Goal: Task Accomplishment & Management: Manage account settings

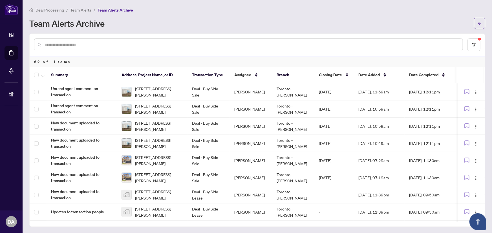
click at [105, 43] on input "text" at bounding box center [251, 45] width 413 height 6
click at [85, 12] on span "Team Alerts" at bounding box center [80, 10] width 21 height 5
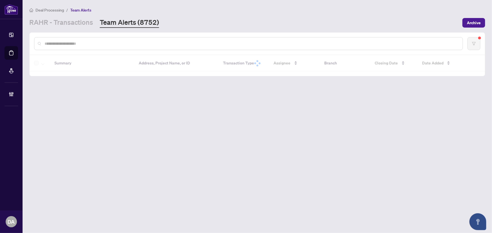
click at [95, 47] on div at bounding box center [248, 43] width 429 height 13
click at [97, 44] on input "text" at bounding box center [251, 44] width 413 height 6
paste input "**********"
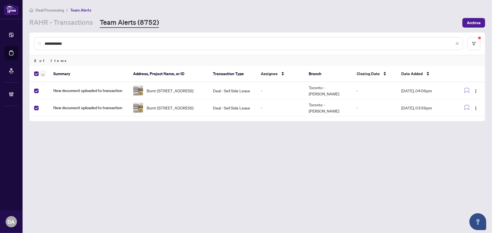
click at [43, 74] on icon "button" at bounding box center [42, 75] width 3 height 2
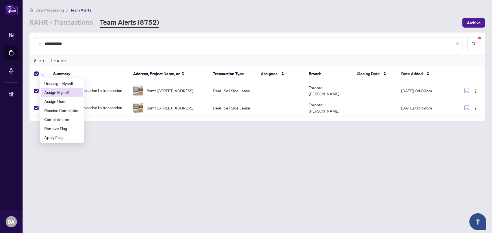
click at [62, 91] on span "Assign Myself" at bounding box center [61, 92] width 35 height 6
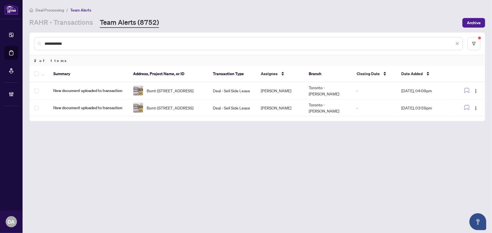
click at [39, 73] on div at bounding box center [40, 73] width 12 height 7
click at [37, 73] on th at bounding box center [39, 74] width 19 height 16
drag, startPoint x: 42, startPoint y: 74, endPoint x: 51, endPoint y: 85, distance: 13.9
click at [43, 74] on icon "button" at bounding box center [42, 75] width 3 height 2
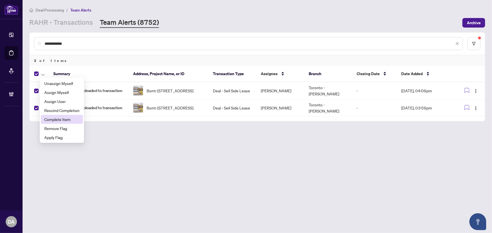
click at [58, 119] on span "Complete Item" at bounding box center [61, 119] width 35 height 6
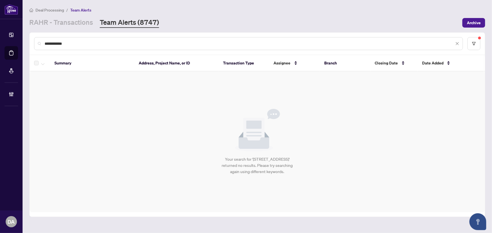
click at [181, 44] on input "**********" at bounding box center [249, 44] width 409 height 6
drag, startPoint x: 180, startPoint y: 44, endPoint x: 177, endPoint y: 46, distance: 3.7
click at [177, 46] on input "**********" at bounding box center [249, 44] width 409 height 6
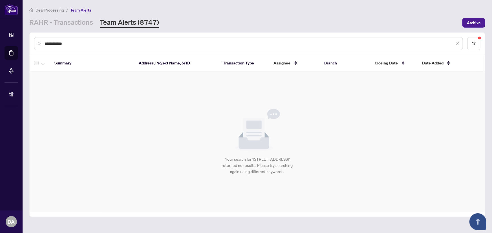
click at [177, 46] on input "**********" at bounding box center [249, 44] width 409 height 6
drag, startPoint x: 177, startPoint y: 46, endPoint x: 184, endPoint y: 43, distance: 7.4
paste input "text"
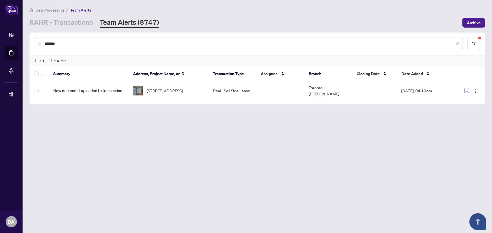
drag, startPoint x: 86, startPoint y: 48, endPoint x: 92, endPoint y: 39, distance: 10.3
click at [86, 48] on div "*******" at bounding box center [248, 43] width 429 height 13
click at [93, 42] on input "*******" at bounding box center [249, 44] width 409 height 6
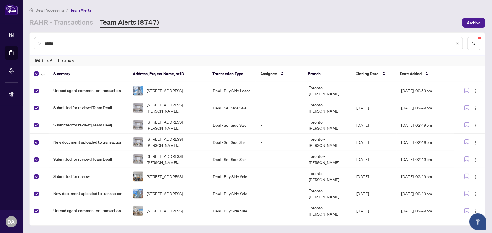
drag, startPoint x: 114, startPoint y: 62, endPoint x: 90, endPoint y: 71, distance: 25.2
click at [114, 62] on div "1261 of Items" at bounding box center [257, 60] width 455 height 11
click at [38, 71] on div at bounding box center [40, 73] width 12 height 7
click at [92, 46] on input "******" at bounding box center [249, 44] width 409 height 6
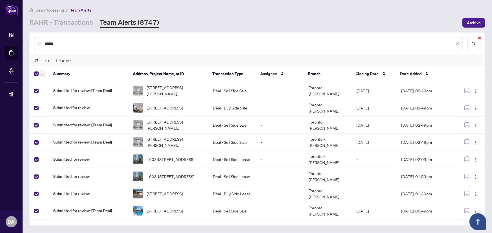
click at [45, 74] on button "button" at bounding box center [43, 73] width 6 height 7
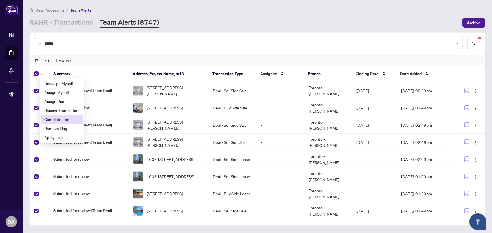
click at [57, 121] on span "Complete Item" at bounding box center [61, 119] width 35 height 6
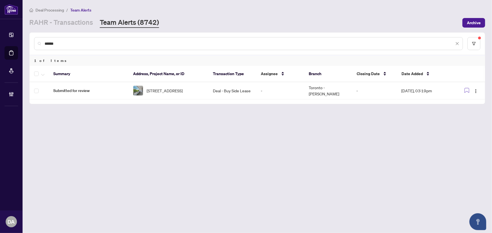
click at [144, 45] on input "******" at bounding box center [249, 44] width 409 height 6
paste input "*"
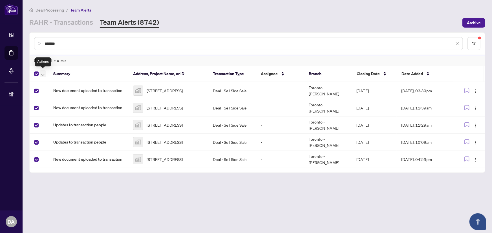
click at [42, 74] on icon "button" at bounding box center [42, 75] width 3 height 2
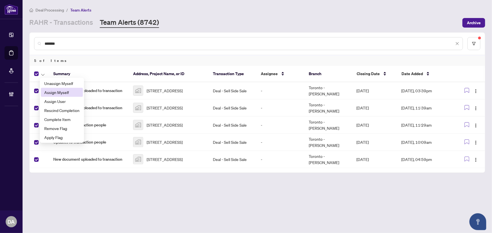
click at [65, 93] on span "Assign Myself" at bounding box center [61, 92] width 35 height 6
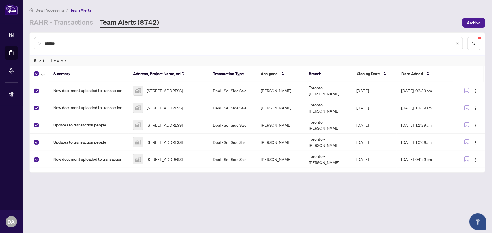
click at [47, 74] on th at bounding box center [39, 74] width 19 height 16
click at [42, 74] on icon "button" at bounding box center [42, 75] width 3 height 2
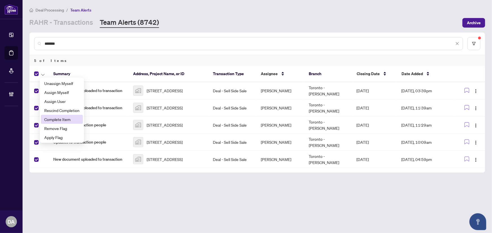
click at [74, 123] on li "Complete Item" at bounding box center [62, 119] width 42 height 9
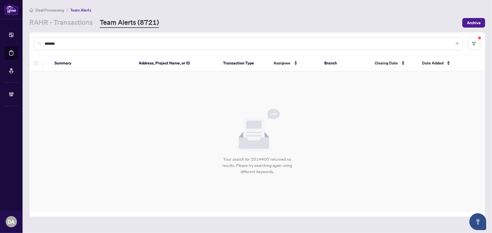
click at [186, 39] on div "*******" at bounding box center [248, 43] width 429 height 13
click at [187, 43] on input "*******" at bounding box center [249, 44] width 409 height 6
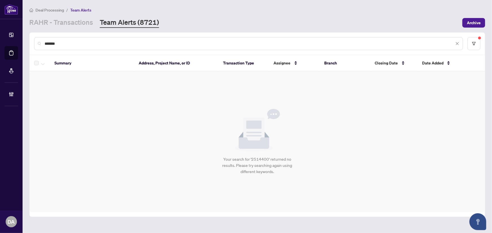
paste input "text"
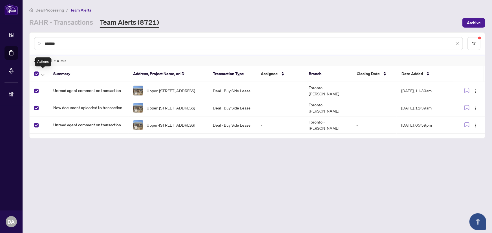
click at [45, 74] on button "button" at bounding box center [43, 73] width 6 height 7
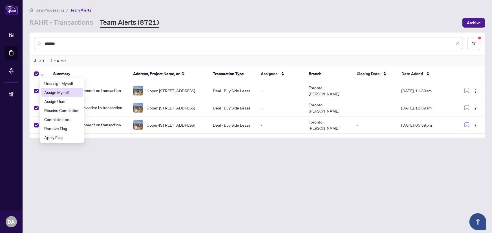
click at [70, 94] on span "Assign Myself" at bounding box center [61, 92] width 35 height 6
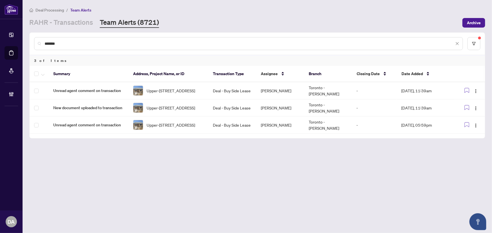
click at [34, 72] on th at bounding box center [39, 74] width 19 height 16
click at [39, 74] on div at bounding box center [40, 73] width 12 height 7
click at [45, 73] on button "button" at bounding box center [43, 73] width 6 height 7
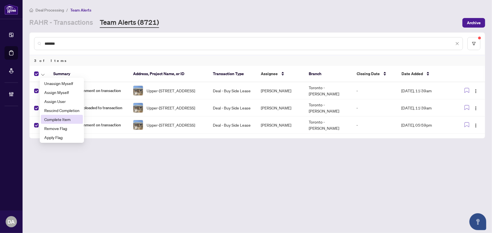
drag, startPoint x: 66, startPoint y: 117, endPoint x: 12, endPoint y: 111, distance: 54.7
click at [65, 117] on span "Complete Item" at bounding box center [61, 119] width 35 height 6
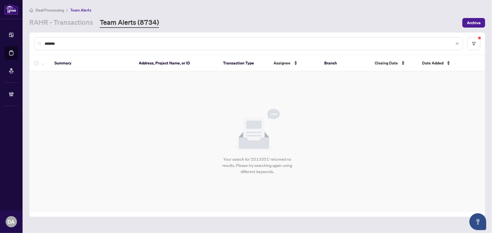
click at [135, 41] on input "*******" at bounding box center [249, 44] width 409 height 6
paste input "text"
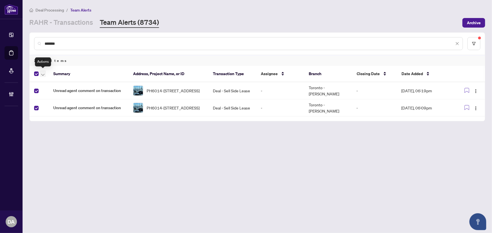
click at [41, 73] on button "button" at bounding box center [43, 73] width 6 height 7
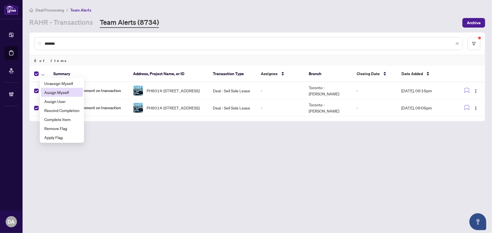
click at [61, 92] on span "Assign Myself" at bounding box center [61, 92] width 35 height 6
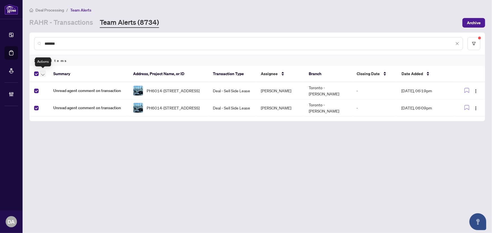
click at [41, 74] on icon "button" at bounding box center [42, 75] width 3 height 2
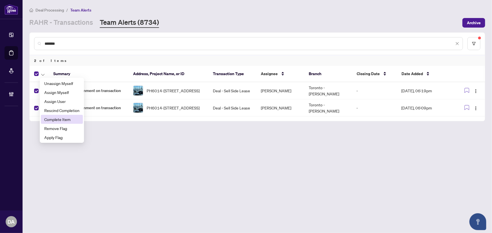
click at [69, 117] on span "Complete Item" at bounding box center [61, 119] width 35 height 6
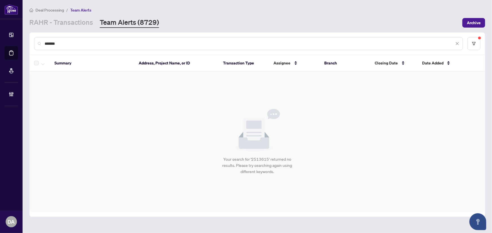
drag, startPoint x: 74, startPoint y: 49, endPoint x: 74, endPoint y: 44, distance: 5.1
click at [74, 49] on div "*******" at bounding box center [248, 43] width 429 height 13
click at [75, 41] on input "*******" at bounding box center [249, 44] width 409 height 6
paste input "text"
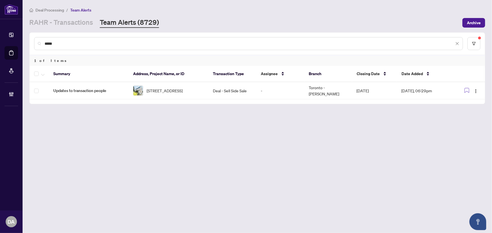
click at [136, 47] on div "*****" at bounding box center [248, 43] width 429 height 13
click at [142, 41] on input "*****" at bounding box center [249, 44] width 409 height 6
paste input "text"
click at [96, 42] on input "*****" at bounding box center [249, 44] width 409 height 6
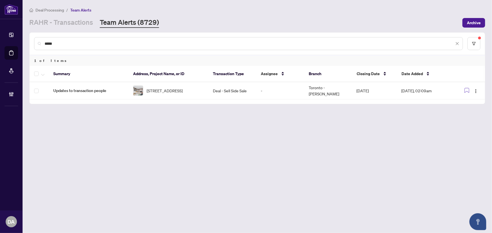
click at [96, 42] on input "*****" at bounding box center [249, 44] width 409 height 6
paste input "text"
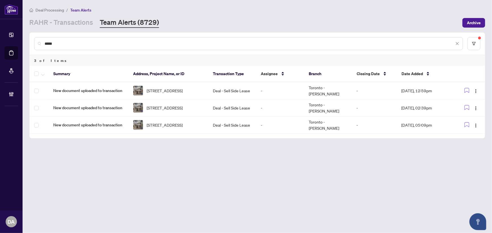
drag, startPoint x: 114, startPoint y: 79, endPoint x: 110, endPoint y: 64, distance: 15.2
click at [110, 64] on div "3 of Items" at bounding box center [257, 60] width 455 height 11
click at [209, 87] on td "Deal - Sell Side Lease" at bounding box center [232, 90] width 48 height 17
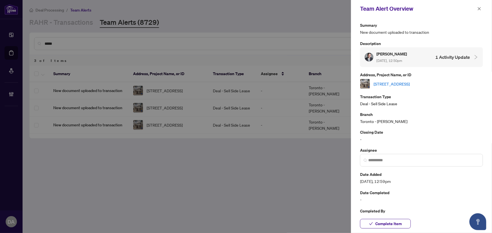
click at [433, 59] on div "Rishi Punwani Sep/17/2025, 12:50pm 1 Activity Update" at bounding box center [416, 57] width 105 height 13
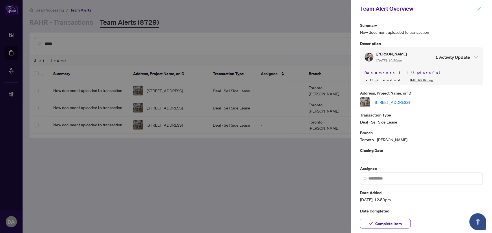
click at [481, 11] on button "button" at bounding box center [478, 8] width 7 height 7
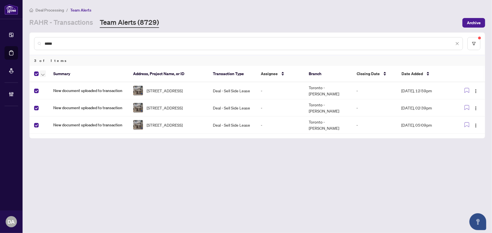
click at [43, 74] on icon "button" at bounding box center [42, 75] width 3 height 2
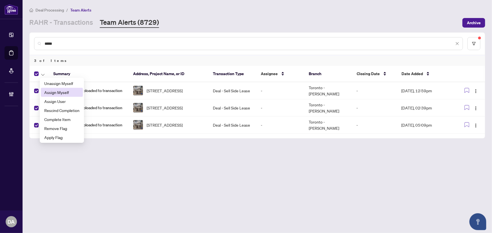
drag, startPoint x: 65, startPoint y: 90, endPoint x: 54, endPoint y: 87, distance: 11.2
click at [65, 90] on span "Assign Myself" at bounding box center [61, 92] width 35 height 6
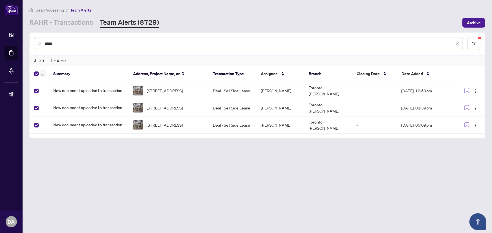
click at [42, 75] on icon "button" at bounding box center [42, 75] width 3 height 2
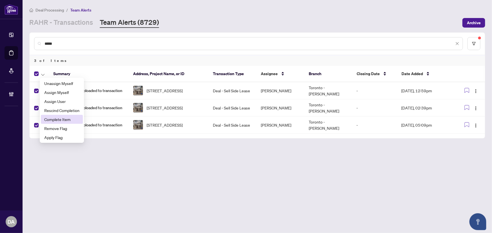
click at [72, 120] on span "Complete Item" at bounding box center [61, 119] width 35 height 6
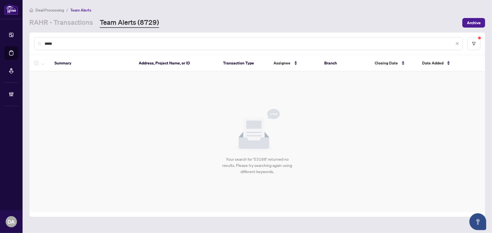
click at [88, 43] on input "*****" at bounding box center [249, 44] width 409 height 6
paste input "**"
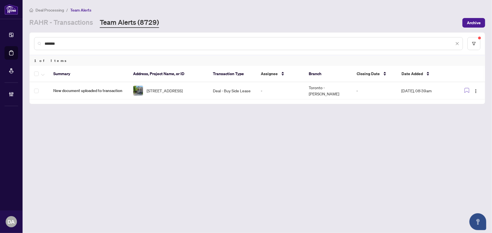
click at [116, 39] on div "*******" at bounding box center [248, 43] width 429 height 13
click at [116, 41] on input "*******" at bounding box center [249, 44] width 409 height 6
click at [127, 43] on input "*******" at bounding box center [249, 44] width 409 height 6
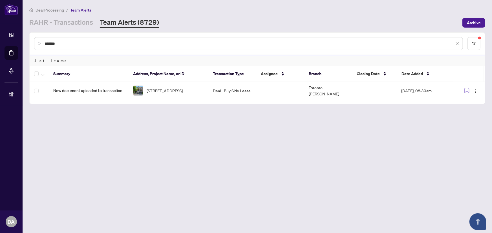
click at [127, 43] on input "*******" at bounding box center [249, 44] width 409 height 6
paste input "text"
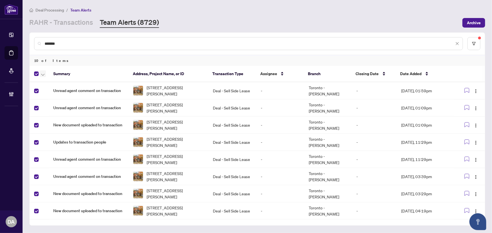
click at [44, 75] on icon "button" at bounding box center [42, 75] width 3 height 2
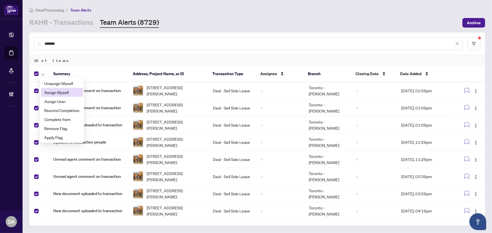
click at [59, 94] on span "Assign Myself" at bounding box center [61, 92] width 35 height 6
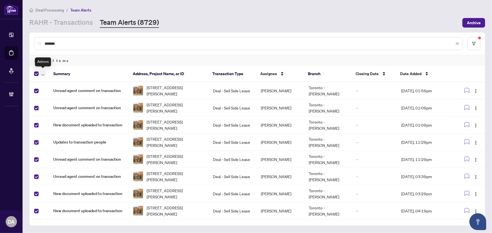
click at [43, 74] on icon "button" at bounding box center [42, 75] width 3 height 2
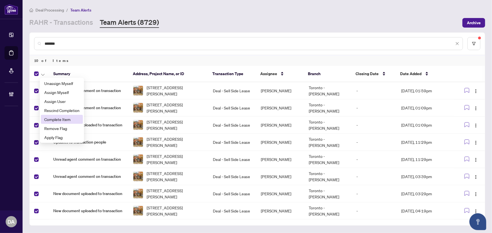
click at [73, 119] on span "Complete Item" at bounding box center [61, 119] width 35 height 6
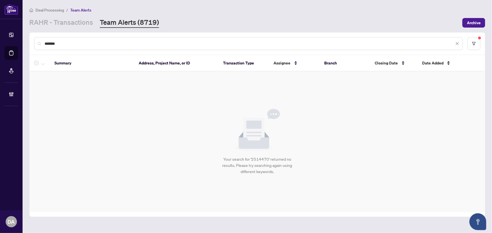
click at [177, 41] on input "*******" at bounding box center [249, 44] width 409 height 6
paste input "text"
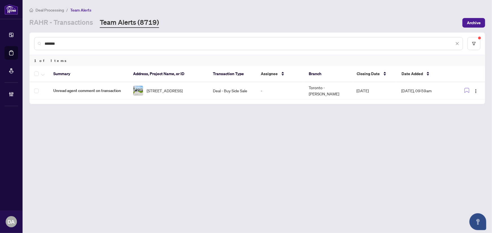
click at [168, 42] on input "*******" at bounding box center [249, 44] width 409 height 6
paste input "text"
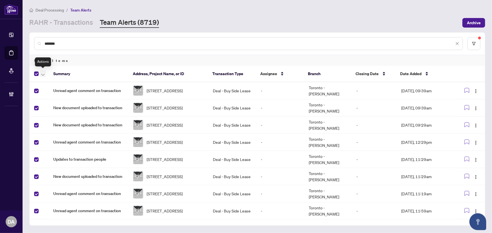
click at [42, 75] on icon "button" at bounding box center [42, 75] width 3 height 2
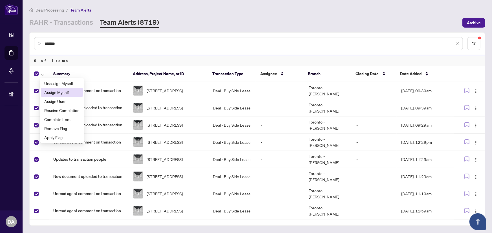
click at [65, 90] on span "Assign Myself" at bounding box center [61, 92] width 35 height 6
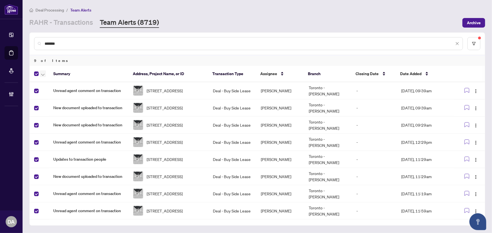
click at [43, 75] on icon "button" at bounding box center [42, 75] width 3 height 2
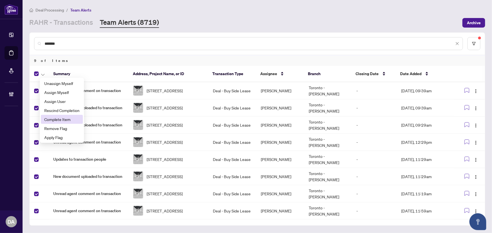
click at [55, 124] on li "Complete Item" at bounding box center [62, 119] width 42 height 9
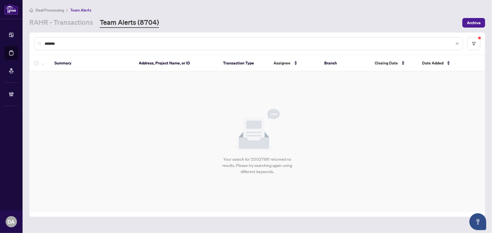
click at [89, 46] on input "*******" at bounding box center [249, 44] width 409 height 6
paste input "text"
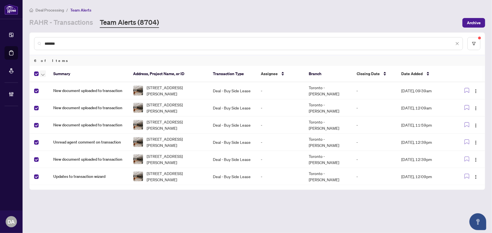
click at [41, 74] on icon "button" at bounding box center [42, 75] width 3 height 2
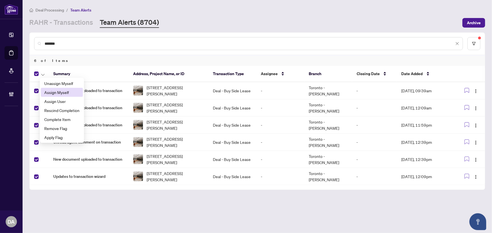
drag, startPoint x: 58, startPoint y: 93, endPoint x: 45, endPoint y: 83, distance: 16.6
click at [58, 93] on span "Assign Myself" at bounding box center [61, 92] width 35 height 6
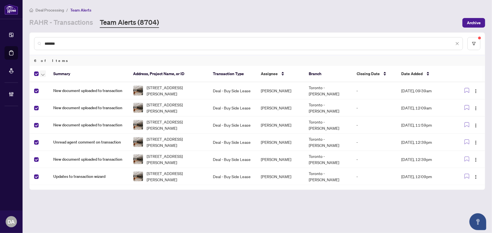
click at [43, 74] on icon "button" at bounding box center [42, 75] width 3 height 2
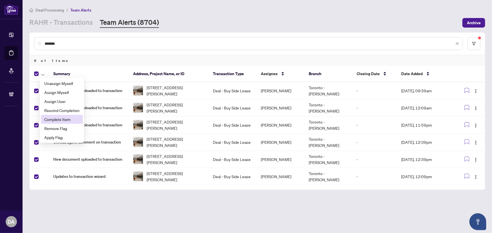
click at [65, 118] on span "Complete Item" at bounding box center [61, 119] width 35 height 6
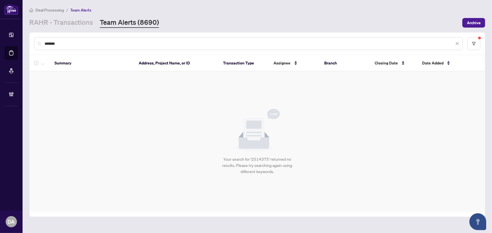
click at [116, 39] on div "*******" at bounding box center [248, 43] width 429 height 13
click at [116, 45] on input "*******" at bounding box center [249, 44] width 409 height 6
paste input "text"
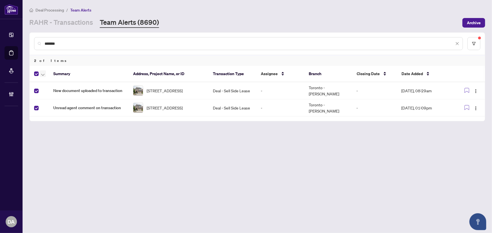
click at [42, 74] on icon "button" at bounding box center [42, 75] width 3 height 2
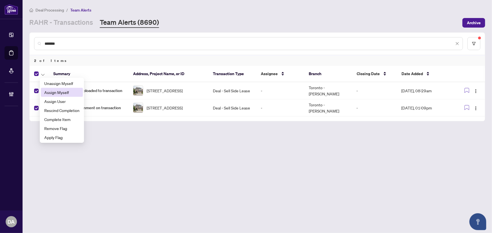
click at [49, 88] on li "Assign Myself" at bounding box center [62, 92] width 42 height 9
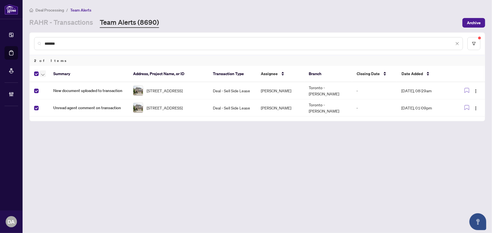
click at [42, 75] on icon "button" at bounding box center [42, 75] width 3 height 2
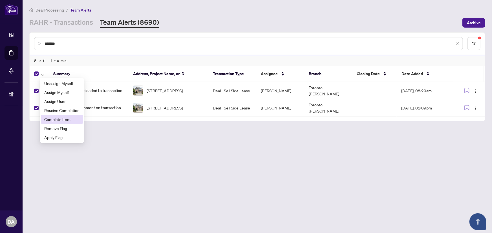
click at [53, 120] on span "Complete Item" at bounding box center [61, 119] width 35 height 6
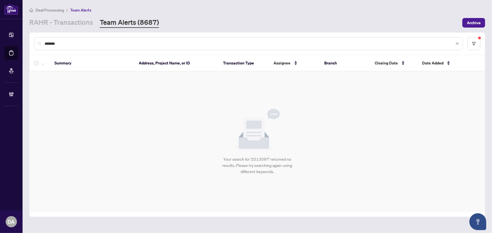
click at [122, 44] on input "*******" at bounding box center [249, 44] width 409 height 6
paste input "text"
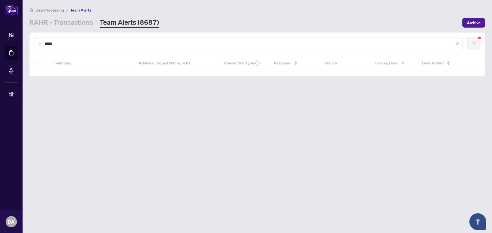
type input "*****"
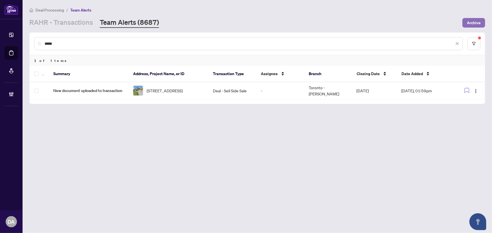
click at [484, 22] on button "Archive" at bounding box center [473, 23] width 23 height 10
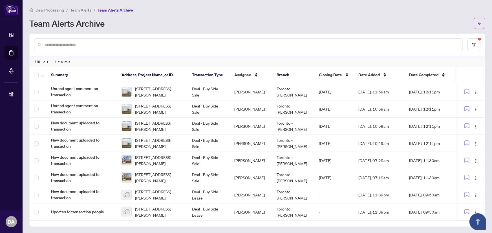
click at [85, 10] on span "Team Alerts" at bounding box center [80, 10] width 21 height 5
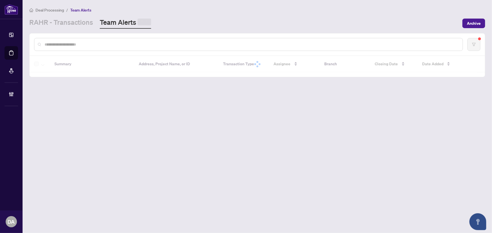
click at [79, 46] on input "text" at bounding box center [251, 44] width 413 height 6
paste input "*******"
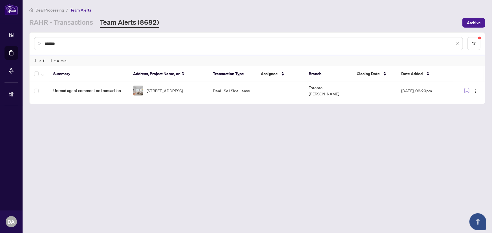
click at [152, 41] on input "*******" at bounding box center [249, 44] width 409 height 6
paste input "text"
click at [110, 43] on input "*******" at bounding box center [249, 44] width 409 height 6
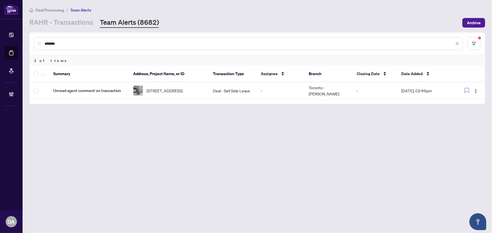
click at [110, 43] on input "*******" at bounding box center [249, 44] width 409 height 6
click at [70, 43] on input "*******" at bounding box center [249, 44] width 409 height 6
paste input "text"
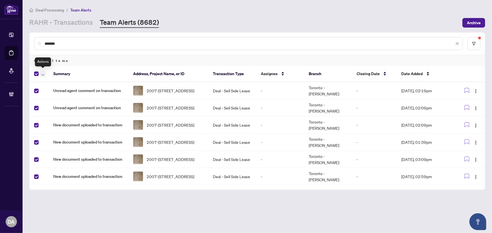
click at [43, 75] on icon "button" at bounding box center [42, 75] width 3 height 2
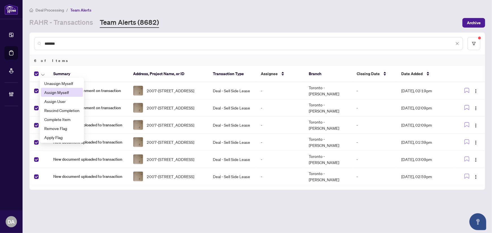
click at [53, 92] on span "Assign Myself" at bounding box center [61, 92] width 35 height 6
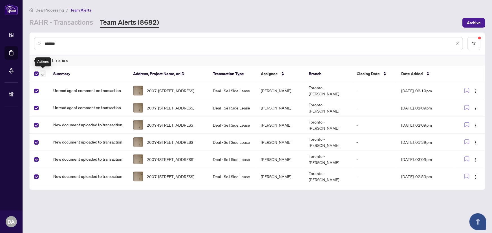
click at [43, 75] on icon "button" at bounding box center [42, 75] width 3 height 2
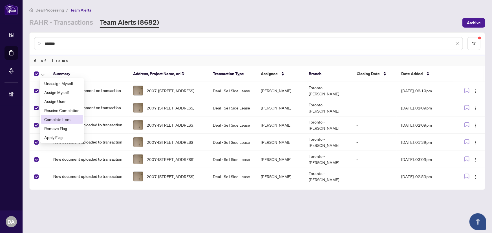
click at [57, 117] on span "Complete Item" at bounding box center [61, 119] width 35 height 6
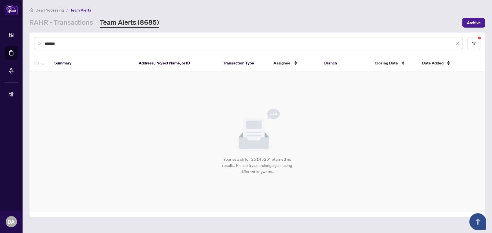
click at [147, 41] on input "*******" at bounding box center [249, 44] width 409 height 6
paste input "text"
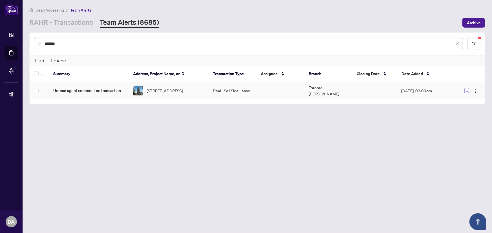
click at [64, 89] on span "Unread agent comment on transaction" at bounding box center [88, 91] width 71 height 6
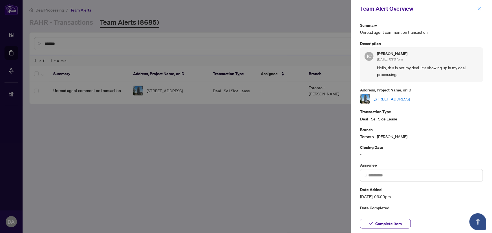
click at [479, 11] on span "button" at bounding box center [479, 8] width 4 height 9
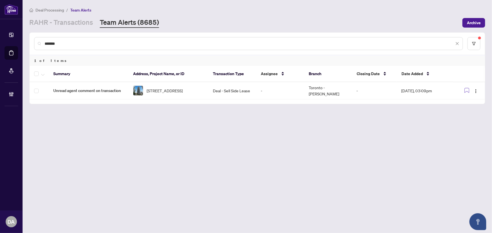
click at [148, 48] on div "*******" at bounding box center [248, 43] width 429 height 13
click at [150, 44] on input "*******" at bounding box center [249, 44] width 409 height 6
paste input "text"
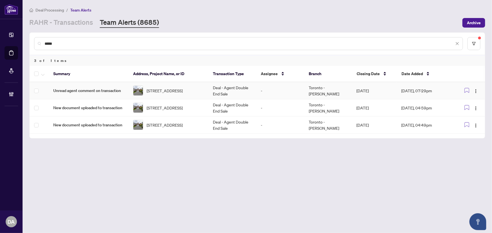
click at [103, 92] on span "Unread agent comment on transaction" at bounding box center [88, 91] width 71 height 6
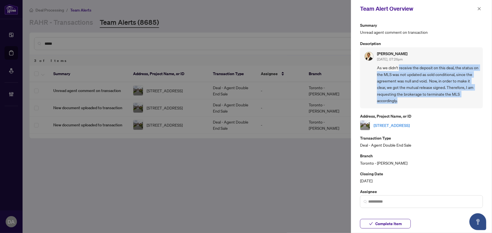
drag, startPoint x: 399, startPoint y: 68, endPoint x: 408, endPoint y: 97, distance: 30.4
click at [408, 97] on span "As we didn't receive the deposit on this deal, the status on the MLS was not up…" at bounding box center [427, 84] width 101 height 39
click at [480, 6] on span "button" at bounding box center [479, 8] width 4 height 9
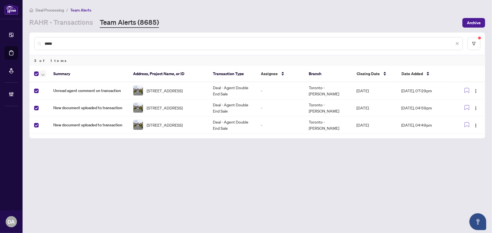
click at [41, 72] on span "button" at bounding box center [42, 74] width 3 height 6
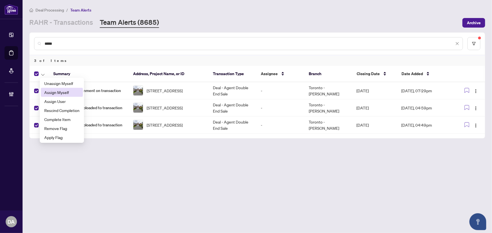
click at [54, 90] on span "Assign Myself" at bounding box center [61, 92] width 35 height 6
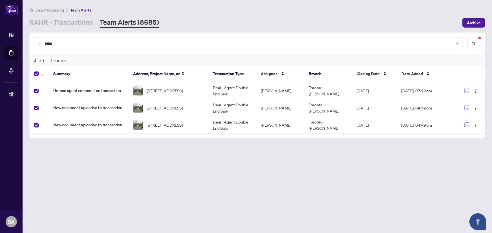
click at [43, 79] on th at bounding box center [39, 74] width 19 height 16
click at [43, 70] on button "button" at bounding box center [43, 73] width 6 height 7
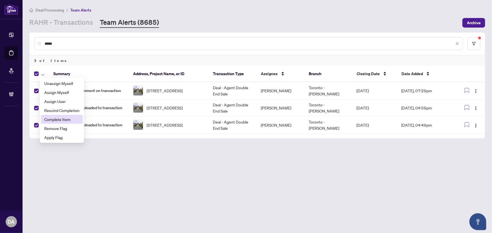
click at [69, 120] on span "Complete Item" at bounding box center [61, 119] width 35 height 6
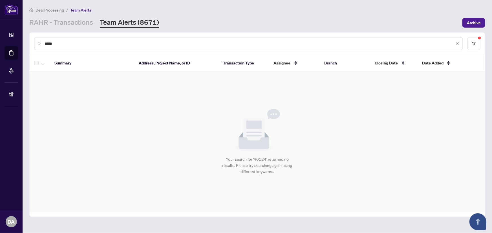
click at [211, 46] on input "*****" at bounding box center [249, 44] width 409 height 6
drag, startPoint x: 211, startPoint y: 47, endPoint x: 135, endPoint y: 44, distance: 76.4
click at [135, 44] on input "*****" at bounding box center [249, 44] width 409 height 6
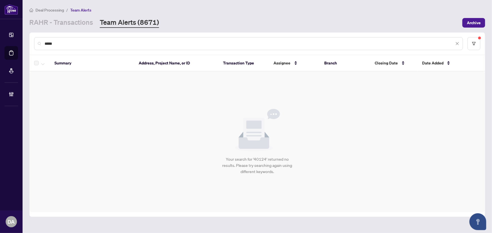
paste input "text"
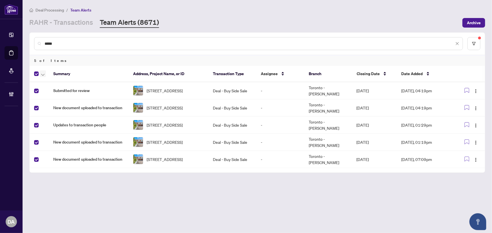
click at [41, 74] on icon "button" at bounding box center [42, 75] width 3 height 2
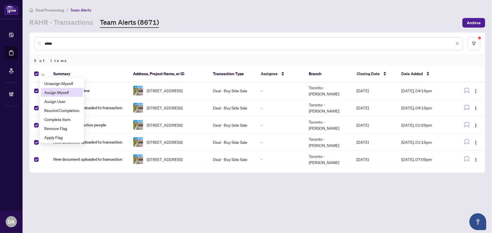
click at [59, 91] on span "Assign Myself" at bounding box center [61, 92] width 35 height 6
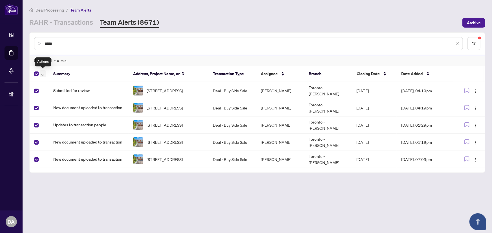
click at [40, 74] on button "button" at bounding box center [43, 73] width 6 height 7
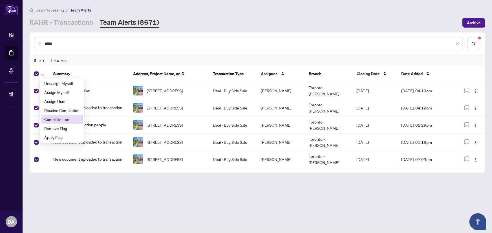
click at [52, 117] on span "Complete Item" at bounding box center [61, 119] width 35 height 6
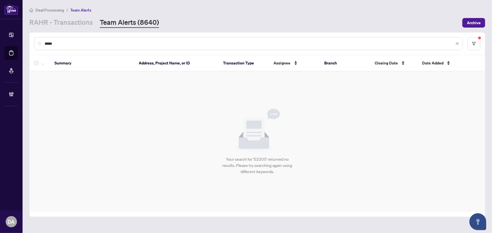
click at [93, 43] on input "*****" at bounding box center [249, 44] width 409 height 6
paste input "**"
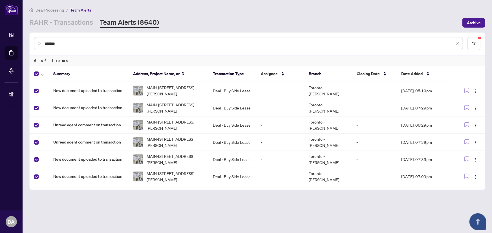
click at [43, 77] on th at bounding box center [39, 74] width 19 height 16
click at [39, 71] on div at bounding box center [40, 73] width 12 height 7
click at [42, 77] on th at bounding box center [39, 74] width 19 height 16
drag, startPoint x: 42, startPoint y: 74, endPoint x: 50, endPoint y: 83, distance: 11.8
click at [43, 74] on icon "button" at bounding box center [42, 75] width 3 height 2
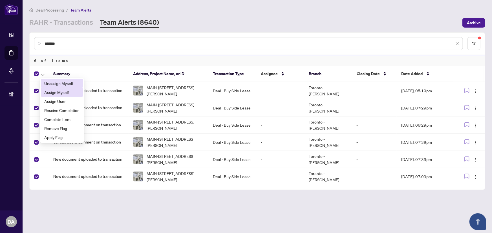
click at [50, 88] on ul "Unassign Myself Assign Myself Assign User Rescind Completion Complete Item Remo…" at bounding box center [62, 110] width 44 height 65
click at [47, 87] on li "Unassign Myself" at bounding box center [62, 83] width 42 height 9
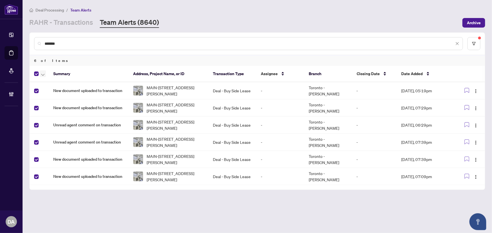
click at [42, 76] on button "button" at bounding box center [43, 73] width 6 height 7
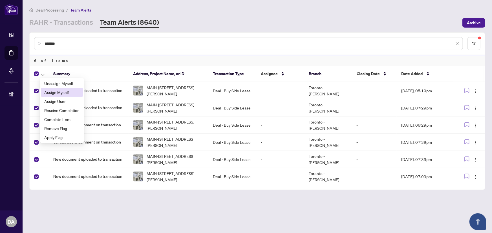
click at [61, 94] on span "Assign Myself" at bounding box center [61, 92] width 35 height 6
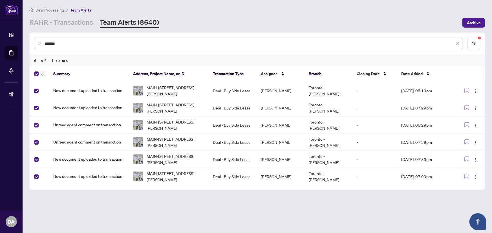
click at [41, 76] on button "button" at bounding box center [43, 73] width 6 height 7
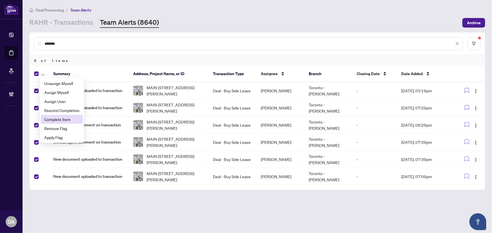
click at [62, 121] on span "Complete Item" at bounding box center [61, 119] width 35 height 6
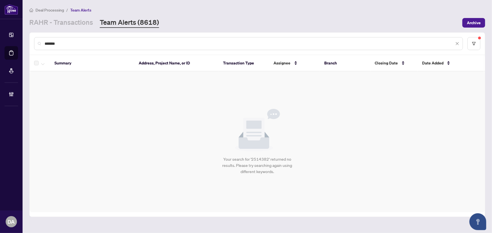
click at [113, 45] on input "*******" at bounding box center [249, 44] width 409 height 6
paste input "*****"
click at [112, 45] on input "**********" at bounding box center [249, 44] width 409 height 6
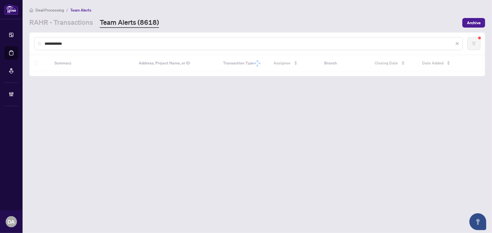
drag, startPoint x: 112, startPoint y: 45, endPoint x: -104, endPoint y: 46, distance: 215.8
click at [0, 46] on html "**********" at bounding box center [246, 116] width 492 height 233
paste input "text"
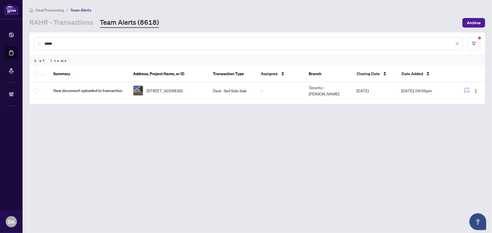
click at [115, 45] on input "*****" at bounding box center [249, 44] width 409 height 6
paste input "text"
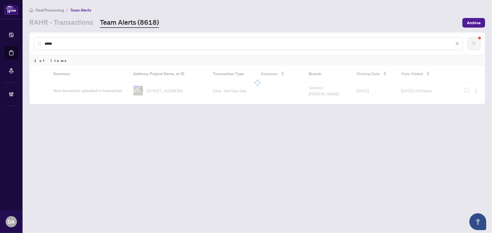
type input "*****"
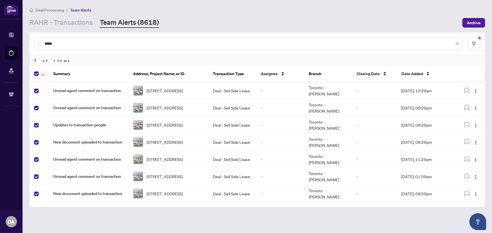
click at [41, 74] on button "button" at bounding box center [43, 73] width 6 height 7
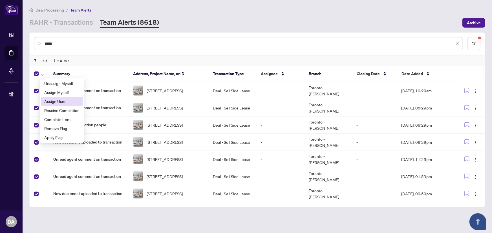
click at [63, 97] on li "Assign User" at bounding box center [62, 101] width 42 height 9
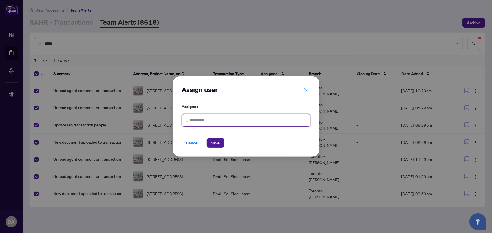
click at [270, 120] on input "search" at bounding box center [248, 120] width 117 height 6
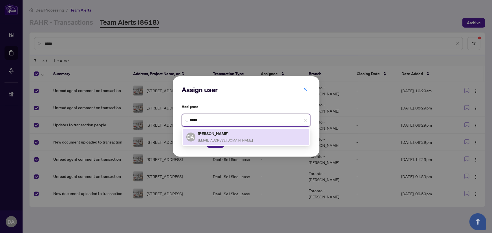
click at [212, 136] on h5 "[PERSON_NAME]" at bounding box center [225, 133] width 55 height 6
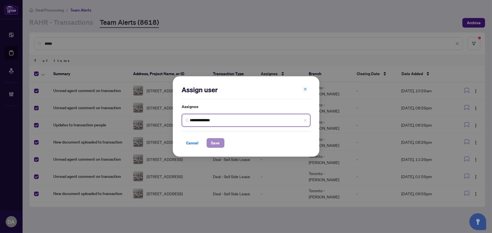
type input "**********"
click at [217, 143] on span "Save" at bounding box center [215, 143] width 9 height 9
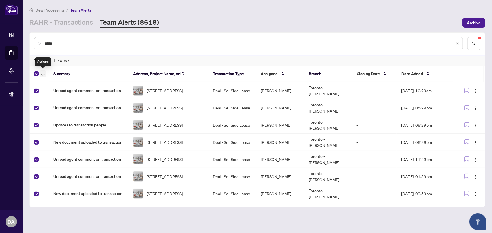
click at [45, 73] on button "button" at bounding box center [43, 73] width 6 height 7
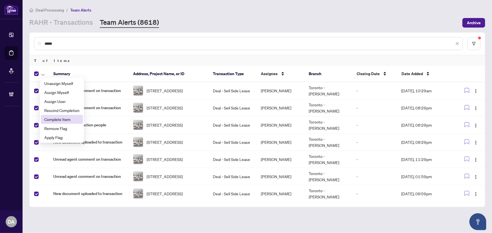
click at [72, 116] on li "Complete Item" at bounding box center [62, 119] width 42 height 9
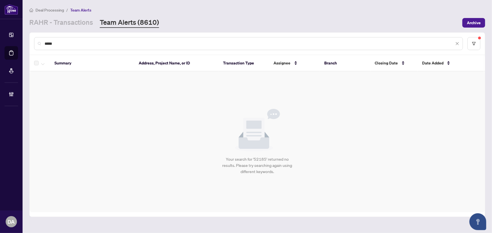
click at [68, 43] on input "*****" at bounding box center [249, 44] width 409 height 6
paste input "**"
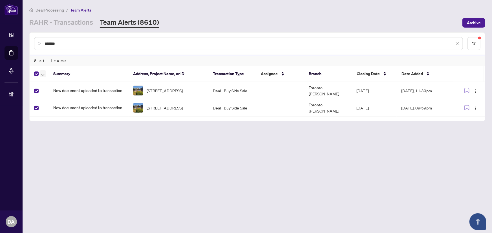
click at [44, 75] on icon "button" at bounding box center [42, 75] width 3 height 2
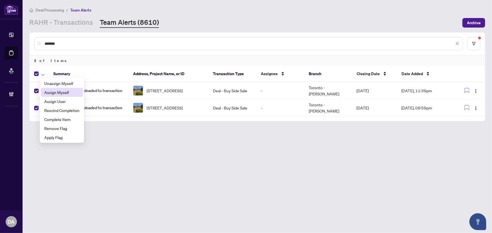
click at [54, 92] on span "Assign Myself" at bounding box center [61, 92] width 35 height 6
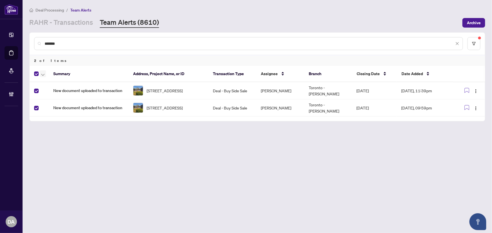
click at [41, 74] on button "button" at bounding box center [43, 73] width 6 height 7
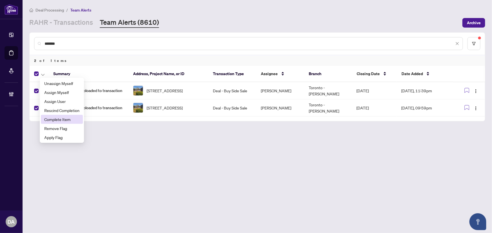
click at [55, 119] on span "Complete Item" at bounding box center [61, 119] width 35 height 6
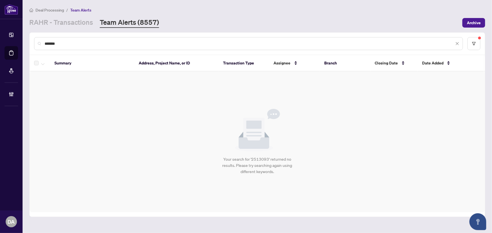
click at [68, 45] on input "*******" at bounding box center [249, 44] width 409 height 6
paste input "text"
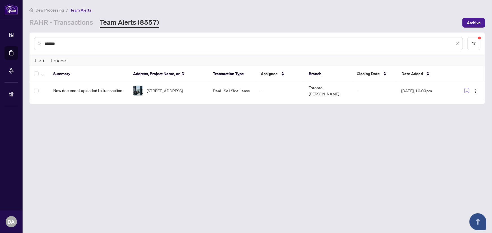
click at [134, 48] on div "*******" at bounding box center [248, 43] width 429 height 13
click at [135, 46] on input "*******" at bounding box center [249, 44] width 409 height 6
paste input "text"
click at [121, 41] on input "*******" at bounding box center [249, 44] width 409 height 6
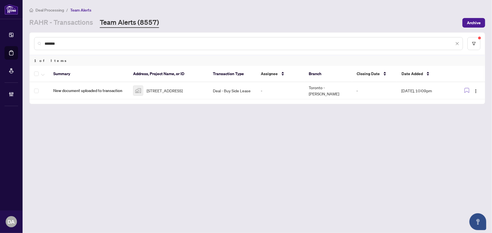
click at [121, 41] on input "*******" at bounding box center [249, 44] width 409 height 6
paste input "text"
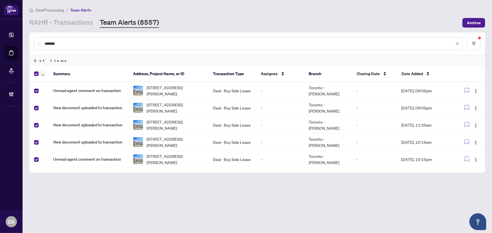
click at [40, 75] on button "button" at bounding box center [43, 73] width 6 height 7
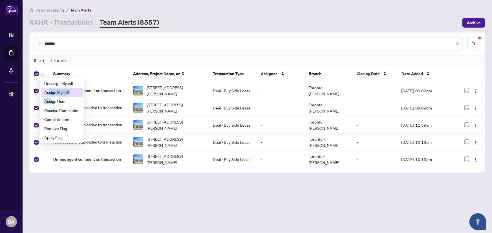
drag, startPoint x: 50, startPoint y: 97, endPoint x: 50, endPoint y: 93, distance: 4.5
click at [50, 93] on ul "Unassign Myself Assign Myself Assign User Rescind Completion Complete Item Remo…" at bounding box center [62, 110] width 44 height 65
click at [48, 94] on span "Assign Myself" at bounding box center [61, 92] width 35 height 6
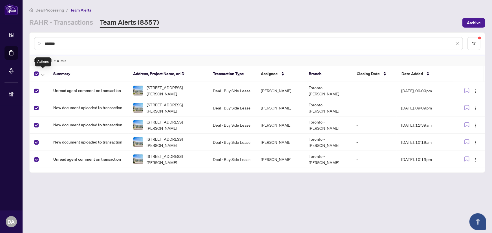
click at [45, 77] on th at bounding box center [39, 74] width 19 height 16
click at [43, 77] on th at bounding box center [39, 74] width 19 height 16
click at [40, 73] on button "button" at bounding box center [43, 73] width 6 height 7
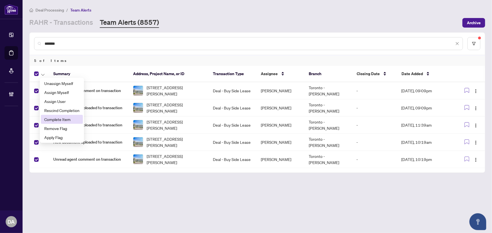
click at [55, 121] on span "Complete Item" at bounding box center [61, 119] width 35 height 6
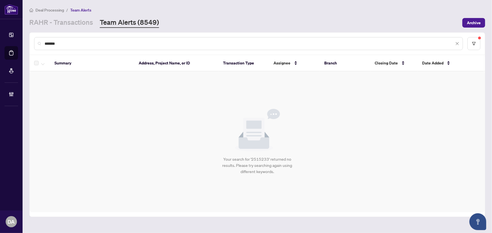
click at [91, 48] on div "*******" at bounding box center [248, 43] width 429 height 13
click at [93, 45] on input "*******" at bounding box center [249, 44] width 409 height 6
click at [119, 41] on input "*******" at bounding box center [249, 44] width 409 height 6
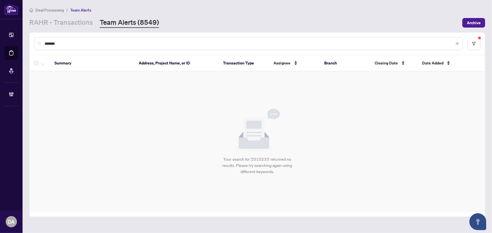
paste input "text"
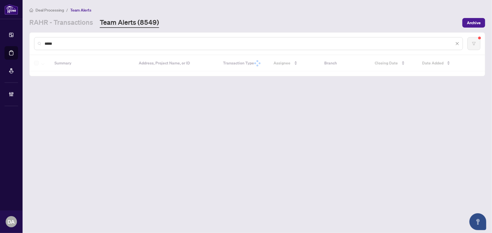
type input "*****"
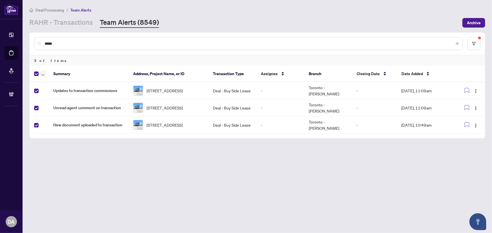
click at [42, 74] on icon "button" at bounding box center [42, 75] width 3 height 2
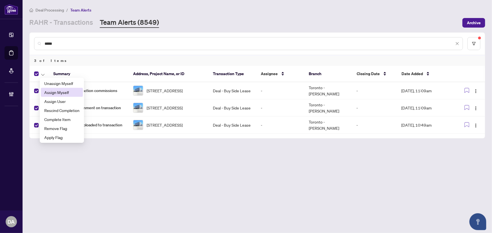
click at [54, 92] on span "Assign Myself" at bounding box center [61, 92] width 35 height 6
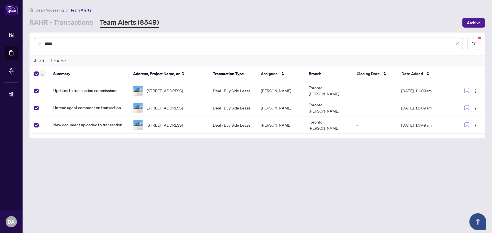
click at [44, 76] on span "button" at bounding box center [42, 74] width 3 height 6
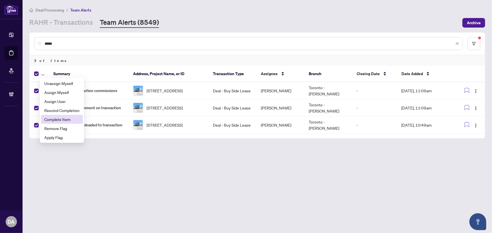
drag, startPoint x: 59, startPoint y: 118, endPoint x: 3, endPoint y: 119, distance: 55.5
click at [58, 118] on span "Complete Item" at bounding box center [61, 119] width 35 height 6
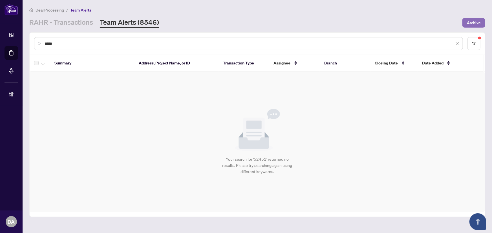
click at [473, 22] on span "Archive" at bounding box center [474, 22] width 14 height 9
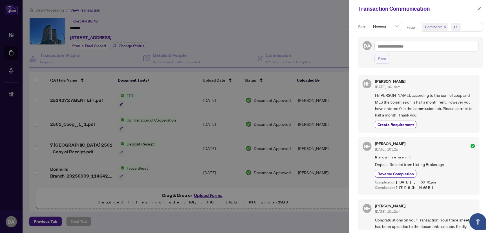
drag, startPoint x: 480, startPoint y: 8, endPoint x: 429, endPoint y: 1, distance: 52.4
click at [480, 8] on icon "close" at bounding box center [479, 9] width 4 height 4
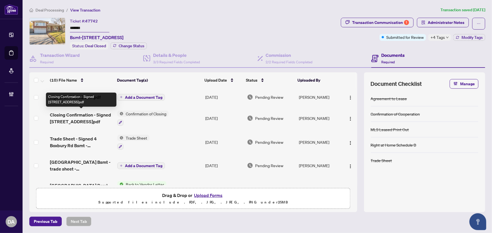
scroll to position [25, 0]
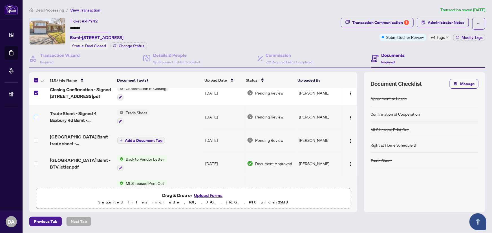
click at [36, 114] on label at bounding box center [36, 117] width 5 height 6
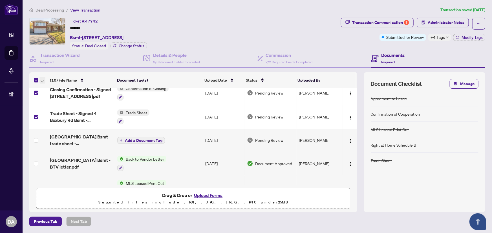
click at [43, 77] on span "button" at bounding box center [42, 80] width 3 height 6
click at [51, 91] on span "Open Selected in New Tab(s)" at bounding box center [69, 89] width 50 height 6
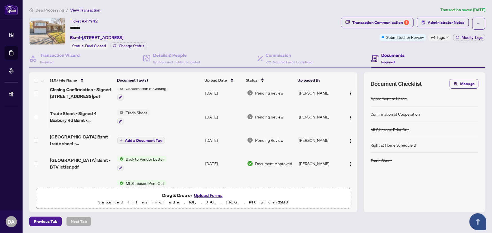
click at [83, 27] on input "*******" at bounding box center [89, 28] width 39 height 8
click at [461, 36] on span "Modify Tags" at bounding box center [471, 38] width 21 height 4
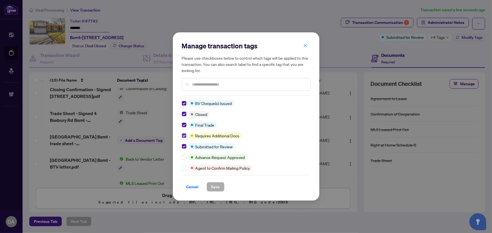
click at [184, 138] on label at bounding box center [184, 136] width 5 height 6
click at [184, 143] on label at bounding box center [184, 146] width 5 height 6
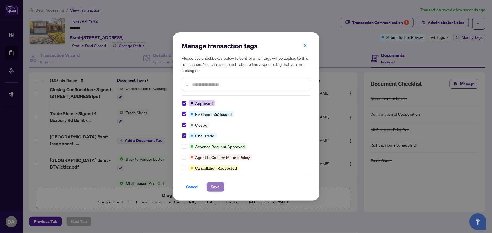
click at [213, 183] on span "Save" at bounding box center [215, 187] width 9 height 9
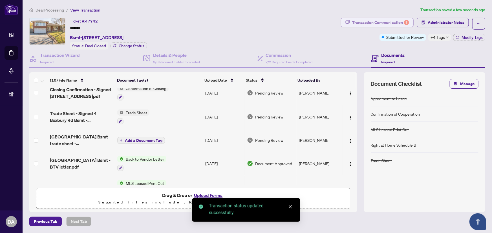
click at [383, 19] on div "Transaction Communication 1" at bounding box center [380, 22] width 57 height 9
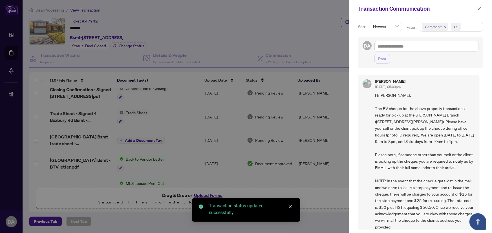
click at [442, 28] on span "Comments" at bounding box center [433, 27] width 17 height 6
click at [444, 27] on icon "close" at bounding box center [444, 27] width 2 height 2
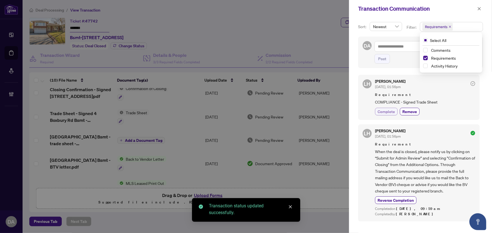
click at [385, 109] on span "Complete" at bounding box center [385, 112] width 17 height 6
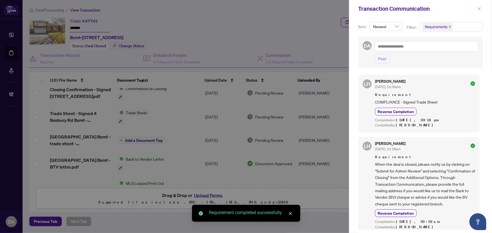
click at [481, 8] on icon "close" at bounding box center [479, 9] width 4 height 4
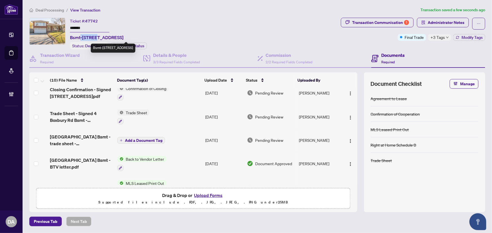
drag, startPoint x: 81, startPoint y: 37, endPoint x: 97, endPoint y: 37, distance: 15.8
click at [97, 37] on span "Bsmt-4 Boxbury Rd, Toronto, Ontario M9C 2W2, Canada" at bounding box center [97, 37] width 54 height 7
click at [96, 37] on span "Bsmt-4 Boxbury Rd, Toronto, Ontario M9C 2W2, Canada" at bounding box center [97, 37] width 54 height 7
drag, startPoint x: 87, startPoint y: 35, endPoint x: 109, endPoint y: 36, distance: 21.7
click at [109, 36] on span "Bsmt-4 Boxbury Rd, Toronto, Ontario M9C 2W2, Canada" at bounding box center [97, 37] width 54 height 7
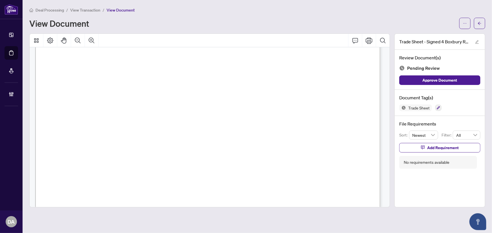
scroll to position [102, 0]
click at [437, 105] on button "button" at bounding box center [438, 108] width 6 height 6
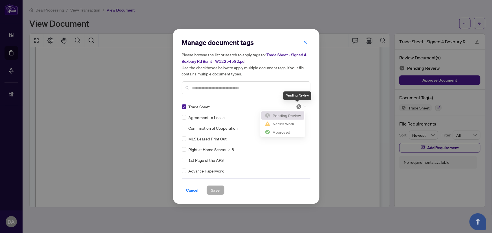
drag, startPoint x: 296, startPoint y: 106, endPoint x: 296, endPoint y: 126, distance: 20.0
click at [296, 106] on img at bounding box center [299, 107] width 6 height 6
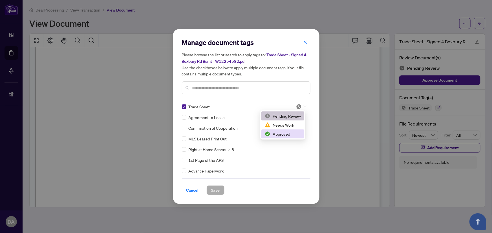
click at [291, 135] on div "Approved" at bounding box center [283, 134] width 36 height 6
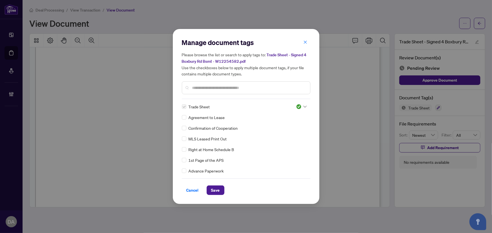
click at [224, 189] on div "Cancel Save" at bounding box center [246, 191] width 128 height 10
drag, startPoint x: 217, startPoint y: 188, endPoint x: 243, endPoint y: 170, distance: 31.6
click at [218, 188] on span "Save" at bounding box center [215, 190] width 9 height 9
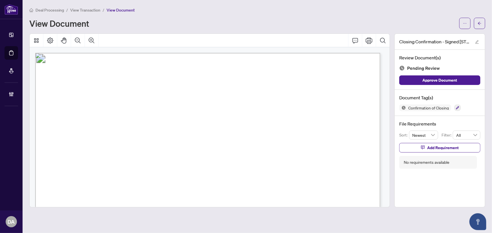
drag, startPoint x: 431, startPoint y: 78, endPoint x: 410, endPoint y: 66, distance: 24.2
click at [430, 78] on span "Approve Document" at bounding box center [439, 80] width 35 height 9
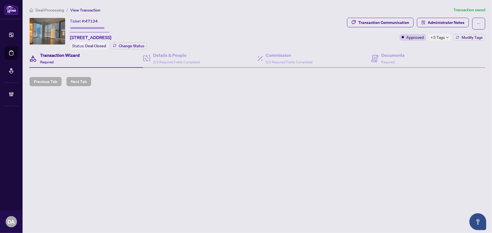
type input "*******"
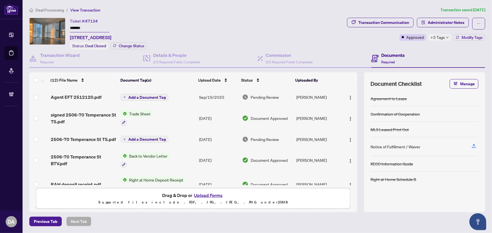
click at [448, 37] on div "+3 Tags" at bounding box center [439, 37] width 23 height 7
click at [92, 26] on input "*******" at bounding box center [89, 28] width 39 height 8
drag, startPoint x: 92, startPoint y: 26, endPoint x: 94, endPoint y: 25, distance: 2.8
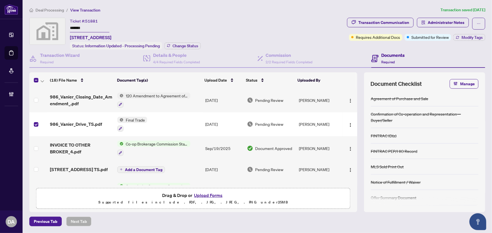
click at [32, 98] on td at bounding box center [38, 100] width 18 height 24
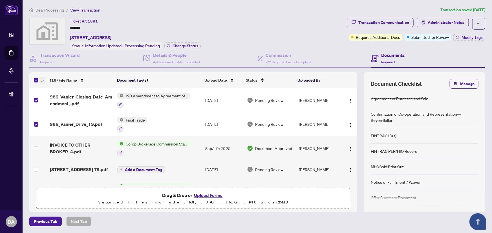
click at [43, 81] on span "button" at bounding box center [42, 80] width 3 height 6
click at [48, 89] on span "Open Selected in New Tab(s)" at bounding box center [69, 89] width 50 height 6
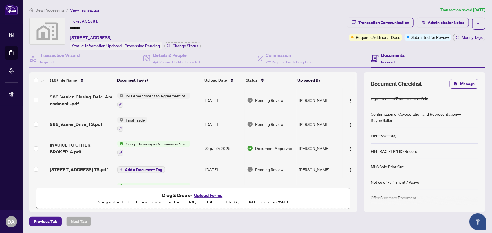
click at [94, 28] on input "*******" at bounding box center [89, 28] width 39 height 8
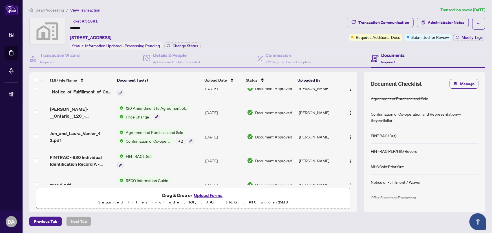
scroll to position [329, 0]
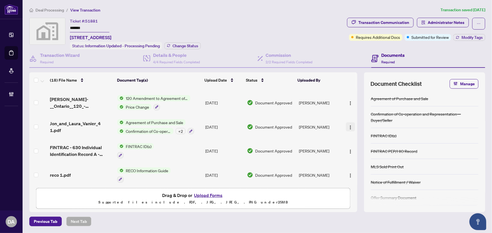
click at [346, 123] on button "button" at bounding box center [350, 127] width 9 height 9
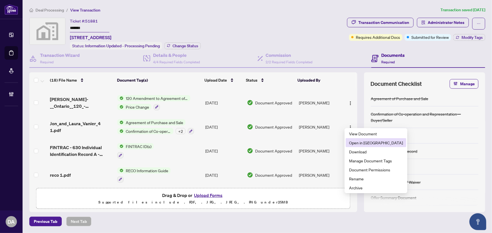
click at [354, 141] on span "Open in New Tab" at bounding box center [376, 143] width 54 height 6
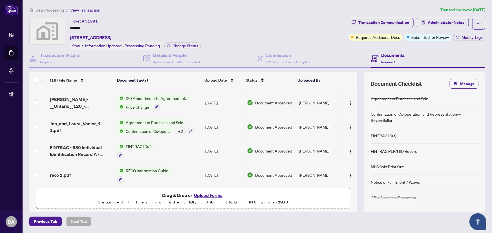
drag, startPoint x: 383, startPoint y: 86, endPoint x: 271, endPoint y: 42, distance: 120.0
click at [271, 42] on div "Ticket #: 51881 ******* 986 Vanier Drive, Mississauga, ON, Canada Status: Infor…" at bounding box center [186, 34] width 315 height 32
click at [469, 42] on div "Transaction Communication Administrator Notes Requires Additional Docs Submitte…" at bounding box center [416, 34] width 140 height 32
click at [470, 40] on button "Modify Tags" at bounding box center [469, 37] width 32 height 7
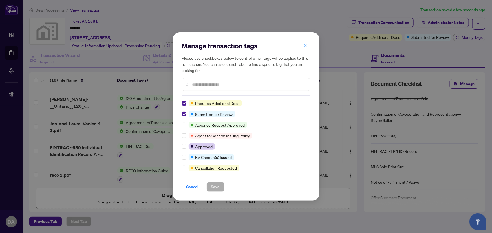
click at [306, 44] on icon "close" at bounding box center [305, 46] width 4 height 4
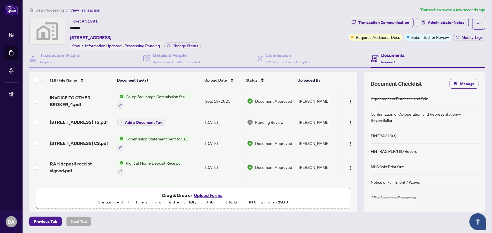
scroll to position [0, 0]
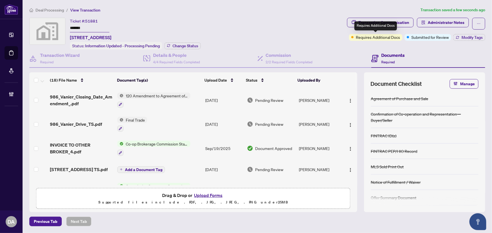
click at [376, 24] on div "Requires Additional Docs" at bounding box center [375, 25] width 43 height 9
click at [406, 21] on div "Transaction Communication" at bounding box center [383, 22] width 51 height 9
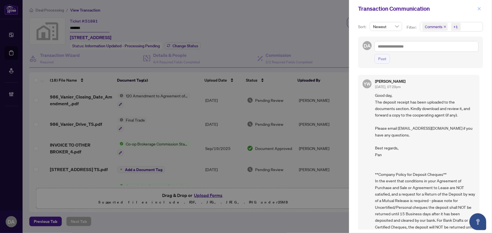
click at [477, 10] on icon "close" at bounding box center [479, 9] width 4 height 4
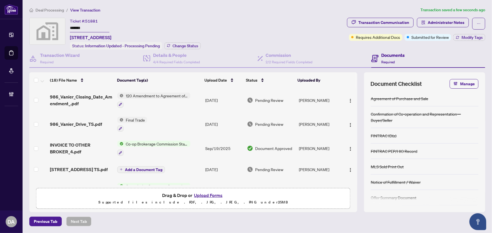
click at [469, 42] on div "Transaction Communication Administrator Notes Requires Additional Docs Submitte…" at bounding box center [416, 34] width 140 height 32
click at [469, 38] on span "Modify Tags" at bounding box center [471, 38] width 21 height 4
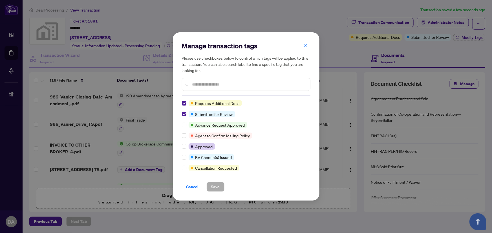
drag, startPoint x: 306, startPoint y: 45, endPoint x: 316, endPoint y: 45, distance: 9.6
click at [309, 45] on button "button" at bounding box center [305, 46] width 11 height 10
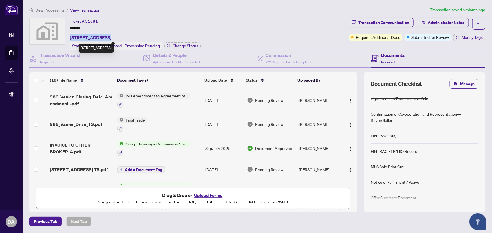
drag, startPoint x: 68, startPoint y: 36, endPoint x: 103, endPoint y: 36, distance: 34.4
click at [103, 36] on div "Ticket #: 51881 ******* 986 Vanier Drive, Mississauga, ON, Canada Status: Infor…" at bounding box center [186, 34] width 315 height 32
copy span "986 Vanier Drive"
click at [202, 194] on button "Upload Forms" at bounding box center [208, 195] width 32 height 7
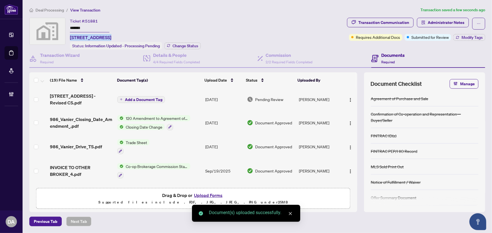
click at [145, 99] on span "Add a Document Tag" at bounding box center [143, 100] width 37 height 4
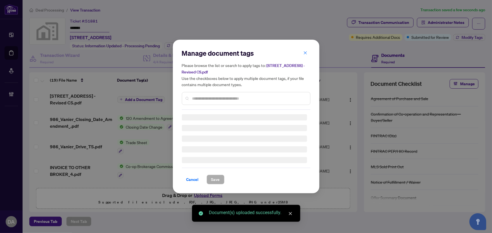
click at [206, 101] on div "Manage document tags Please browse the list or search to apply tags to: 986 Van…" at bounding box center [246, 117] width 128 height 136
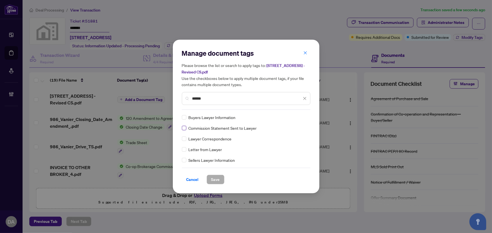
type input "******"
click at [303, 116] on div at bounding box center [301, 118] width 11 height 6
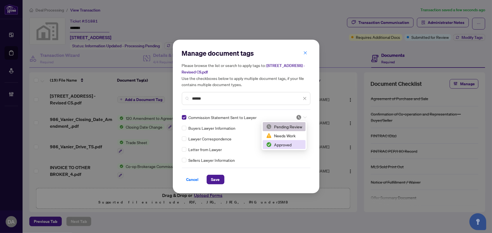
click at [294, 147] on div "Approved" at bounding box center [284, 145] width 36 height 6
click at [225, 178] on div "Cancel Save" at bounding box center [246, 180] width 128 height 10
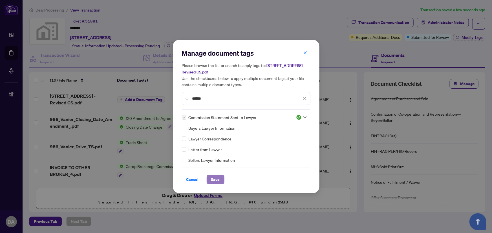
click at [213, 177] on span "Save" at bounding box center [215, 179] width 9 height 9
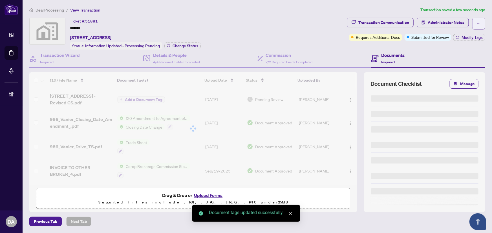
click at [478, 19] on span "button" at bounding box center [478, 23] width 4 height 9
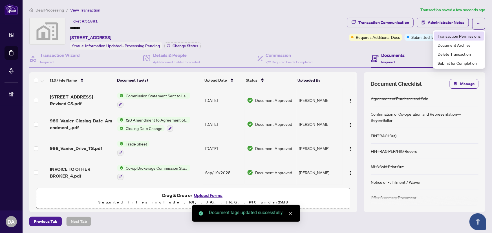
click at [478, 34] on span "Transaction Permissions" at bounding box center [458, 36] width 43 height 6
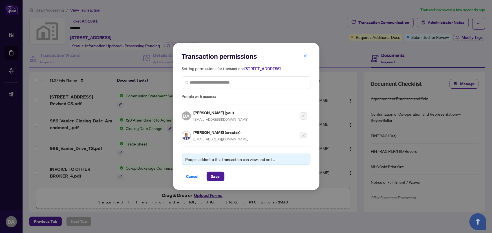
click at [210, 136] on h5 "Dave Wilson (creator)" at bounding box center [221, 132] width 55 height 6
click at [209, 141] on span "davewilsonrealestategroup@gmail.com" at bounding box center [221, 139] width 55 height 4
copy div "davewilsonrealestategroup@gmail.com"
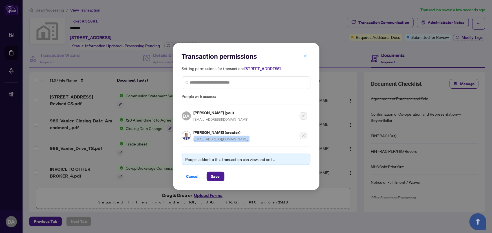
click at [303, 54] on icon "close" at bounding box center [305, 56] width 4 height 4
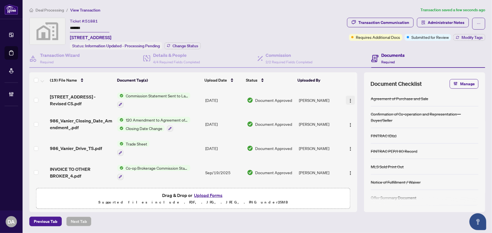
click at [348, 101] on span "button" at bounding box center [350, 100] width 5 height 6
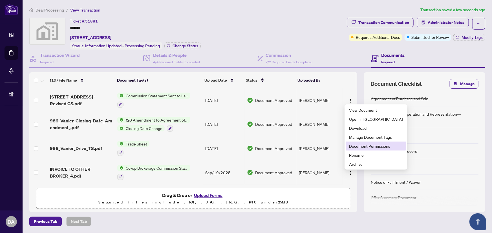
click at [360, 145] on span "Document Permissions" at bounding box center [376, 146] width 54 height 6
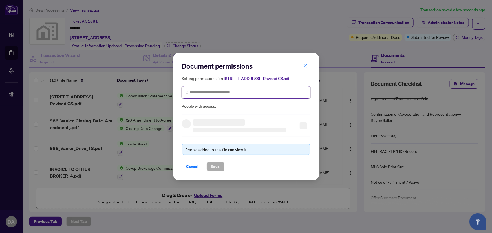
click at [252, 91] on input "search" at bounding box center [248, 93] width 117 height 6
paste input "**********"
type input "**********"
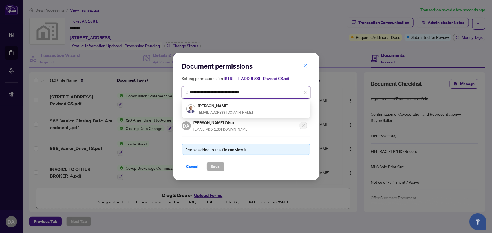
click at [246, 113] on span "davewilsonrealestategroup@gmail.com" at bounding box center [225, 112] width 55 height 4
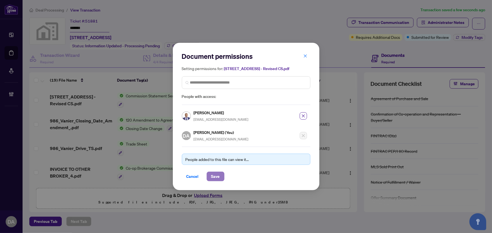
click at [212, 174] on span "Save" at bounding box center [215, 176] width 9 height 9
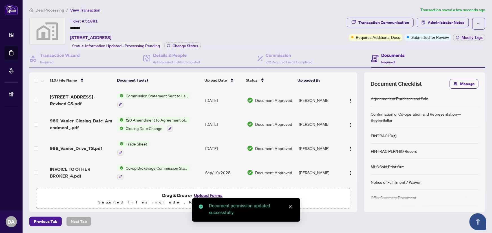
click at [472, 32] on div "Transaction Communication Administrator Notes Requires Additional Docs Submitte…" at bounding box center [416, 29] width 138 height 23
click at [472, 37] on span "Modify Tags" at bounding box center [471, 38] width 21 height 4
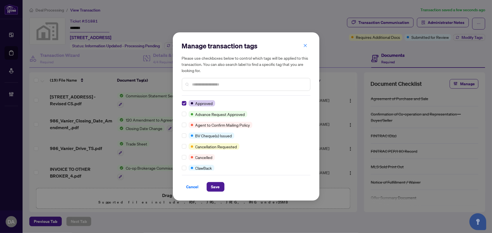
click at [231, 85] on input "text" at bounding box center [248, 84] width 113 height 6
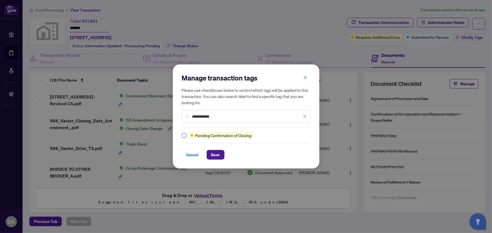
type input "**********"
click at [214, 157] on span "Save" at bounding box center [215, 154] width 9 height 9
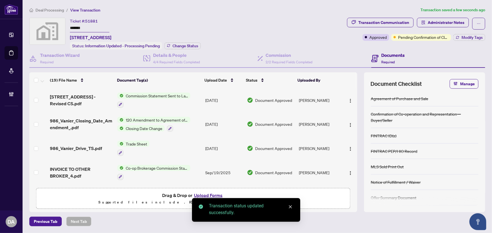
click at [80, 28] on input "*******" at bounding box center [89, 28] width 39 height 8
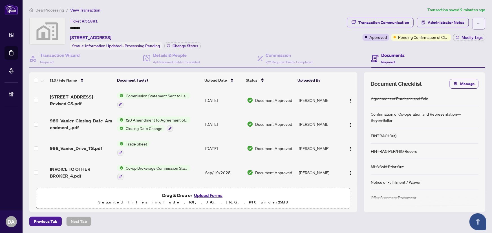
click at [484, 23] on button "button" at bounding box center [478, 24] width 13 height 12
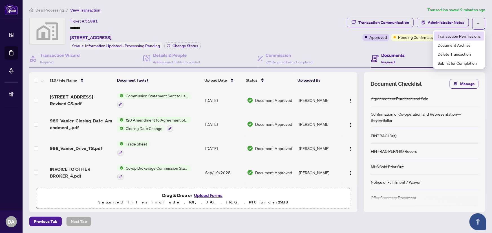
click at [475, 40] on li "Transaction Permissions" at bounding box center [459, 36] width 50 height 9
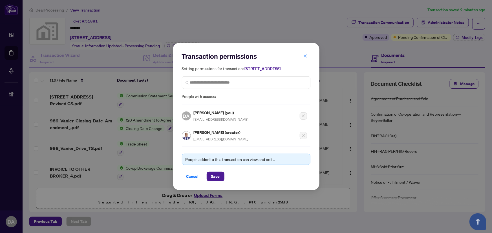
click at [215, 141] on span "davewilsonrealestategroup@gmail.com" at bounding box center [221, 139] width 55 height 4
copy div "davewilsonrealestategroup@gmail.com"
click at [305, 54] on icon "close" at bounding box center [305, 56] width 4 height 4
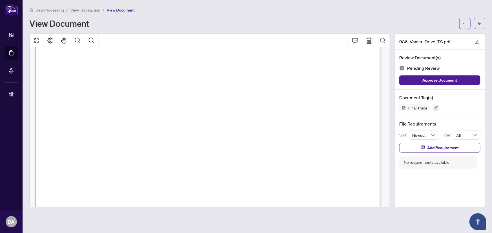
scroll to position [154, 0]
click at [437, 108] on icon "button" at bounding box center [435, 107] width 3 height 3
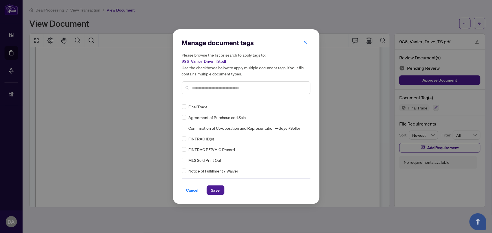
click at [212, 87] on input "text" at bounding box center [248, 88] width 113 height 6
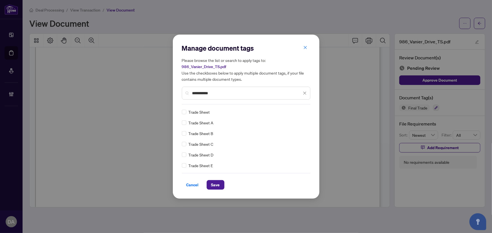
type input "**********"
click at [303, 112] on icon at bounding box center [304, 112] width 3 height 2
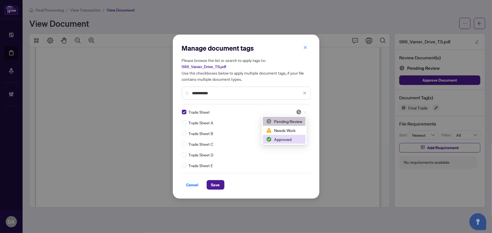
click at [296, 139] on div "Approved" at bounding box center [284, 139] width 36 height 6
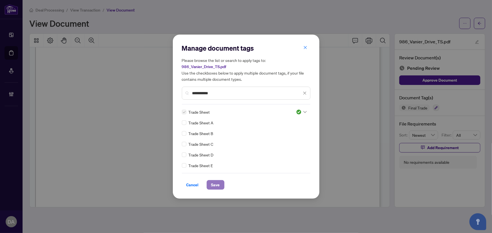
click at [217, 186] on span "Save" at bounding box center [215, 185] width 9 height 9
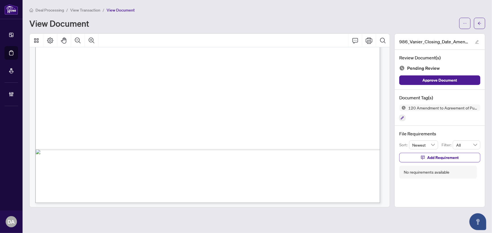
scroll to position [755, 0]
click at [403, 117] on icon "button" at bounding box center [402, 118] width 3 height 3
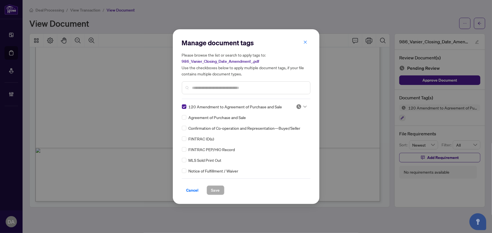
click at [301, 110] on span at bounding box center [301, 107] width 11 height 8
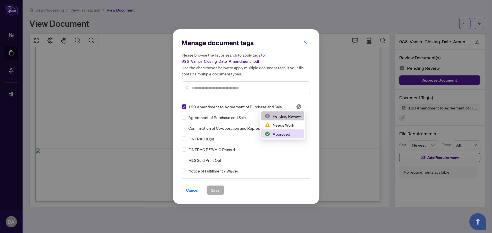
click at [286, 132] on div "Approved" at bounding box center [283, 134] width 36 height 6
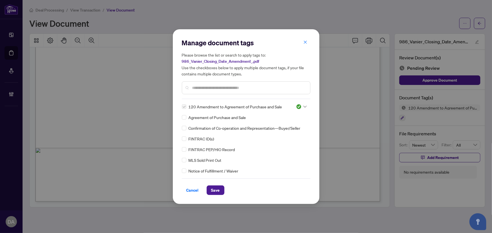
click at [292, 86] on input "text" at bounding box center [248, 88] width 113 height 6
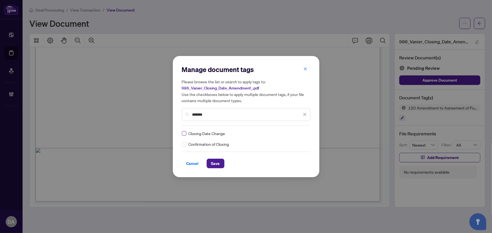
type input "*******"
click at [301, 135] on img at bounding box center [299, 134] width 6 height 6
click at [290, 160] on div "Approved" at bounding box center [284, 161] width 36 height 6
click at [219, 163] on span "Save" at bounding box center [215, 163] width 9 height 9
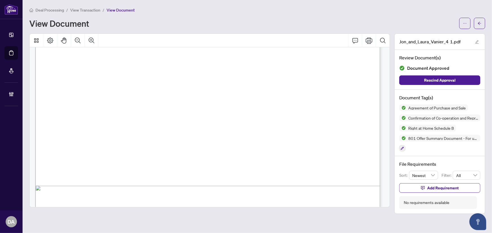
scroll to position [743, 0]
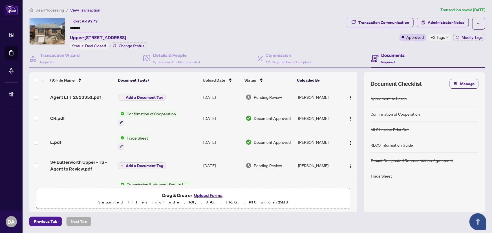
click at [437, 37] on span "+2 Tags" at bounding box center [437, 37] width 14 height 6
click at [99, 27] on input "*******" at bounding box center [89, 28] width 39 height 8
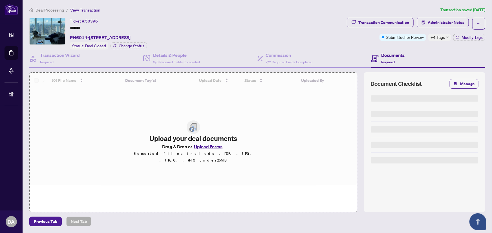
click at [80, 25] on input "*******" at bounding box center [89, 28] width 39 height 8
drag, startPoint x: 80, startPoint y: 25, endPoint x: 84, endPoint y: 25, distance: 4.5
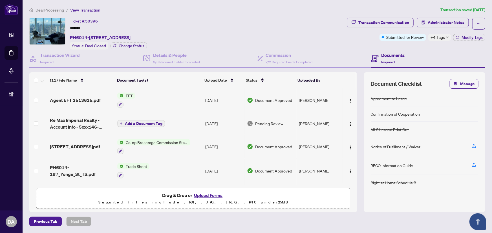
click at [430, 38] on div "+4 Tags" at bounding box center [439, 37] width 23 height 7
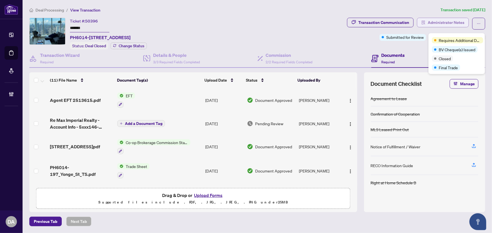
click at [432, 18] on span "Administrator Notes" at bounding box center [445, 22] width 37 height 9
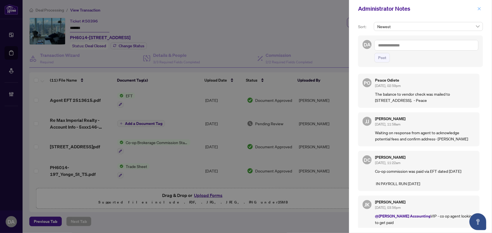
click at [475, 6] on button "button" at bounding box center [478, 8] width 7 height 7
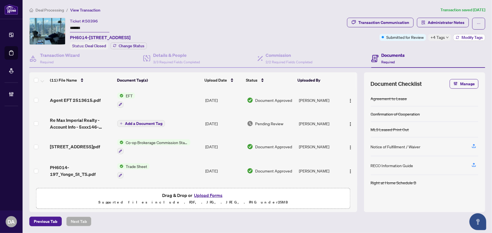
click at [462, 38] on span "Modify Tags" at bounding box center [471, 38] width 21 height 4
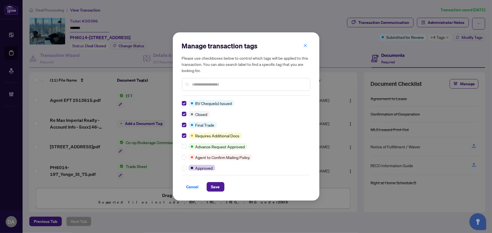
click at [184, 132] on div "BV Cheque(s) Issued Closed Final Trade Requires Additional Docs Advance Request…" at bounding box center [246, 135] width 128 height 70
click at [186, 137] on div at bounding box center [185, 136] width 7 height 6
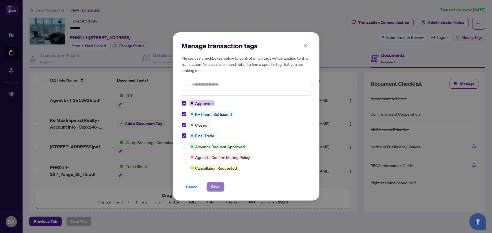
drag, startPoint x: 214, startPoint y: 189, endPoint x: 354, endPoint y: 155, distance: 144.3
click at [214, 189] on span "Save" at bounding box center [215, 187] width 9 height 9
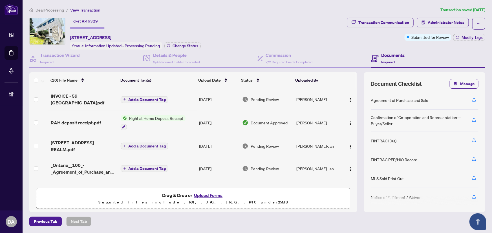
click at [97, 19] on span "46329" at bounding box center [91, 21] width 13 height 5
drag, startPoint x: 97, startPoint y: 19, endPoint x: 92, endPoint y: 20, distance: 5.1
click at [92, 20] on span "46329" at bounding box center [91, 21] width 13 height 5
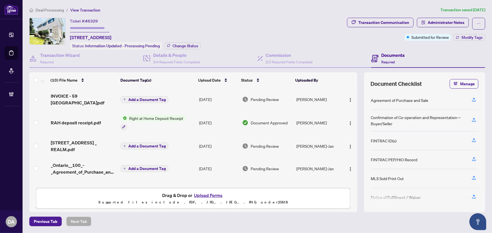
click at [92, 20] on span "46329" at bounding box center [91, 21] width 13 height 5
click at [97, 21] on span "46329" at bounding box center [91, 21] width 13 height 5
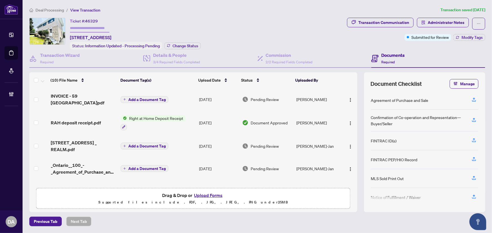
click at [91, 20] on span "46329" at bounding box center [91, 21] width 13 height 5
copy span "46329"
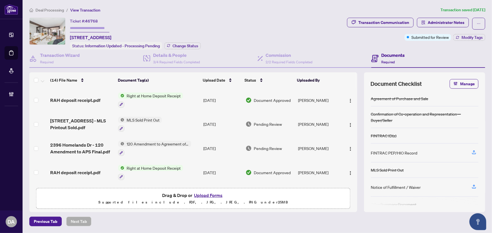
click at [88, 20] on span "46768" at bounding box center [91, 21] width 13 height 5
copy span "46768"
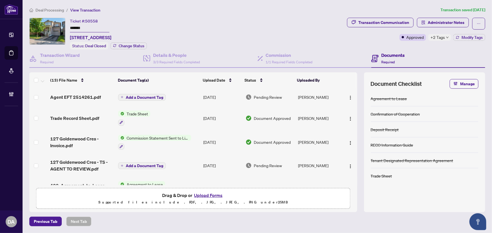
click at [350, 225] on div "Previous Tab Next Tab" at bounding box center [257, 222] width 456 height 10
click at [425, 209] on div "Document Checklist Manage Agreement to Lease Confirmation of Cooperation Deposi…" at bounding box center [424, 142] width 121 height 140
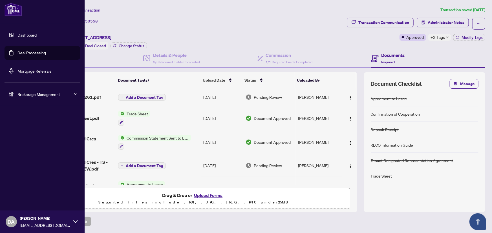
drag, startPoint x: 17, startPoint y: 51, endPoint x: 153, endPoint y: 29, distance: 138.2
click at [17, 51] on link "Deal Processing" at bounding box center [31, 52] width 28 height 5
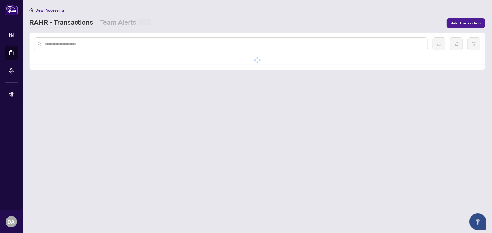
click at [155, 41] on input "text" at bounding box center [234, 44] width 378 height 6
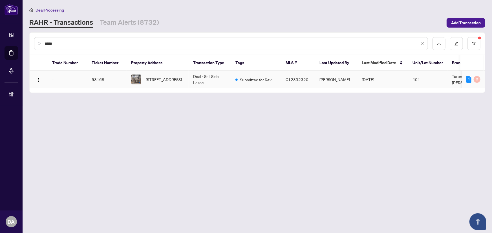
type input "*****"
click at [188, 85] on td "Deal - Sell Side Lease" at bounding box center [209, 79] width 42 height 17
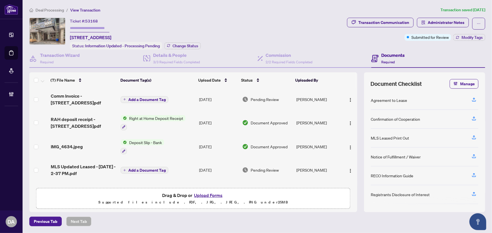
click at [94, 20] on span "53168" at bounding box center [91, 21] width 13 height 5
copy span "53168"
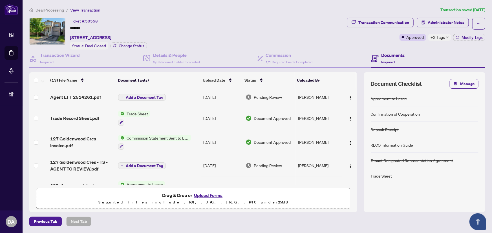
click at [442, 39] on span "+2 Tags" at bounding box center [437, 37] width 14 height 6
click at [270, 21] on div "Ticket #: 50558 ******* 127 Goldenwood Cres, Markham, Ontario L6E 1L9, Canada S…" at bounding box center [186, 34] width 315 height 32
click at [101, 29] on input "*******" at bounding box center [89, 28] width 39 height 8
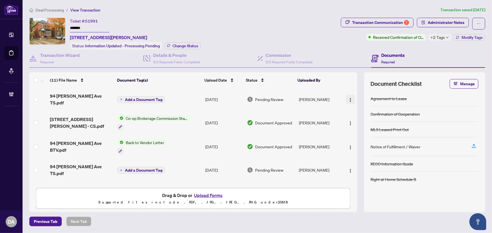
click at [348, 98] on img "button" at bounding box center [350, 100] width 5 height 5
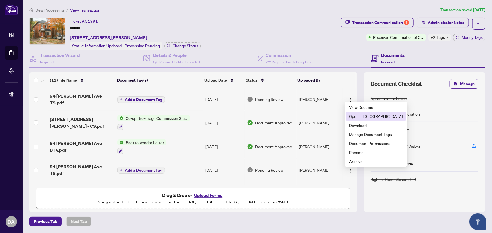
click at [356, 114] on span "Open in New Tab" at bounding box center [376, 116] width 54 height 6
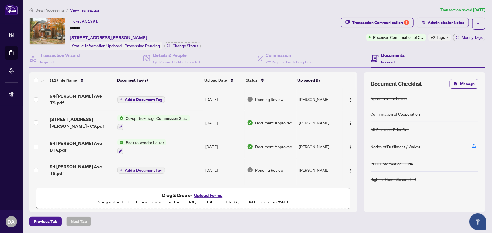
click at [83, 28] on input "*******" at bounding box center [89, 28] width 39 height 8
click at [349, 169] on img "button" at bounding box center [350, 171] width 5 height 5
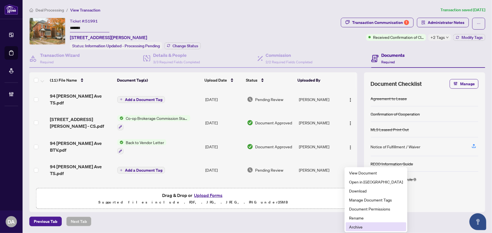
click at [358, 229] on span "Archive" at bounding box center [376, 227] width 54 height 6
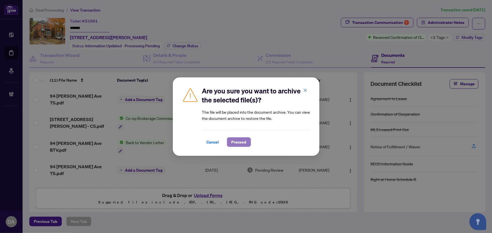
click at [236, 141] on span "Proceed" at bounding box center [238, 142] width 15 height 9
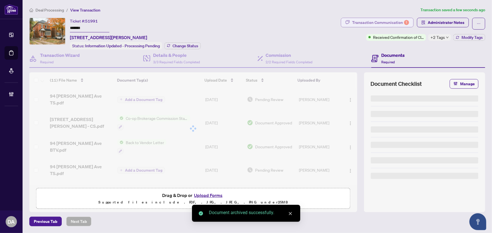
click at [388, 21] on div "Transaction Communication 1" at bounding box center [380, 22] width 57 height 9
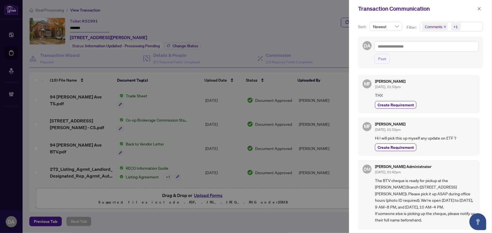
click at [443, 25] on icon "close" at bounding box center [444, 26] width 3 height 3
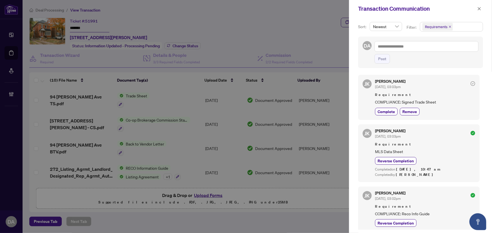
drag, startPoint x: 382, startPoint y: 109, endPoint x: 398, endPoint y: 95, distance: 21.2
click at [382, 109] on span "Complete" at bounding box center [385, 112] width 17 height 6
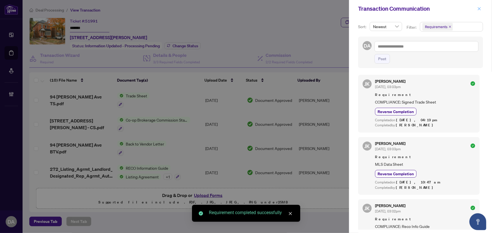
click at [479, 9] on icon "close" at bounding box center [479, 9] width 4 height 4
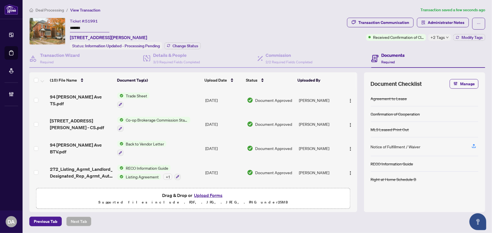
click at [442, 37] on span "+2 Tags" at bounding box center [437, 37] width 14 height 6
drag, startPoint x: 412, startPoint y: 57, endPoint x: 427, endPoint y: 51, distance: 15.6
click at [413, 57] on div "Documents Required" at bounding box center [428, 59] width 114 height 18
click at [453, 33] on div "Transaction Communication Administrator Notes Received Confirmation of Closing …" at bounding box center [416, 29] width 138 height 23
click at [458, 39] on button "Modify Tags" at bounding box center [469, 37] width 32 height 7
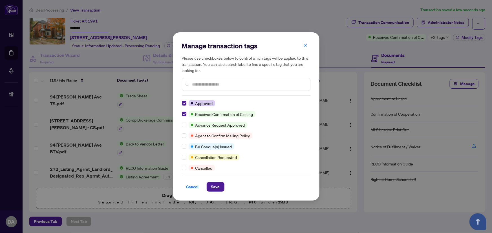
click at [213, 192] on div "Manage transaction tags Please use checkboxes below to control which tags will …" at bounding box center [246, 116] width 147 height 168
click at [216, 187] on span "Save" at bounding box center [215, 187] width 9 height 9
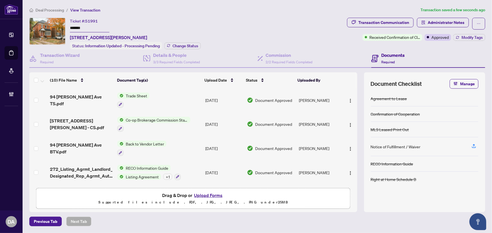
click at [106, 25] on input "*******" at bounding box center [89, 28] width 39 height 8
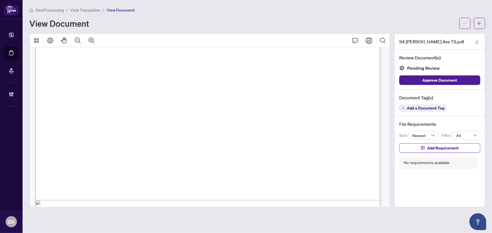
scroll to position [297, 0]
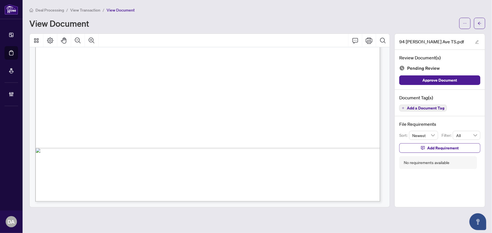
click at [411, 106] on span "Add a Document Tag" at bounding box center [425, 108] width 37 height 4
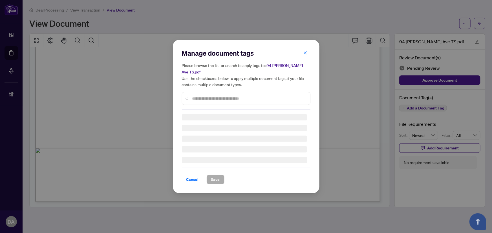
click at [266, 92] on div at bounding box center [246, 98] width 128 height 13
click at [267, 96] on input "text" at bounding box center [248, 99] width 113 height 6
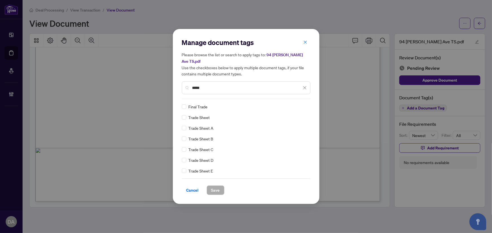
type input "*****"
click at [187, 114] on div "Trade Sheet" at bounding box center [244, 117] width 125 height 6
drag, startPoint x: 299, startPoint y: 101, endPoint x: 308, endPoint y: 136, distance: 35.6
click at [300, 104] on img at bounding box center [299, 107] width 6 height 6
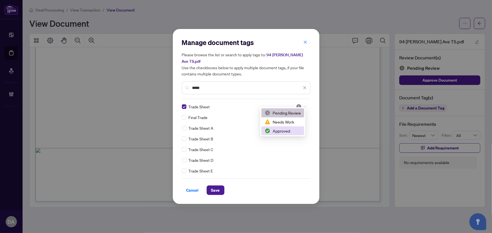
click at [293, 131] on div "Approved" at bounding box center [283, 131] width 36 height 6
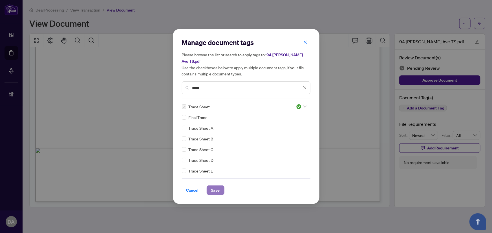
click at [214, 186] on span "Save" at bounding box center [215, 190] width 9 height 9
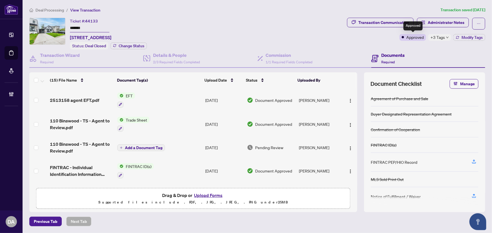
click at [429, 37] on div "+3 Tags" at bounding box center [439, 37] width 23 height 7
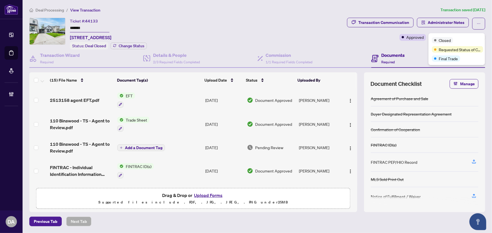
drag, startPoint x: 276, startPoint y: 27, endPoint x: 473, endPoint y: 39, distance: 197.3
click at [279, 27] on div "Ticket #: 44133 ******* 110 Binswood Ave, Toronto, Ontario M4C 3N9, Canada Stat…" at bounding box center [186, 34] width 315 height 32
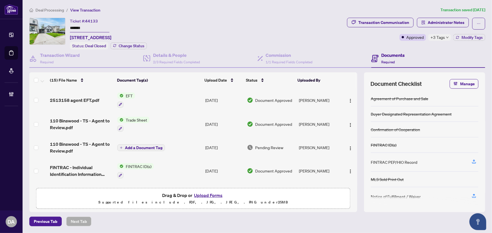
click at [464, 42] on div "Transaction Communication Administrator Notes Approved +3 Tags Modify Tags" at bounding box center [416, 34] width 140 height 32
click at [468, 37] on span "Modify Tags" at bounding box center [471, 38] width 21 height 4
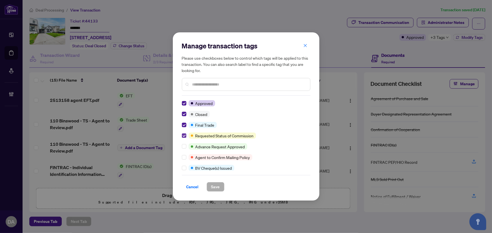
click at [184, 133] on label at bounding box center [184, 136] width 5 height 6
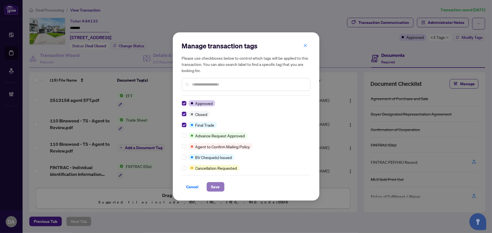
click at [213, 186] on span "Save" at bounding box center [215, 187] width 9 height 9
click at [119, 27] on div "Manage transaction tags Please use checkboxes below to control which tags will …" at bounding box center [246, 116] width 492 height 233
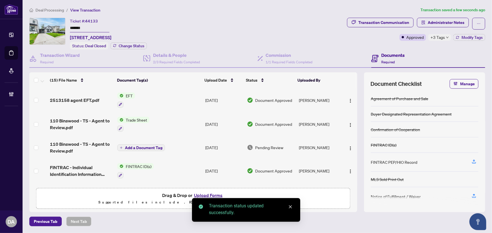
click at [103, 25] on input "*******" at bounding box center [89, 28] width 39 height 8
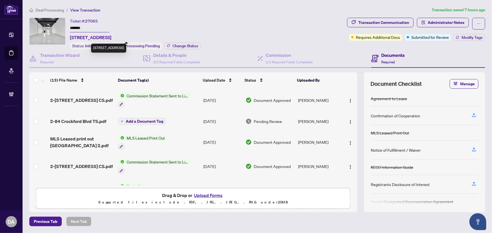
click at [92, 23] on span "27065" at bounding box center [91, 21] width 13 height 5
click at [92, 26] on input "*******" at bounding box center [89, 28] width 39 height 8
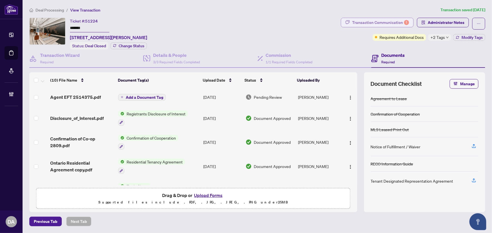
click at [362, 20] on div "Transaction Communication 1" at bounding box center [380, 22] width 57 height 9
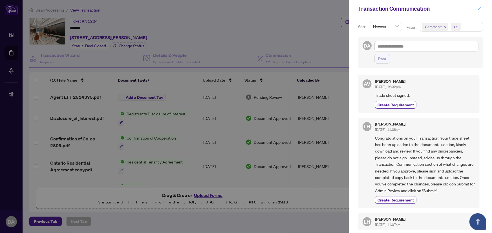
click at [480, 8] on icon "close" at bounding box center [479, 8] width 3 height 3
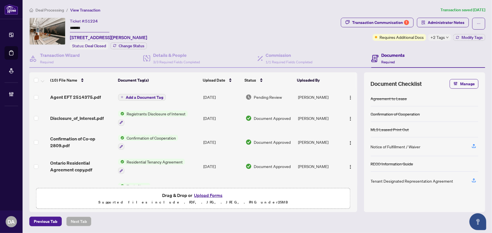
click at [100, 29] on input "*******" at bounding box center [89, 28] width 39 height 8
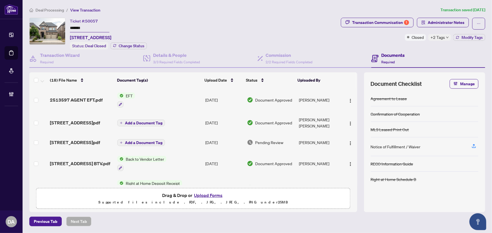
scroll to position [25, 0]
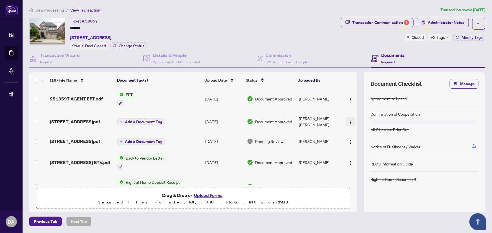
click at [346, 123] on button "button" at bounding box center [350, 121] width 9 height 9
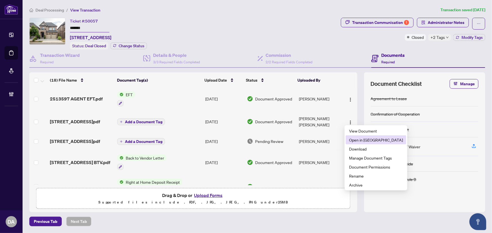
click at [355, 142] on span "Open in [GEOGRAPHIC_DATA]" at bounding box center [376, 140] width 54 height 6
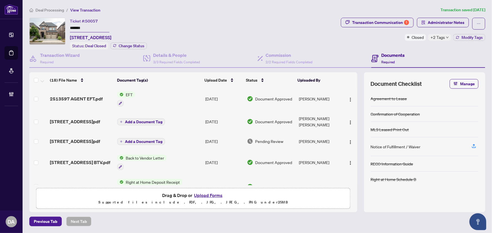
click at [442, 36] on span "+2 Tags" at bounding box center [437, 37] width 14 height 6
click at [390, 18] on button "Transaction Communication 1" at bounding box center [377, 23] width 73 height 10
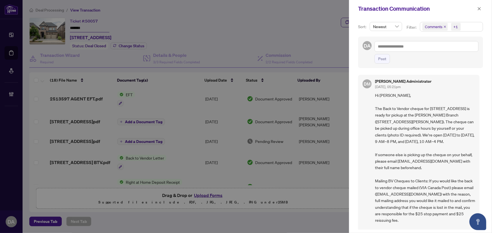
click at [445, 25] on icon "close" at bounding box center [444, 26] width 3 height 3
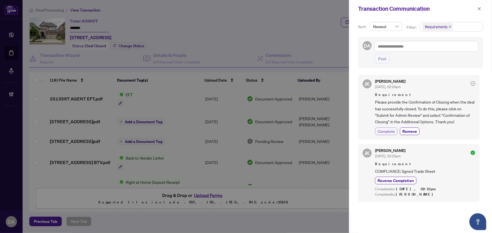
click at [392, 129] on span "Complete" at bounding box center [385, 131] width 17 height 6
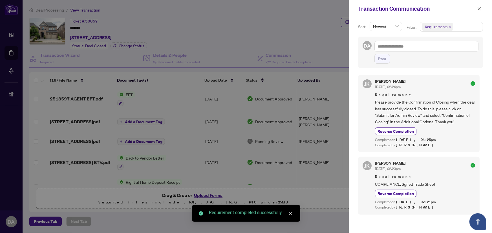
drag, startPoint x: 479, startPoint y: 10, endPoint x: 457, endPoint y: 44, distance: 41.0
click at [479, 11] on span "button" at bounding box center [479, 8] width 4 height 9
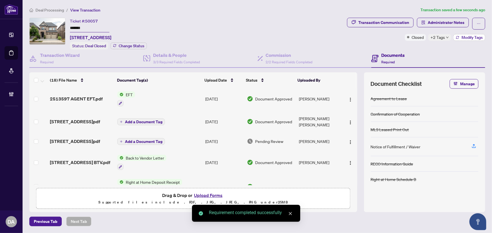
click at [459, 34] on button "Modify Tags" at bounding box center [469, 37] width 32 height 7
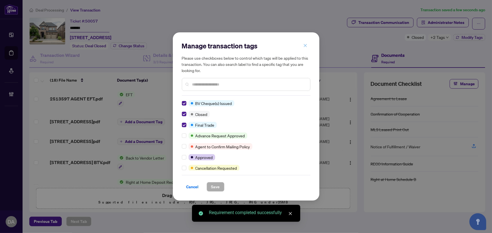
click at [303, 45] on icon "close" at bounding box center [305, 46] width 4 height 4
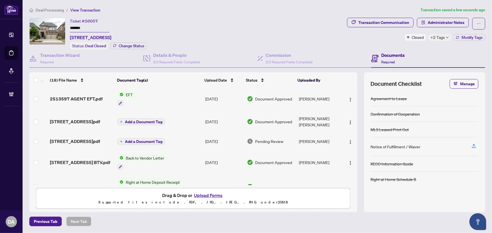
click at [103, 31] on input "*******" at bounding box center [89, 28] width 39 height 8
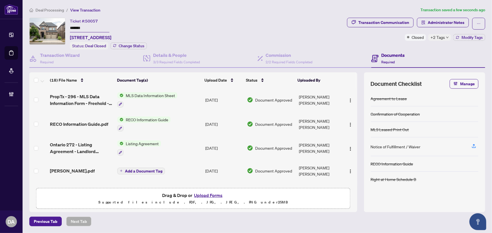
scroll to position [128, 0]
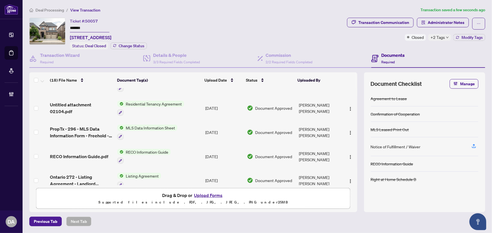
click at [397, 17] on div "Deal Processing / View Transaction Transaction saved a few seconds ago Ticket #…" at bounding box center [257, 117] width 460 height 220
click at [406, 25] on div "Transaction Communication" at bounding box center [383, 22] width 51 height 9
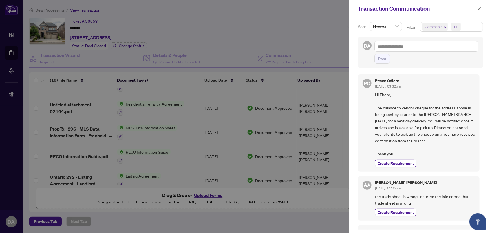
scroll to position [179, 0]
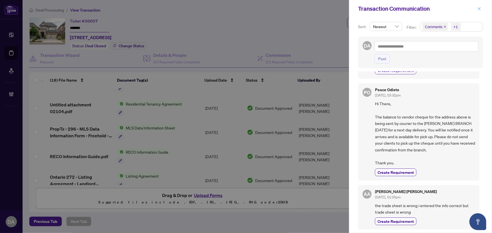
click at [478, 9] on icon "close" at bounding box center [479, 8] width 3 height 3
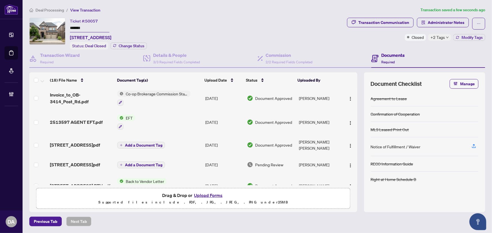
scroll to position [0, 0]
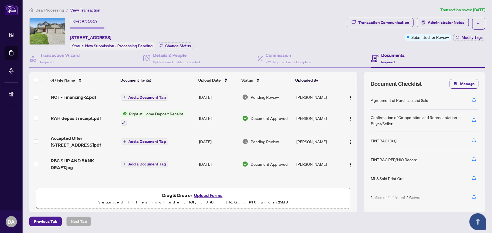
click at [88, 19] on span "51617" at bounding box center [91, 21] width 13 height 5
drag, startPoint x: 88, startPoint y: 18, endPoint x: 105, endPoint y: 19, distance: 16.4
drag, startPoint x: 105, startPoint y: 19, endPoint x: 93, endPoint y: 19, distance: 11.9
copy span "51617"
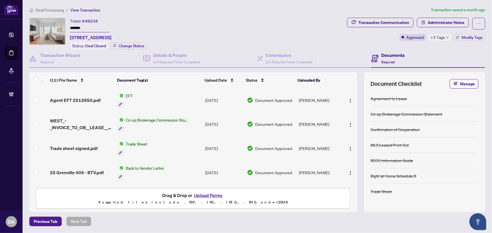
click at [438, 40] on span "+3 Tags" at bounding box center [437, 37] width 14 height 6
click at [87, 28] on input "*******" at bounding box center [89, 28] width 39 height 8
click at [445, 23] on span "Administrator Notes" at bounding box center [445, 22] width 37 height 9
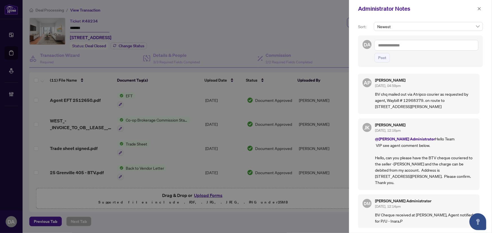
drag, startPoint x: 427, startPoint y: 100, endPoint x: 442, endPoint y: 104, distance: 16.1
click at [442, 104] on p "BV chq mailed out via Atripco courier as requested by agent, Waybill # 12968379…" at bounding box center [425, 100] width 100 height 19
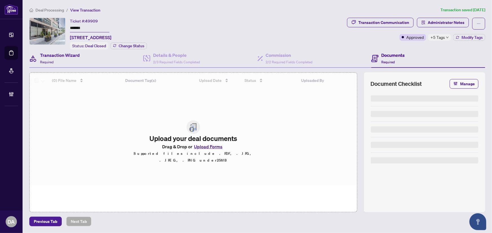
drag, startPoint x: 86, startPoint y: 29, endPoint x: 103, endPoint y: 59, distance: 33.9
click at [90, 33] on div "Ticket #: 49909 ******* [STREET_ADDRESS]" at bounding box center [90, 29] width 41 height 23
click at [103, 59] on div "Transaction Wizard Required" at bounding box center [86, 59] width 114 height 18
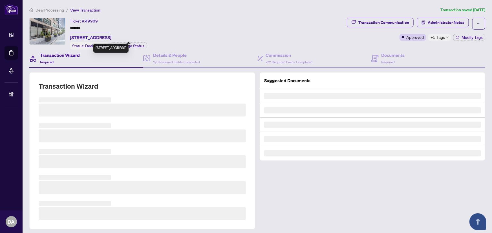
click at [103, 29] on input "*******" at bounding box center [89, 28] width 39 height 8
click at [381, 56] on h4 "Documents" at bounding box center [392, 55] width 23 height 7
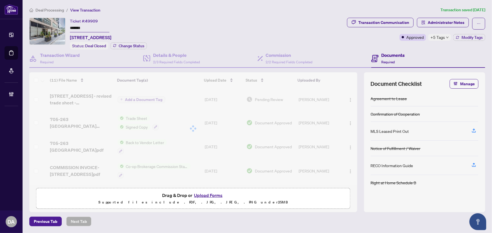
click at [95, 25] on input "*******" at bounding box center [89, 28] width 39 height 8
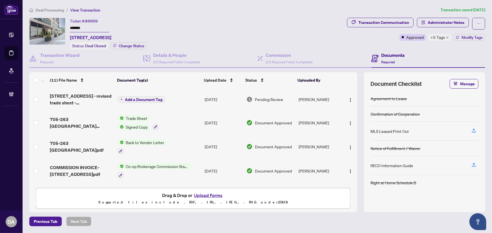
click at [445, 36] on div "+5 Tags" at bounding box center [439, 37] width 23 height 7
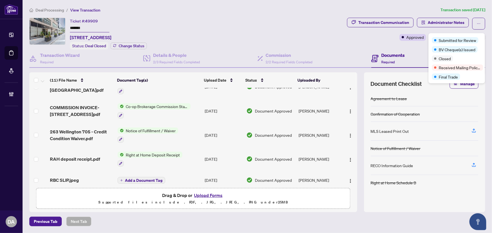
scroll to position [51, 0]
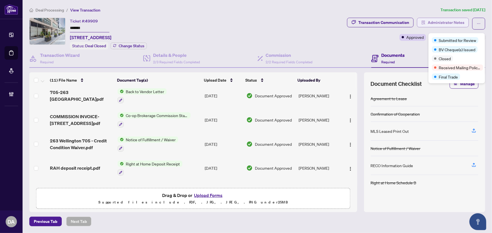
click at [445, 25] on span "Administrator Notes" at bounding box center [445, 22] width 37 height 9
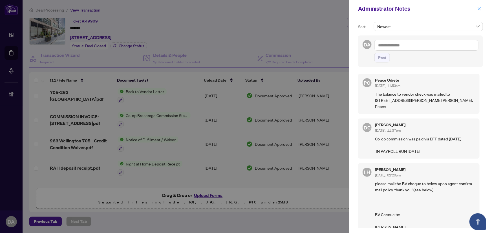
click at [478, 9] on icon "close" at bounding box center [479, 9] width 4 height 4
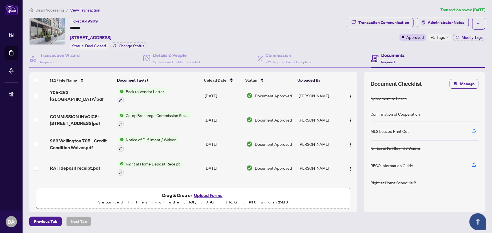
click at [412, 27] on span "Transaction Communication" at bounding box center [380, 24] width 66 height 12
click at [406, 16] on div "Deal Processing / View Transaction Transaction saved [DATE] Ticket #: 49909 ***…" at bounding box center [257, 117] width 460 height 220
click at [384, 18] on div "Transaction Communication" at bounding box center [383, 22] width 51 height 9
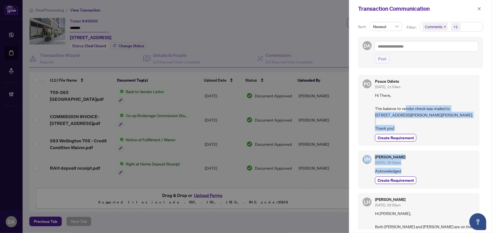
drag, startPoint x: 405, startPoint y: 110, endPoint x: 439, endPoint y: 172, distance: 71.3
click at [439, 172] on div "PO Peace Odiete [DATE], 11:53am Hi There, The balance to vendor check was maile…" at bounding box center [420, 151] width 125 height 158
click at [439, 172] on span "Acknowledged" at bounding box center [425, 171] width 100 height 6
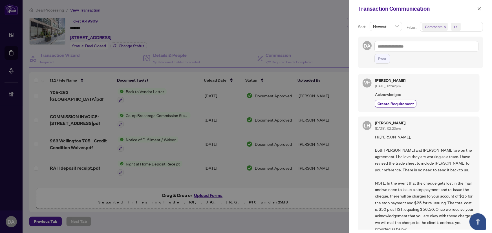
scroll to position [102, 0]
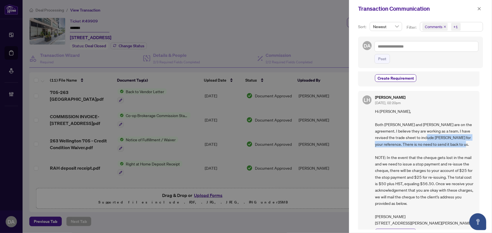
drag, startPoint x: 433, startPoint y: 138, endPoint x: 434, endPoint y: 150, distance: 11.9
click at [434, 150] on span "Hi [PERSON_NAME], Both [PERSON_NAME] and [PERSON_NAME] are on the agreement. I …" at bounding box center [425, 167] width 100 height 119
click at [477, 11] on span "button" at bounding box center [479, 8] width 4 height 9
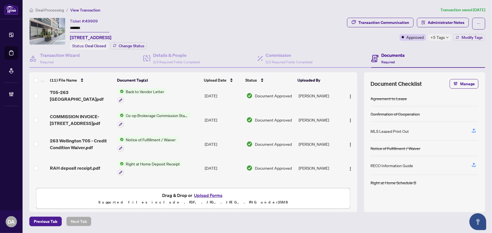
click at [450, 37] on div "+5 Tags" at bounding box center [439, 37] width 23 height 7
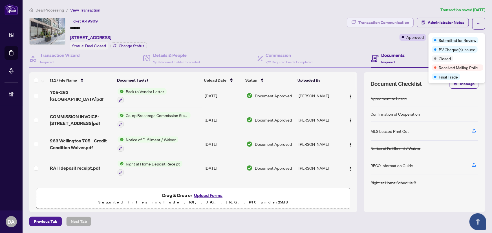
click at [403, 19] on div "Transaction Communication" at bounding box center [383, 22] width 51 height 9
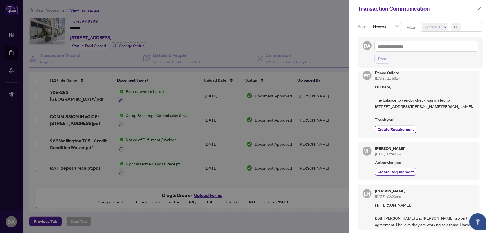
scroll to position [0, 0]
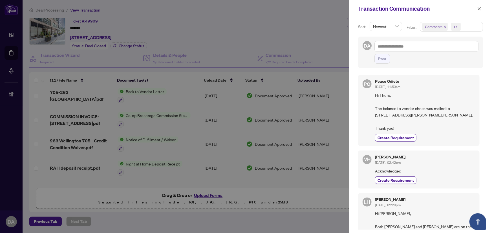
click at [475, 5] on div "Transaction Communication" at bounding box center [420, 8] width 143 height 17
click at [476, 11] on button "button" at bounding box center [478, 8] width 7 height 7
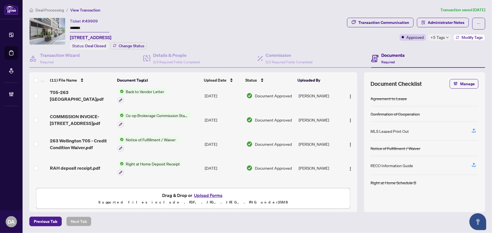
click at [470, 36] on span "Modify Tags" at bounding box center [471, 38] width 21 height 4
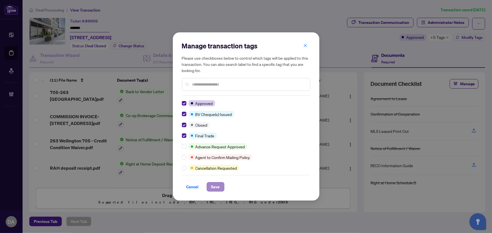
click at [214, 181] on div "Cancel Save" at bounding box center [246, 183] width 128 height 17
click at [216, 188] on span "Save" at bounding box center [215, 187] width 9 height 9
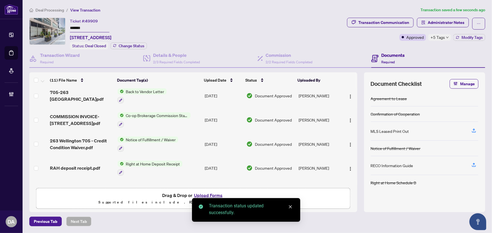
click at [99, 29] on input "*******" at bounding box center [89, 28] width 39 height 8
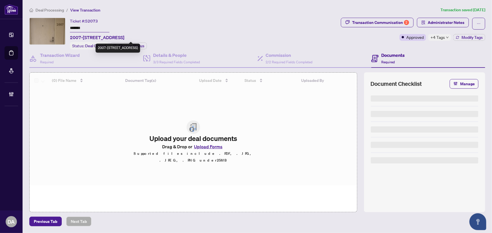
click at [86, 28] on input "*******" at bounding box center [89, 28] width 39 height 8
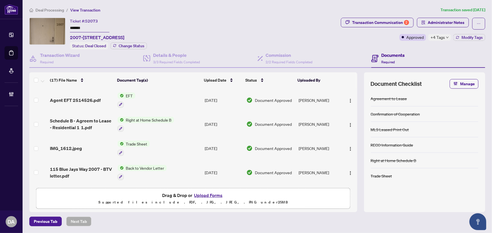
click at [433, 36] on span "+4 Tags" at bounding box center [437, 37] width 14 height 6
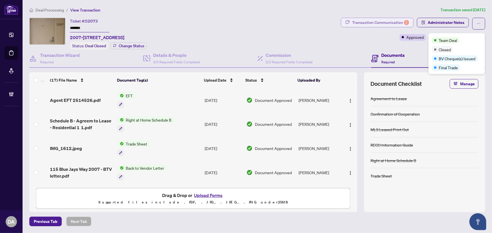
click at [399, 25] on div "Transaction Communication 2" at bounding box center [380, 22] width 57 height 9
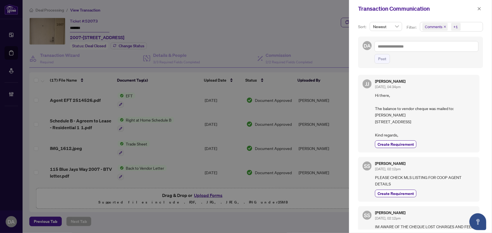
click at [444, 26] on icon "close" at bounding box center [444, 26] width 3 height 3
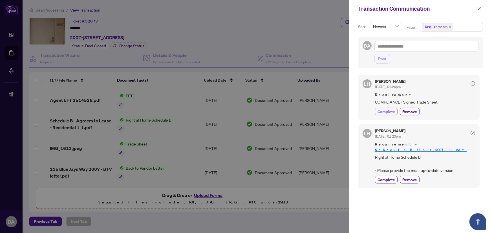
click at [386, 112] on span "Complete" at bounding box center [385, 112] width 17 height 6
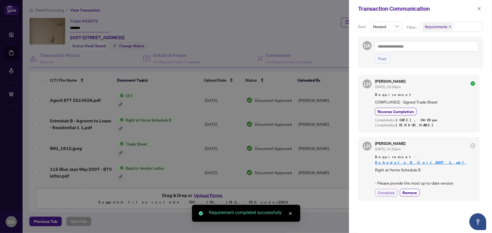
click at [384, 190] on span "Complete" at bounding box center [385, 193] width 17 height 6
click at [482, 5] on div "Transaction Communication" at bounding box center [420, 8] width 143 height 17
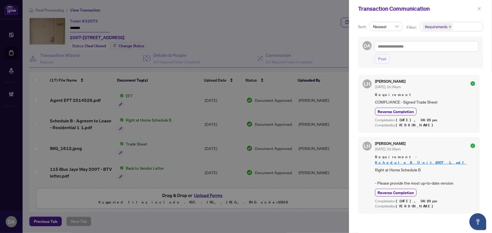
click at [482, 7] on button "button" at bounding box center [478, 8] width 7 height 7
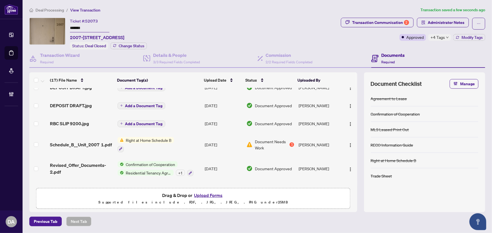
scroll to position [230, 0]
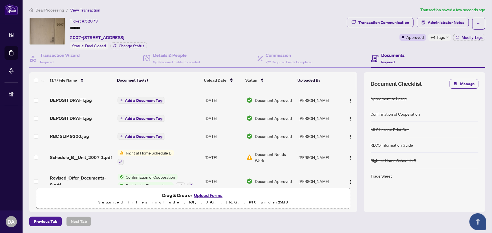
click at [440, 36] on span "+4 Tags" at bounding box center [437, 37] width 14 height 6
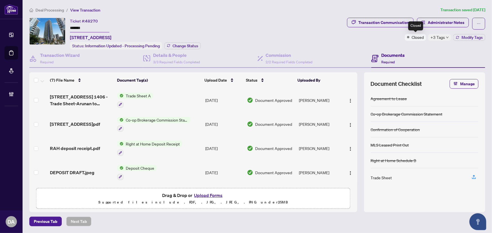
click at [437, 36] on span "+3 Tags" at bounding box center [437, 37] width 14 height 6
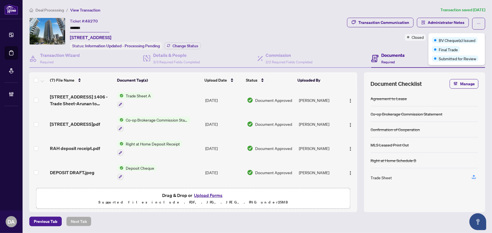
click at [102, 27] on input "*******" at bounding box center [89, 28] width 39 height 8
click at [480, 30] on div "Transaction Communication Administrator Notes Closed +3 Tags Modify Tags" at bounding box center [416, 29] width 138 height 23
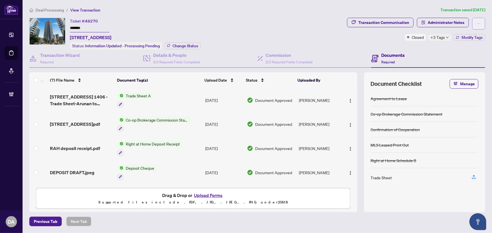
click at [480, 22] on icon "ellipsis" at bounding box center [478, 24] width 4 height 4
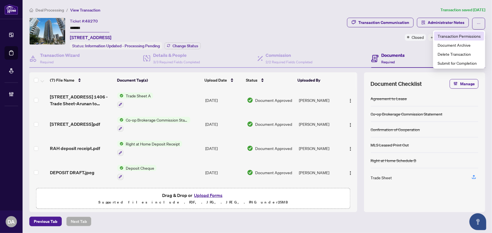
click at [480, 38] on span "Transaction Permissions" at bounding box center [458, 36] width 43 height 6
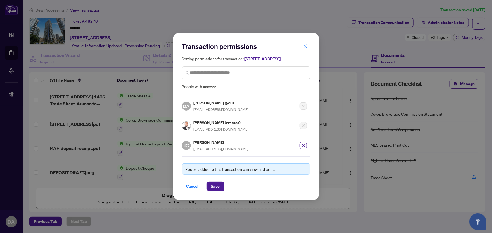
click at [301, 152] on div "[PERSON_NAME] [EMAIL_ADDRESS][DOMAIN_NAME]" at bounding box center [244, 144] width 125 height 16
click at [302, 148] on icon "close" at bounding box center [303, 146] width 4 height 4
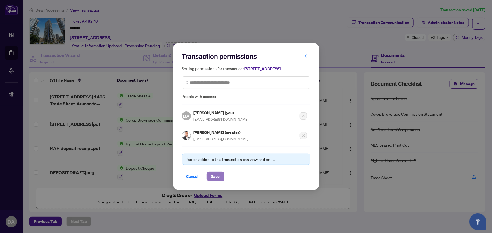
click at [215, 178] on span "Save" at bounding box center [215, 176] width 9 height 9
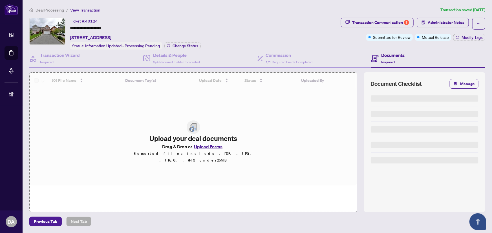
click at [93, 17] on div "**********" at bounding box center [257, 117] width 460 height 220
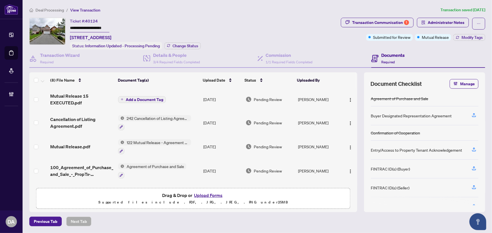
click at [93, 20] on span "40124" at bounding box center [91, 21] width 13 height 5
copy span "40124"
click at [92, 27] on input "**********" at bounding box center [89, 28] width 39 height 8
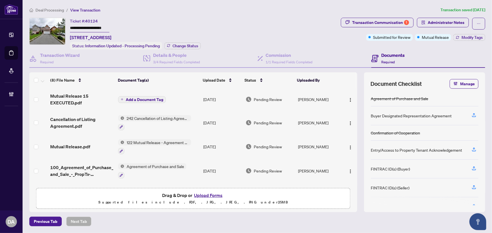
click at [92, 27] on input "**********" at bounding box center [89, 28] width 39 height 8
click at [175, 22] on div "Ticket #: 40124 186 Roxbury St, Markham, Ontario L3S 3T6, Canada Status: Inform…" at bounding box center [135, 34] width 131 height 32
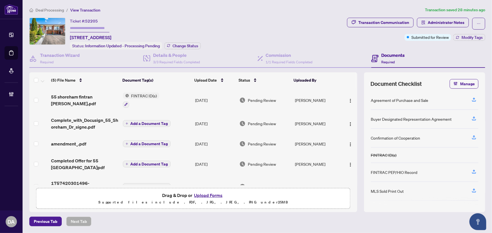
click at [94, 20] on span "52205" at bounding box center [91, 21] width 13 height 5
copy span "52205"
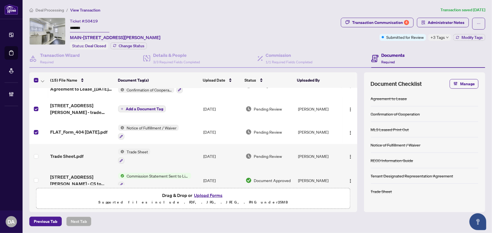
scroll to position [51, 0]
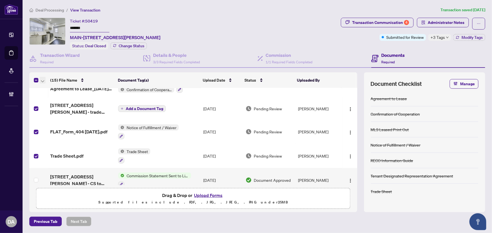
click at [42, 80] on icon "button" at bounding box center [42, 81] width 3 height 2
click at [56, 92] on span "Open Selected in New Tab(s)" at bounding box center [69, 89] width 50 height 6
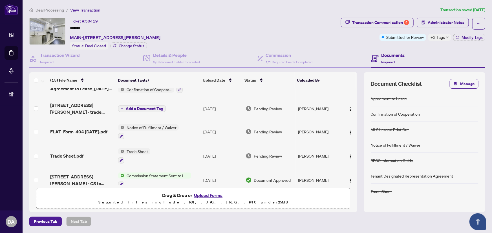
click at [89, 24] on input "*******" at bounding box center [89, 28] width 39 height 8
click at [403, 20] on div "Transaction Communication 4" at bounding box center [380, 22] width 57 height 9
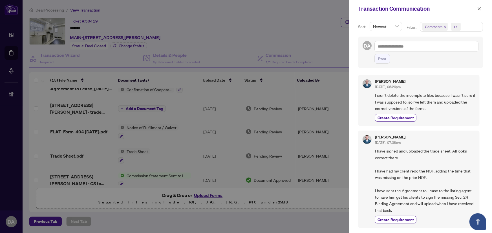
click at [443, 25] on icon "close" at bounding box center [444, 26] width 3 height 3
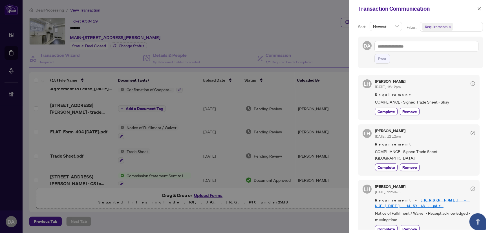
drag, startPoint x: 380, startPoint y: 110, endPoint x: 381, endPoint y: 141, distance: 31.6
click at [380, 110] on span "Complete" at bounding box center [385, 112] width 17 height 6
click at [380, 163] on div "Lulu Hao Sep/09/2025, 12:12pm Requirement COMPLIANCE - Signed Trade Sheet - Qui…" at bounding box center [425, 150] width 100 height 43
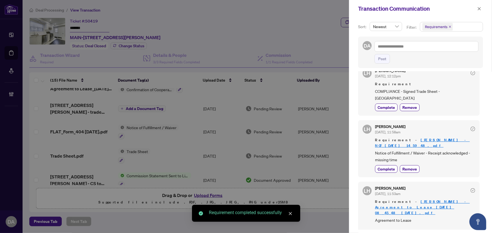
scroll to position [82, 0]
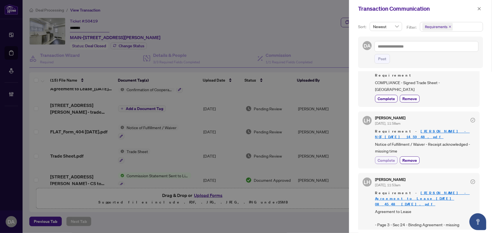
click at [385, 158] on span "Complete" at bounding box center [385, 161] width 17 height 6
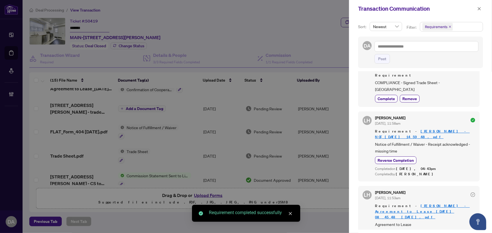
scroll to position [94, 0]
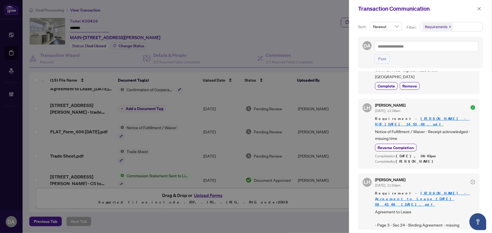
drag, startPoint x: 387, startPoint y: 223, endPoint x: 399, endPoint y: 211, distance: 17.5
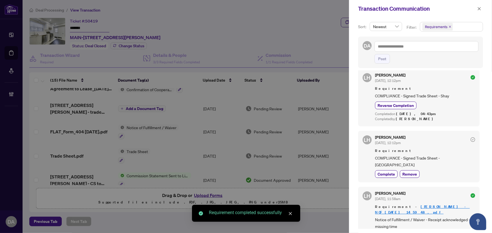
scroll to position [0, 0]
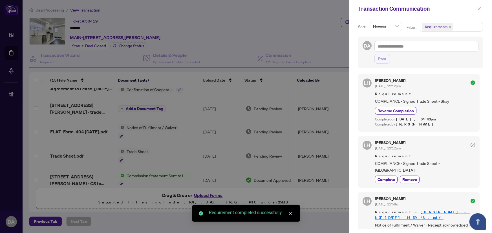
click at [478, 10] on icon "close" at bounding box center [479, 9] width 4 height 4
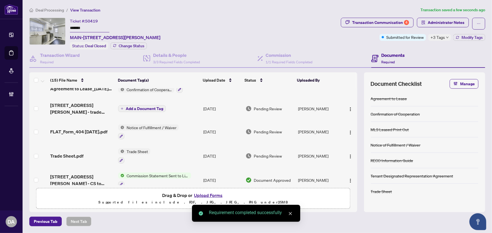
click at [458, 32] on div "Transaction Communication 4 Administrator Notes Submitted for Review +3 Tags Mo…" at bounding box center [413, 29] width 144 height 23
click at [461, 37] on button "Modify Tags" at bounding box center [469, 37] width 32 height 7
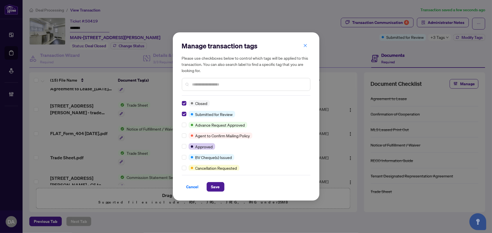
drag, startPoint x: 197, startPoint y: 185, endPoint x: 330, endPoint y: 127, distance: 145.2
click at [197, 185] on span "Cancel" at bounding box center [192, 187] width 12 height 9
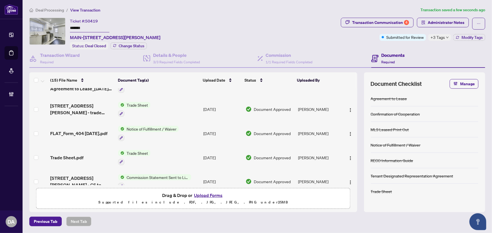
click at [457, 41] on div "Transaction Communication 4 Administrator Notes Submitted for Review +3 Tags Mo…" at bounding box center [413, 34] width 147 height 32
click at [462, 36] on span "Modify Tags" at bounding box center [471, 38] width 21 height 4
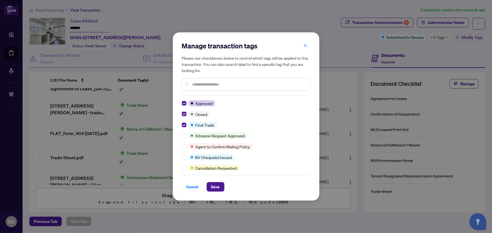
click at [219, 182] on div "Cancel Save" at bounding box center [246, 183] width 128 height 17
click at [219, 187] on span "Save" at bounding box center [215, 187] width 9 height 9
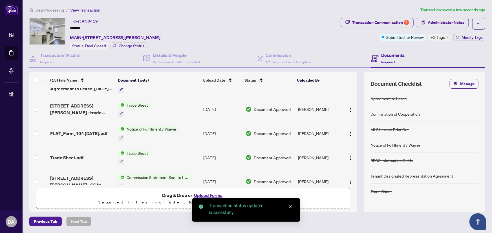
click at [96, 28] on input "*******" at bounding box center [89, 28] width 39 height 8
drag, startPoint x: 281, startPoint y: 101, endPoint x: 303, endPoint y: 124, distance: 31.7
click at [302, 121] on tbody "Shay EFT 2514382.pdf Add a Document Tag Sep/19/2025 Pending Review Dawn Chan Qu…" at bounding box center [193, 211] width 328 height 348
click at [82, 30] on input "*******" at bounding box center [89, 28] width 39 height 8
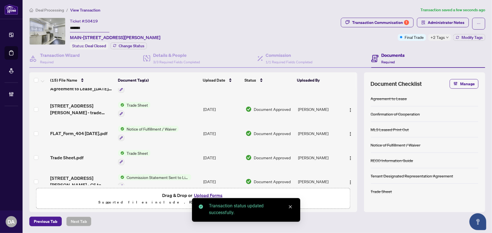
click at [82, 30] on input "*******" at bounding box center [89, 28] width 39 height 8
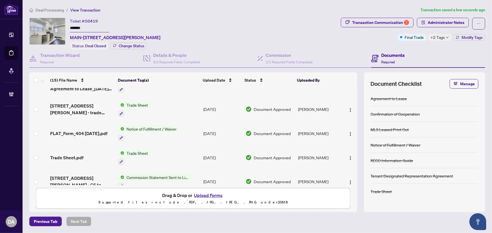
click at [250, 232] on main "Deal Processing / View Transaction Transaction saved a few seconds ago Ticket #…" at bounding box center [257, 116] width 469 height 233
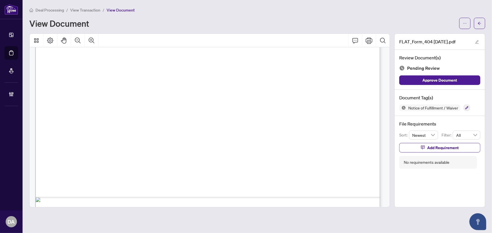
scroll to position [297, 0]
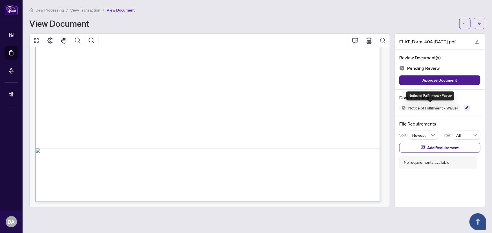
click at [460, 106] on span "Notice of Fulfillment / Waiver" at bounding box center [433, 108] width 54 height 4
click at [470, 105] on div at bounding box center [466, 108] width 6 height 7
drag, startPoint x: 460, startPoint y: 112, endPoint x: 471, endPoint y: 112, distance: 11.3
click at [460, 112] on div "Document Tag(s) Notice of Fulfillment / Waiver" at bounding box center [439, 103] width 90 height 26
click at [467, 107] on icon "button" at bounding box center [466, 107] width 3 height 3
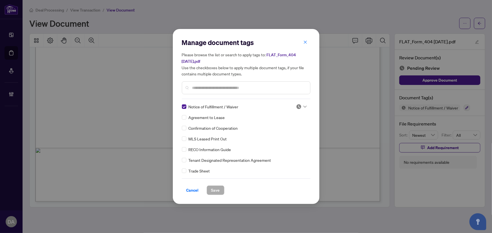
click at [297, 105] on img at bounding box center [299, 107] width 6 height 6
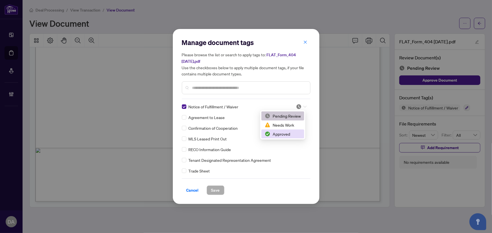
click at [289, 135] on div "Approved" at bounding box center [283, 134] width 36 height 6
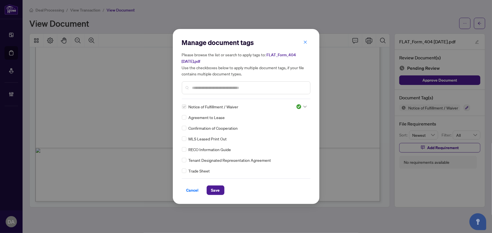
click at [218, 186] on span "Save" at bounding box center [215, 190] width 9 height 9
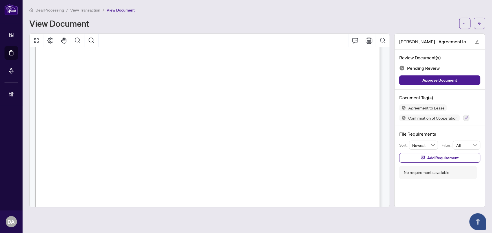
scroll to position [1971, 0]
click at [464, 118] on button "button" at bounding box center [466, 118] width 6 height 6
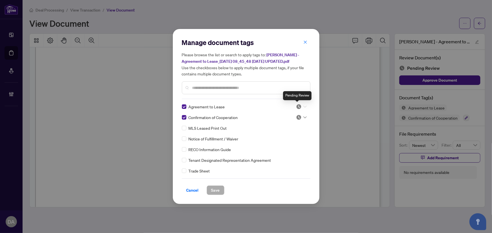
drag, startPoint x: 299, startPoint y: 109, endPoint x: 301, endPoint y: 132, distance: 23.5
click at [299, 109] on img at bounding box center [299, 107] width 6 height 6
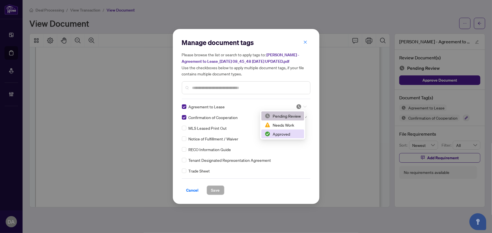
click at [298, 137] on div "Approved" at bounding box center [283, 134] width 36 height 6
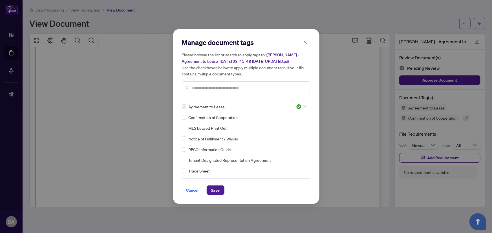
drag, startPoint x: 221, startPoint y: 192, endPoint x: 239, endPoint y: 70, distance: 122.7
click at [222, 191] on button "Save" at bounding box center [216, 191] width 18 height 10
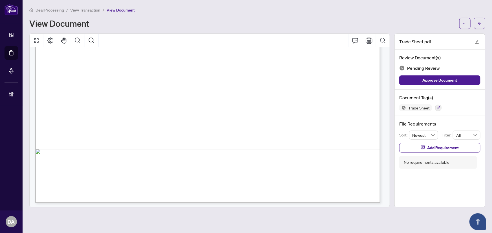
scroll to position [297, 0]
click at [436, 107] on button "button" at bounding box center [438, 108] width 6 height 6
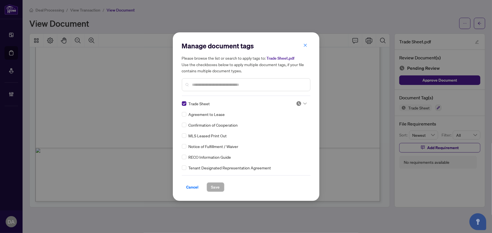
click at [298, 103] on img at bounding box center [299, 104] width 6 height 6
click at [280, 127] on div "Approved" at bounding box center [282, 131] width 43 height 9
click at [219, 187] on span "Save" at bounding box center [215, 187] width 9 height 9
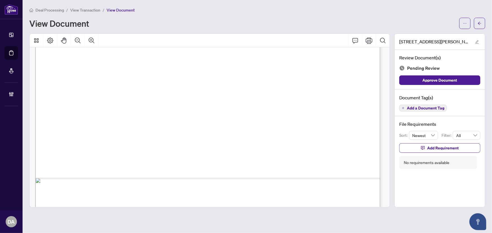
scroll to position [282, 0]
click at [437, 107] on span "Add a Document Tag" at bounding box center [425, 108] width 37 height 4
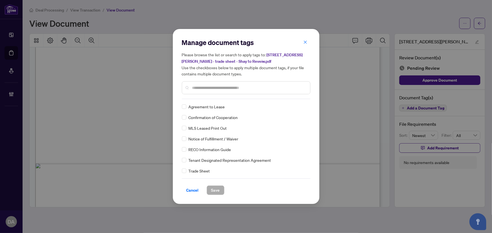
click at [251, 84] on div at bounding box center [246, 87] width 128 height 13
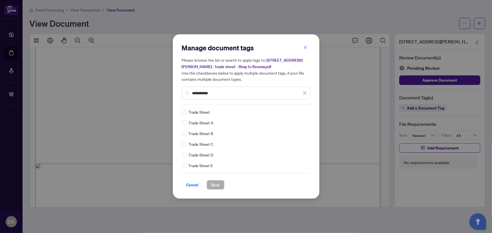
type input "**********"
click at [309, 113] on div "Trade Sheet Trade Sheet A Trade Sheet B Trade Sheet C Trade Sheet D Trade Sheet…" at bounding box center [246, 139] width 128 height 60
drag, startPoint x: 303, startPoint y: 111, endPoint x: 301, endPoint y: 127, distance: 16.3
click at [303, 111] on icon at bounding box center [304, 112] width 3 height 2
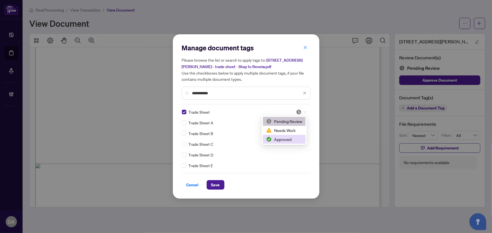
click at [293, 138] on div "Approved" at bounding box center [284, 139] width 36 height 6
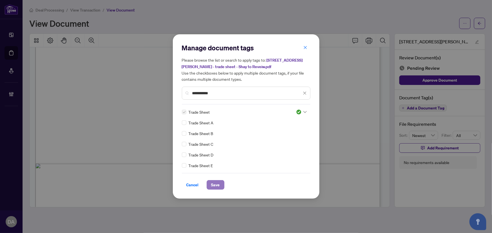
click at [219, 183] on button "Save" at bounding box center [216, 185] width 18 height 10
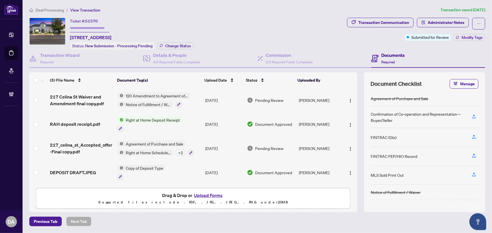
click at [93, 21] on span "51570" at bounding box center [91, 21] width 13 height 5
copy span "51570"
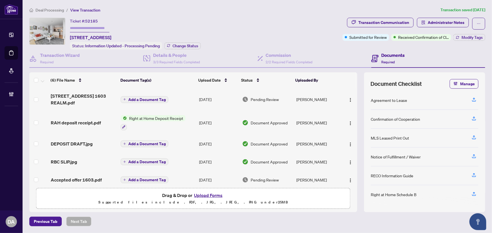
click at [89, 20] on span "52185" at bounding box center [91, 21] width 13 height 5
copy span "52185"
click at [402, 20] on div "Transaction Communication" at bounding box center [383, 22] width 51 height 9
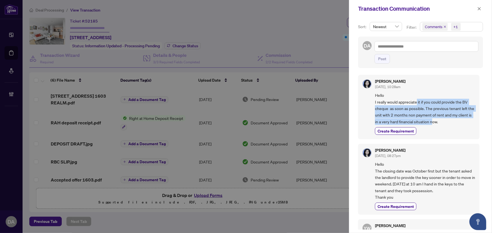
drag, startPoint x: 417, startPoint y: 101, endPoint x: 447, endPoint y: 118, distance: 34.4
click at [447, 118] on span "Hello I really would appreciate it if you could provide the BV cheque as soon a…" at bounding box center [425, 108] width 100 height 33
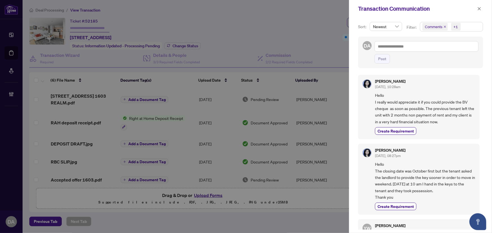
click at [411, 104] on span "Hello I really would appreciate it if you could provide the BV cheque as soon a…" at bounding box center [425, 108] width 100 height 33
click at [481, 8] on icon "close" at bounding box center [479, 9] width 4 height 4
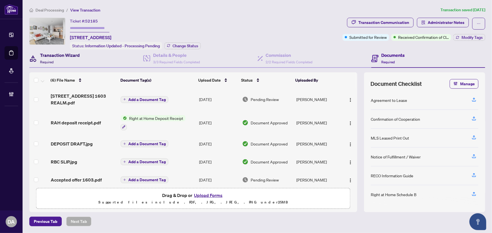
click at [79, 56] on h4 "Transaction Wizard" at bounding box center [60, 55] width 40 height 7
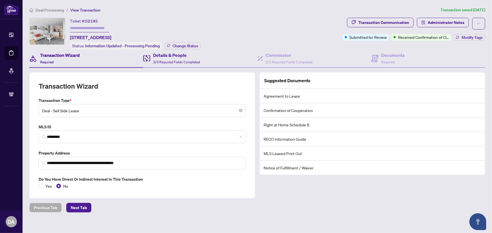
click at [201, 59] on div "Details & People 3/3 Required Fields Completed" at bounding box center [200, 59] width 114 height 18
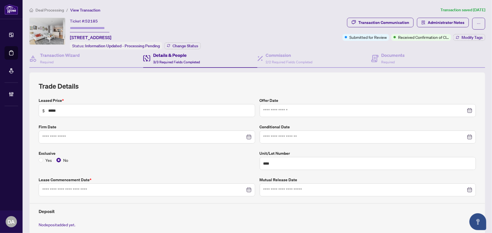
type input "**********"
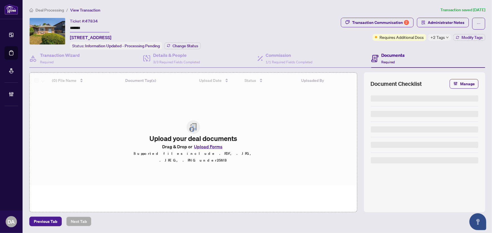
click at [79, 29] on input "*******" at bounding box center [89, 28] width 39 height 8
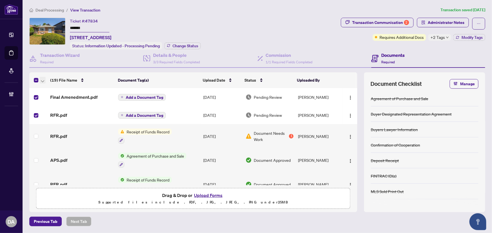
click at [42, 77] on span "button" at bounding box center [42, 80] width 3 height 6
click at [70, 92] on span "Open Selected in New Tab(s)" at bounding box center [69, 89] width 50 height 6
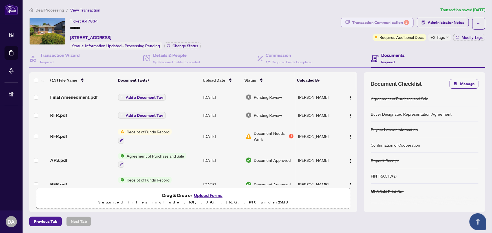
click at [392, 18] on div "Transaction Communication 2" at bounding box center [380, 22] width 57 height 9
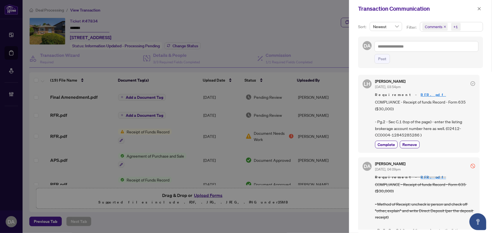
click at [444, 28] on icon "close" at bounding box center [444, 26] width 3 height 3
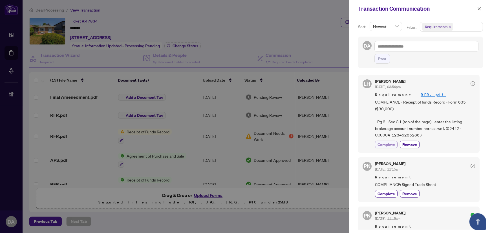
click at [383, 145] on span "Complete" at bounding box center [385, 145] width 17 height 6
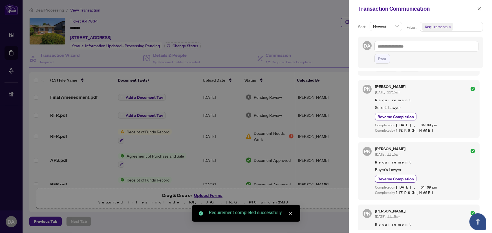
scroll to position [154, 0]
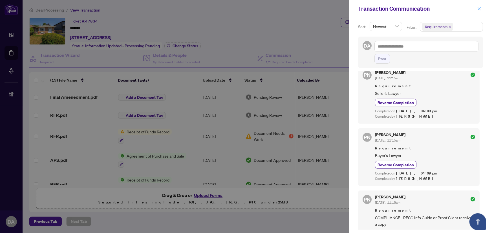
click at [478, 5] on span "button" at bounding box center [479, 8] width 4 height 9
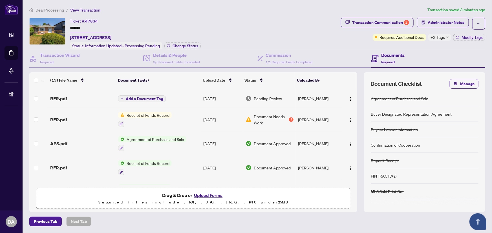
scroll to position [25, 0]
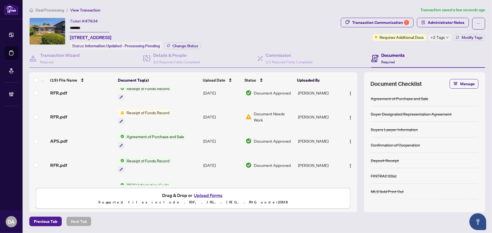
click at [347, 137] on button "button" at bounding box center [350, 141] width 9 height 9
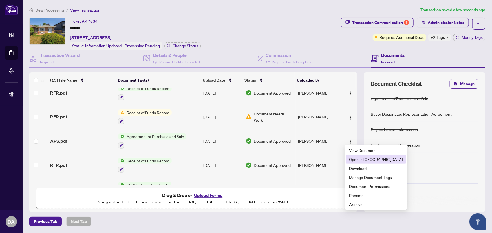
click at [349, 163] on li "Open in New Tab" at bounding box center [375, 159] width 61 height 9
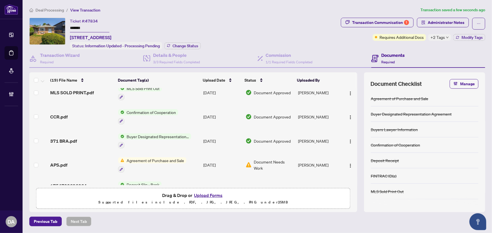
scroll to position [300, 0]
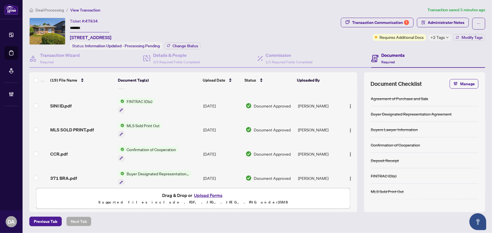
drag, startPoint x: 479, startPoint y: 24, endPoint x: 480, endPoint y: 29, distance: 5.1
click at [479, 24] on icon "ellipsis" at bounding box center [478, 24] width 4 height 4
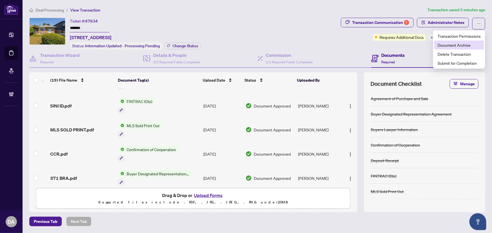
click at [473, 45] on span "Document Archive" at bounding box center [458, 45] width 43 height 6
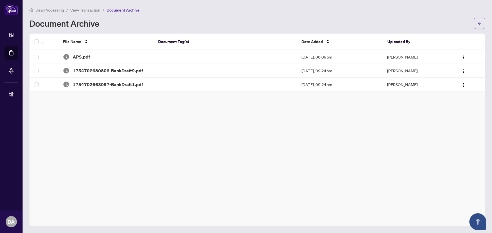
click at [479, 17] on div "Deal Processing / View Transaction / Document Archive Document Archive" at bounding box center [257, 18] width 456 height 22
click at [479, 21] on span "button" at bounding box center [479, 23] width 4 height 9
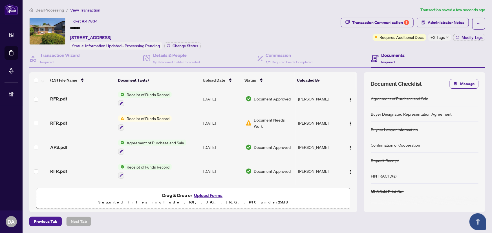
scroll to position [51, 0]
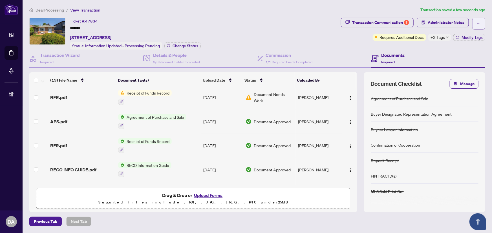
click at [477, 21] on span "button" at bounding box center [478, 23] width 4 height 9
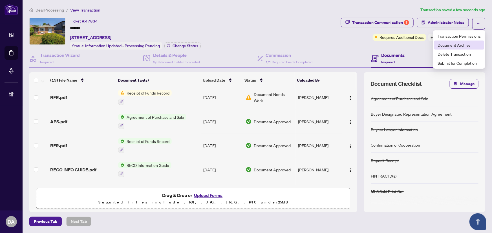
click at [478, 42] on span "Document Archive" at bounding box center [458, 45] width 43 height 6
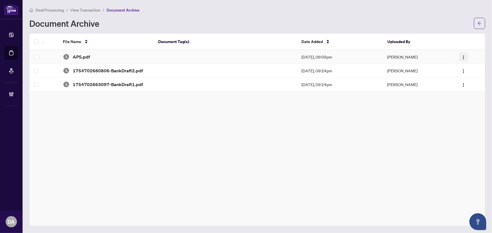
click at [466, 57] on button "button" at bounding box center [463, 56] width 9 height 9
click at [476, 72] on li "Restore File" at bounding box center [474, 67] width 28 height 9
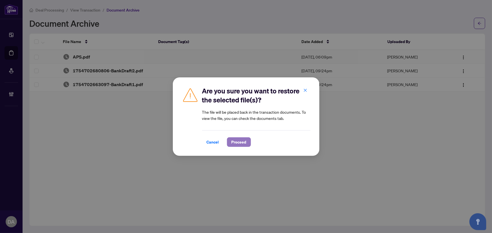
click at [238, 141] on span "Proceed" at bounding box center [238, 142] width 15 height 9
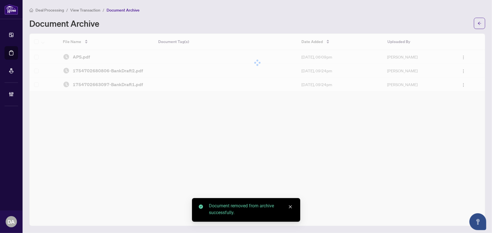
click at [489, 23] on main "Deal Processing / View Transaction / Document Archive Document Archive File Nam…" at bounding box center [257, 116] width 469 height 233
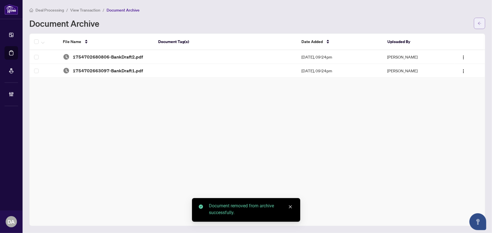
click at [484, 22] on button "button" at bounding box center [479, 23] width 11 height 11
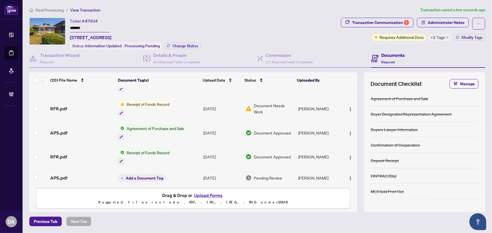
scroll to position [77, 0]
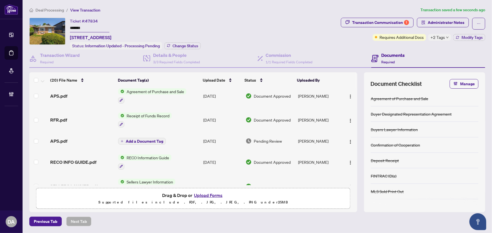
click at [241, 141] on td "Aug/20/2025" at bounding box center [222, 141] width 42 height 18
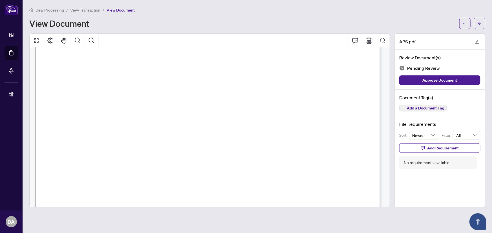
scroll to position [615, 0]
click at [459, 23] on button "button" at bounding box center [464, 23] width 11 height 11
click at [450, 72] on span "Archive" at bounding box center [444, 71] width 43 height 6
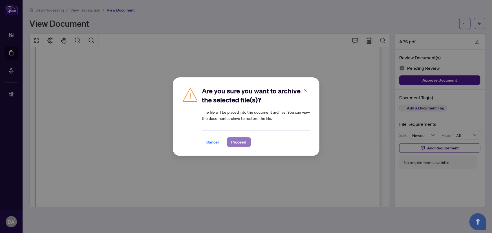
click at [237, 142] on span "Proceed" at bounding box center [238, 142] width 15 height 9
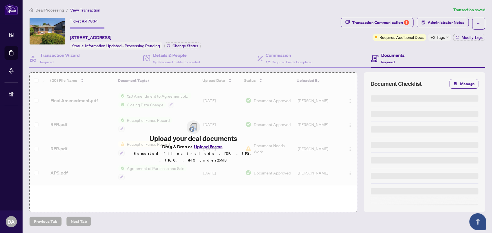
type input "*******"
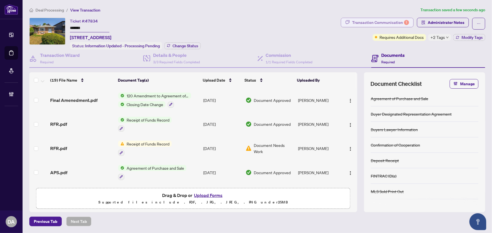
click at [372, 23] on div "Transaction Communication 1" at bounding box center [380, 22] width 57 height 9
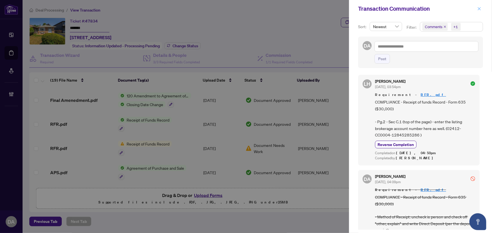
click at [476, 8] on button "button" at bounding box center [478, 8] width 7 height 7
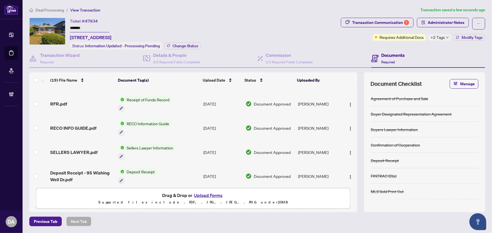
scroll to position [154, 0]
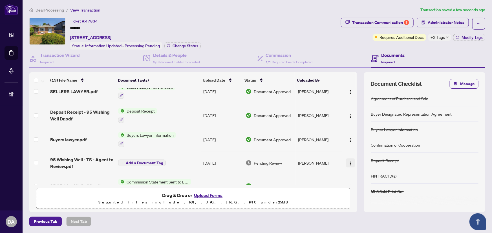
click at [346, 159] on button "button" at bounding box center [350, 163] width 9 height 9
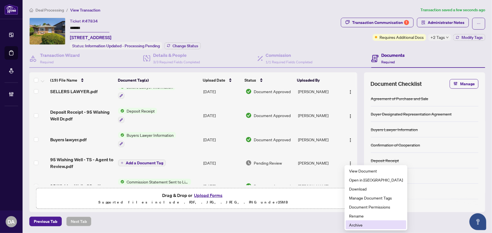
click at [356, 221] on li "Archive" at bounding box center [375, 225] width 61 height 9
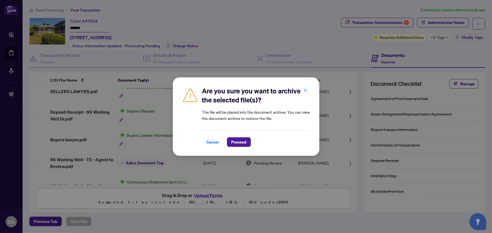
click at [239, 141] on span "Proceed" at bounding box center [238, 142] width 15 height 9
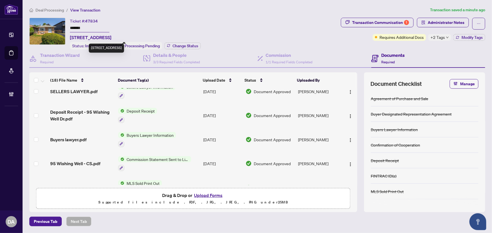
drag, startPoint x: 69, startPoint y: 39, endPoint x: 107, endPoint y: 35, distance: 38.6
click at [107, 35] on div "Ticket #: 47834 ******* 95 Wishing Well Dr, Toronto, Ontario M1T 1J2, Canada St…" at bounding box center [183, 34] width 309 height 32
copy span "95 Wishing Well Dr"
click at [212, 196] on button "Upload Forms" at bounding box center [208, 195] width 32 height 7
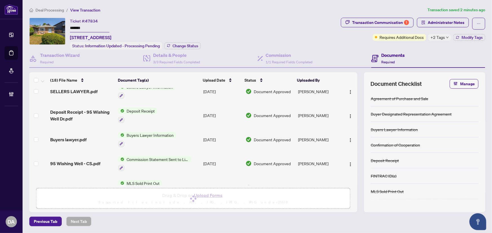
click at [488, 23] on main "Deal Processing / View Transaction Transaction saved 2 minutes ago Ticket #: 47…" at bounding box center [257, 116] width 469 height 233
drag, startPoint x: 483, startPoint y: 23, endPoint x: 482, endPoint y: 30, distance: 7.0
click at [483, 24] on button "button" at bounding box center [478, 24] width 13 height 12
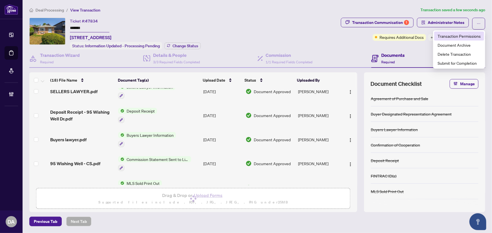
click at [478, 37] on span "Transaction Permissions" at bounding box center [458, 36] width 43 height 6
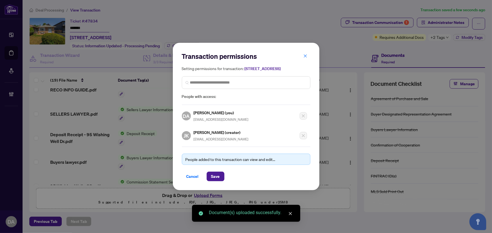
click at [202, 141] on span "jossikara@yahoo.ca" at bounding box center [221, 139] width 55 height 4
copy div "jossikara@yahoo.ca"
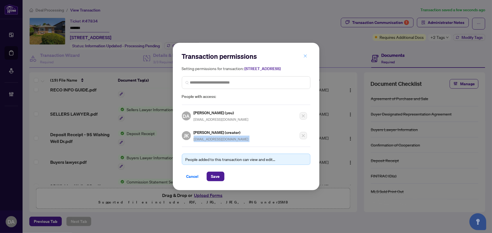
click at [303, 54] on icon "close" at bounding box center [305, 56] width 4 height 4
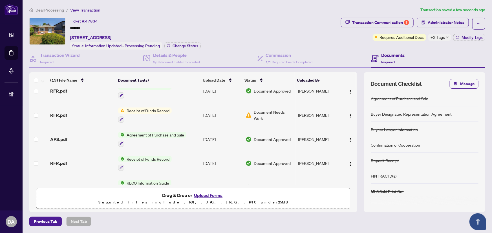
scroll to position [0, 0]
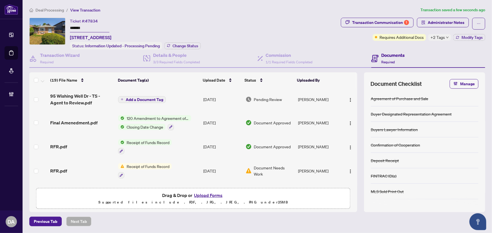
click at [347, 93] on td at bounding box center [349, 99] width 15 height 23
click at [351, 99] on button "button" at bounding box center [350, 99] width 9 height 9
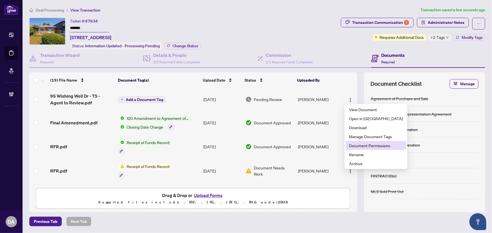
click at [352, 147] on span "Document Permissions" at bounding box center [376, 146] width 54 height 6
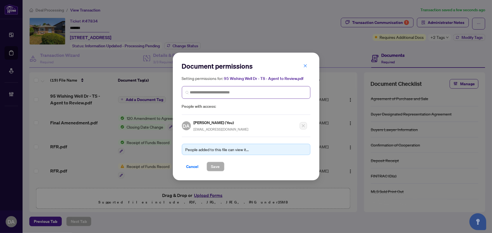
drag, startPoint x: 224, startPoint y: 97, endPoint x: 229, endPoint y: 92, distance: 6.4
click at [225, 96] on span at bounding box center [246, 92] width 128 height 13
click at [229, 92] on input "search" at bounding box center [248, 93] width 117 height 6
paste input "**********"
type input "**********"
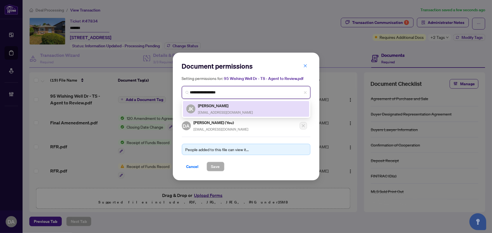
click at [273, 116] on div "JK Jossi Karakkattu jossikara@yahoo.ca" at bounding box center [246, 109] width 126 height 16
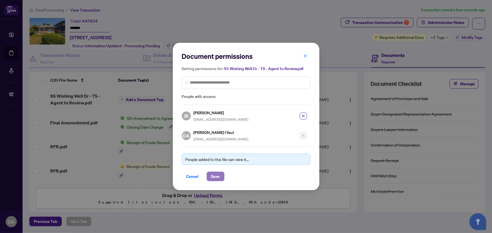
click at [218, 178] on span "Save" at bounding box center [215, 176] width 9 height 9
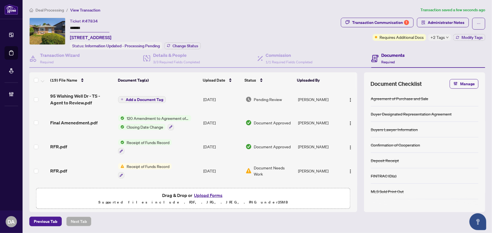
click at [457, 42] on div "Transaction Communication 1 Administrator Notes Requires Additional Docs +2 Tag…" at bounding box center [413, 34] width 147 height 32
click at [457, 38] on icon "button" at bounding box center [457, 38] width 3 height 1
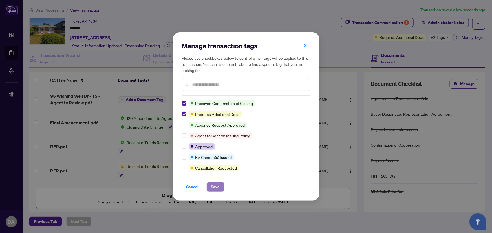
click at [220, 185] on button "Save" at bounding box center [216, 187] width 18 height 10
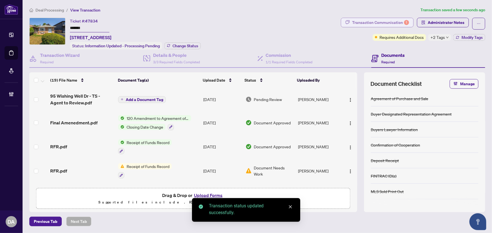
click at [374, 23] on div "Transaction Communication 1" at bounding box center [380, 22] width 57 height 9
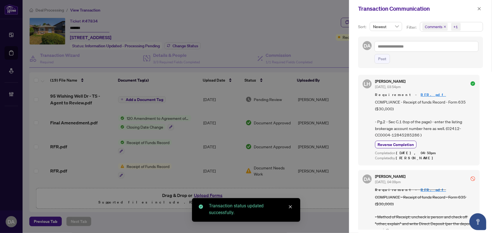
click at [443, 28] on icon "close" at bounding box center [444, 26] width 3 height 3
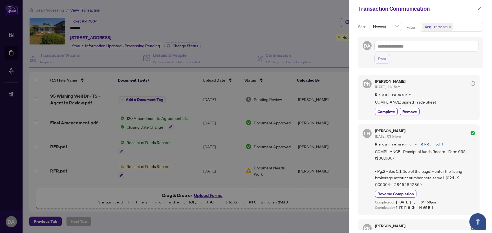
click at [451, 30] on span "Requirements" at bounding box center [437, 27] width 30 height 8
click at [423, 50] on span "Select Comments" at bounding box center [425, 50] width 5 height 5
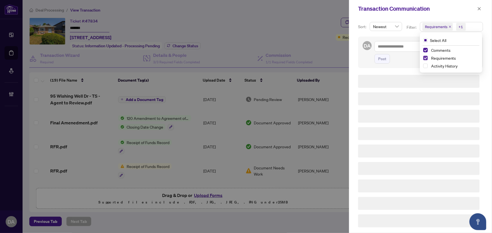
click at [425, 56] on span "Select Requirements" at bounding box center [425, 58] width 5 height 5
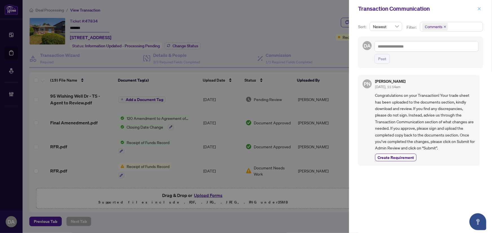
click at [482, 8] on button "button" at bounding box center [478, 8] width 7 height 7
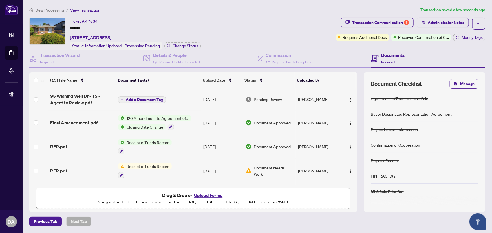
click at [101, 26] on input "*******" at bounding box center [89, 28] width 39 height 8
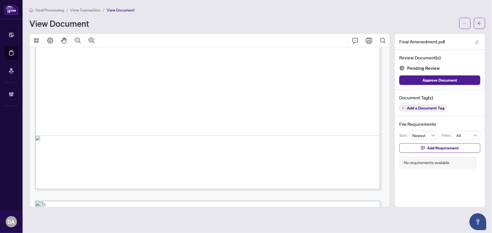
scroll to position [268, 0]
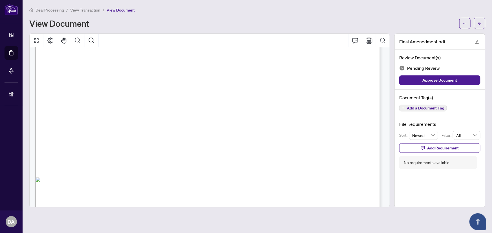
drag, startPoint x: 161, startPoint y: 120, endPoint x: 241, endPoint y: 124, distance: 79.3
click at [239, 124] on div "Page 1" at bounding box center [379, 231] width 689 height 892
click at [241, 124] on div "Page 1" at bounding box center [379, 231] width 689 height 892
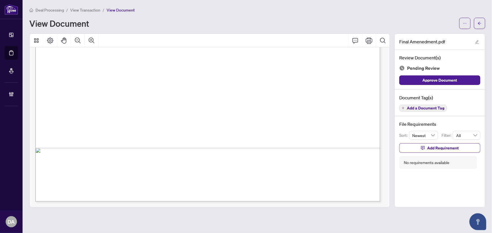
click at [443, 108] on span "Add a Document Tag" at bounding box center [425, 108] width 37 height 4
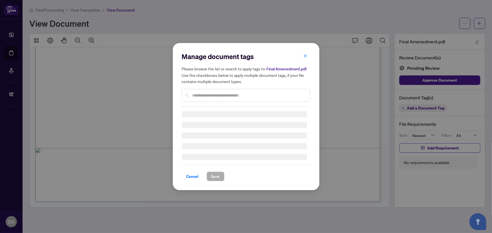
click at [230, 96] on input "text" at bounding box center [248, 95] width 113 height 6
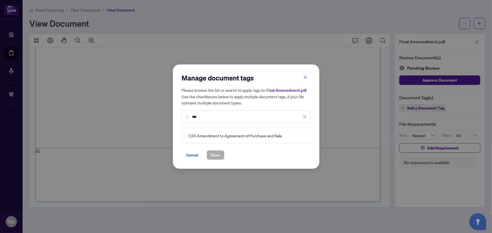
type input "***"
click at [296, 135] on img at bounding box center [299, 136] width 6 height 6
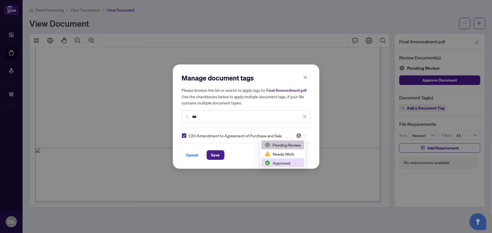
click at [285, 163] on div "Approved" at bounding box center [283, 163] width 36 height 6
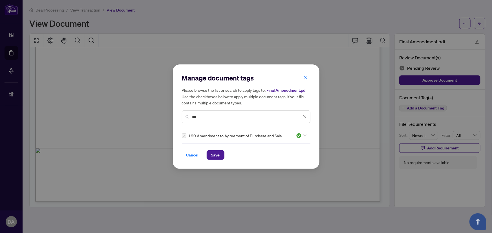
click at [304, 116] on icon "close" at bounding box center [305, 117] width 4 height 4
click at [286, 117] on input "text" at bounding box center [248, 117] width 113 height 6
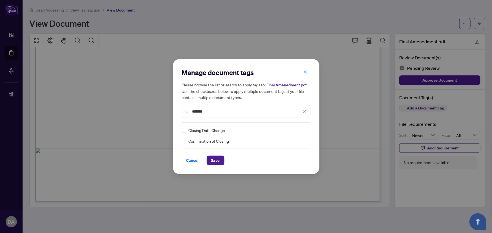
type input "*******"
click at [300, 137] on div "Closing Date Change Confirmation of Closing" at bounding box center [246, 135] width 128 height 17
click at [301, 131] on img at bounding box center [299, 131] width 6 height 6
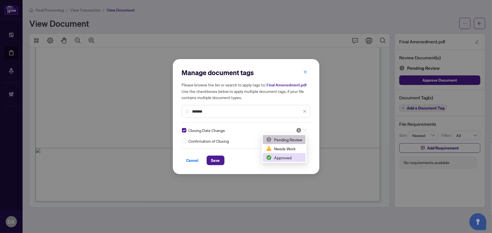
click at [298, 156] on div "Approved" at bounding box center [284, 158] width 36 height 6
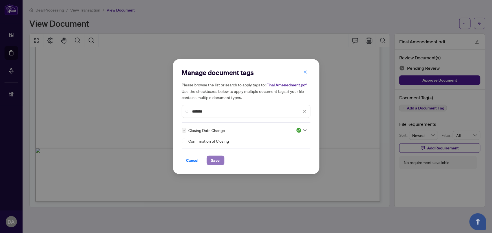
drag, startPoint x: 214, startPoint y: 161, endPoint x: 225, endPoint y: 13, distance: 147.8
click at [216, 159] on span "Save" at bounding box center [215, 160] width 9 height 9
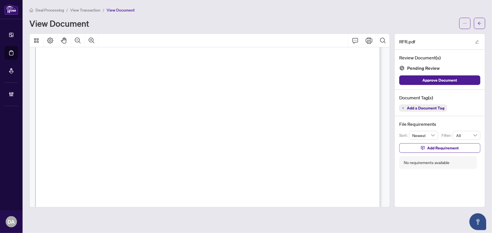
scroll to position [512, 0]
click at [426, 108] on span "Add a Document Tag" at bounding box center [425, 108] width 37 height 4
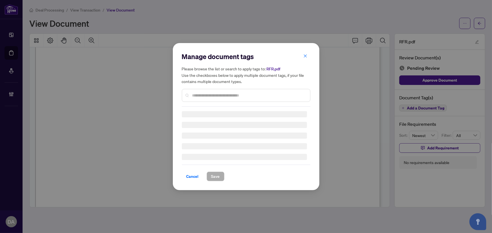
click at [295, 97] on input "text" at bounding box center [248, 95] width 113 height 6
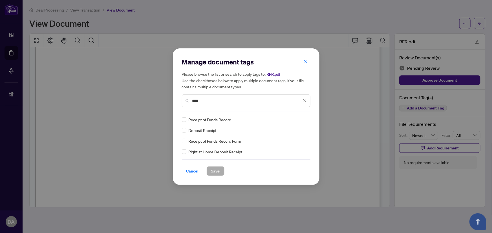
type input "****"
click at [300, 118] on img at bounding box center [299, 120] width 6 height 6
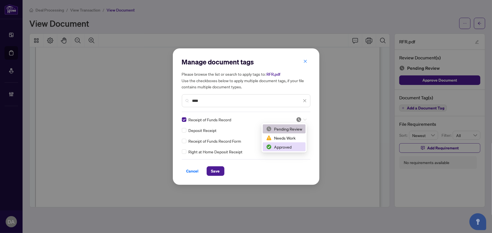
click at [299, 147] on div "Approved" at bounding box center [284, 147] width 36 height 6
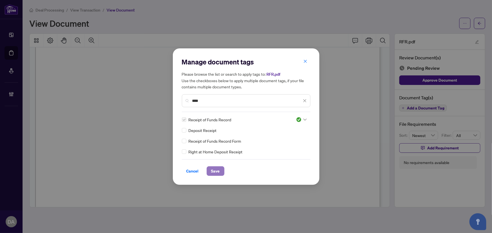
click at [210, 176] on button "Save" at bounding box center [216, 172] width 18 height 10
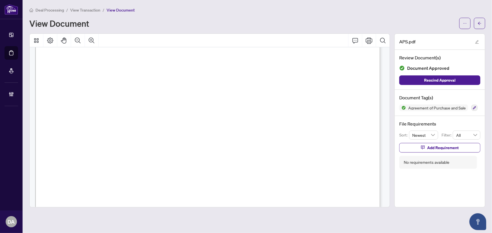
scroll to position [666, 0]
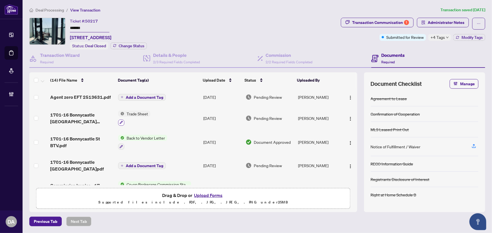
click at [120, 122] on icon "button" at bounding box center [121, 122] width 3 height 3
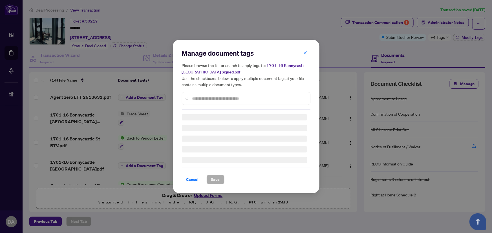
click at [233, 97] on div "Manage document tags Please browse the list or search to apply tags to: 1701-16…" at bounding box center [246, 79] width 128 height 61
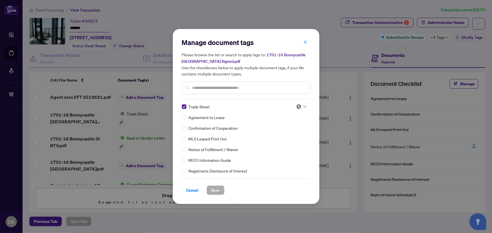
click at [242, 87] on input "text" at bounding box center [248, 88] width 113 height 6
click at [301, 101] on div "Manage document tags Please browse the list or search to apply tags to: 1701-16…" at bounding box center [246, 116] width 128 height 157
click at [302, 105] on div at bounding box center [301, 107] width 11 height 6
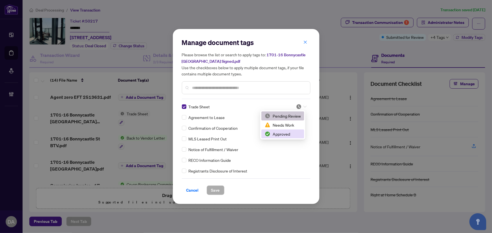
click at [292, 130] on div "Approved" at bounding box center [282, 134] width 43 height 9
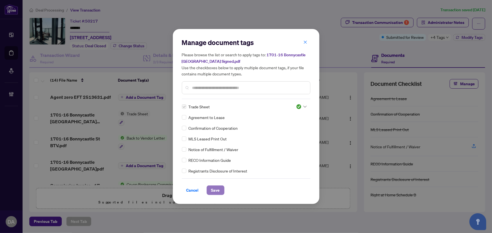
click at [208, 193] on button "Save" at bounding box center [216, 191] width 18 height 10
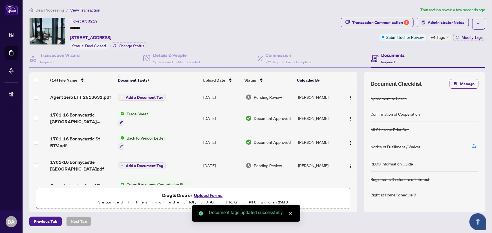
click at [287, 117] on span "Document Approved" at bounding box center [272, 118] width 37 height 6
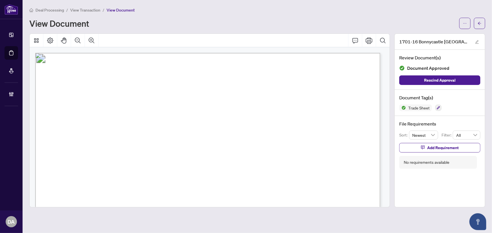
scroll to position [128, 0]
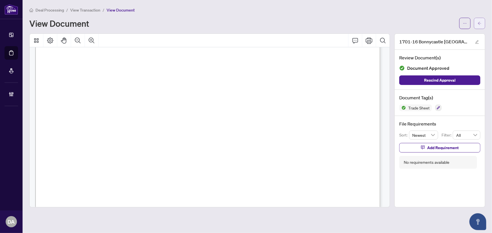
click at [482, 26] on button "button" at bounding box center [479, 23] width 11 height 11
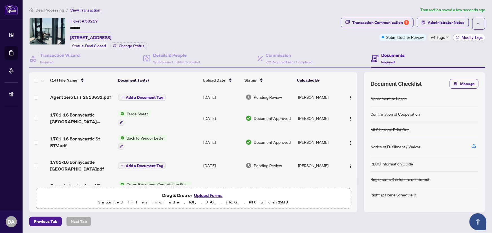
click at [465, 36] on span "Modify Tags" at bounding box center [471, 38] width 21 height 4
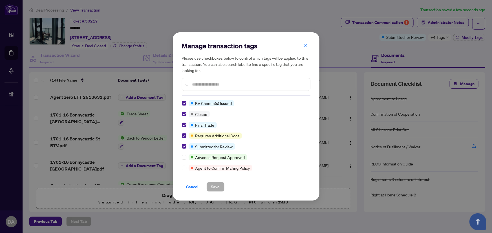
click at [188, 138] on div at bounding box center [185, 136] width 7 height 6
click at [181, 135] on div "Manage transaction tags Please use checkboxes below to control which tags will …" at bounding box center [246, 116] width 147 height 168
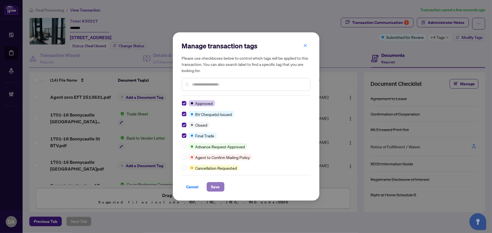
drag, startPoint x: 211, startPoint y: 187, endPoint x: 340, endPoint y: 84, distance: 165.0
click at [212, 187] on span "Save" at bounding box center [215, 187] width 9 height 9
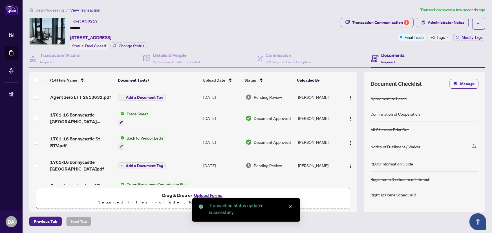
click at [383, 20] on div "Transaction Communication 1" at bounding box center [380, 22] width 57 height 9
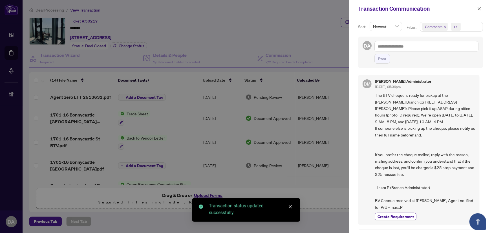
click at [445, 25] on icon "close" at bounding box center [444, 26] width 3 height 3
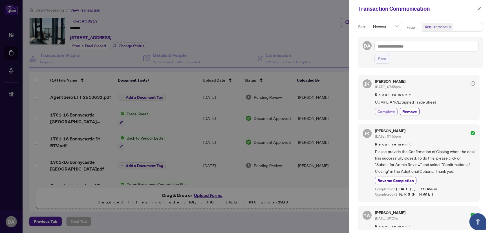
drag, startPoint x: 388, startPoint y: 113, endPoint x: 356, endPoint y: 84, distance: 42.9
click at [388, 113] on span "Complete" at bounding box center [385, 112] width 17 height 6
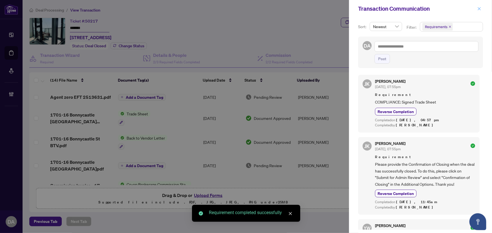
drag, startPoint x: 487, startPoint y: 8, endPoint x: 480, endPoint y: 9, distance: 6.6
click at [485, 8] on div "Transaction Communication" at bounding box center [420, 8] width 143 height 17
click at [480, 9] on icon "close" at bounding box center [479, 9] width 4 height 4
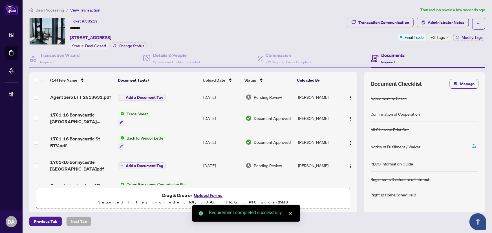
click at [108, 28] on input "*******" at bounding box center [89, 28] width 39 height 8
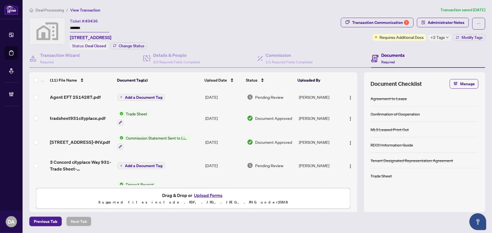
click at [414, 21] on div "Transaction Communication 1 Administrator Notes" at bounding box center [413, 24] width 144 height 12
click at [407, 23] on div "1" at bounding box center [406, 22] width 5 height 5
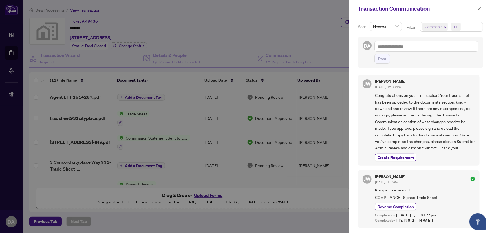
click at [443, 27] on icon "close" at bounding box center [444, 26] width 3 height 3
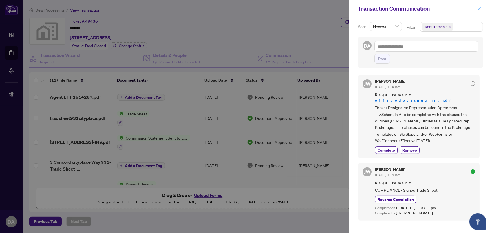
click at [479, 10] on icon "close" at bounding box center [479, 9] width 4 height 4
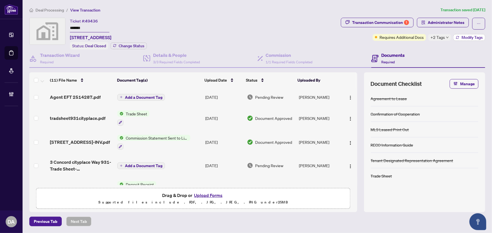
click at [463, 37] on span "Modify Tags" at bounding box center [471, 38] width 21 height 4
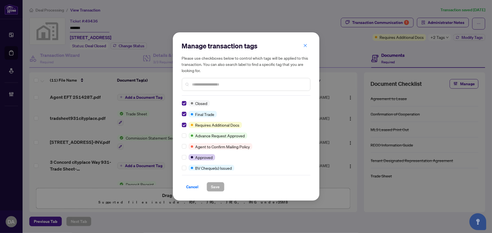
click at [303, 47] on button "button" at bounding box center [305, 46] width 11 height 10
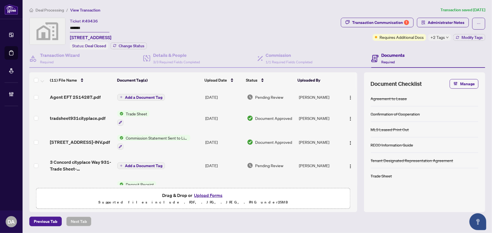
click at [305, 47] on body "Dashboard Deal Processing Mortgage Referrals Brokerage Management DA [PERSON_NA…" at bounding box center [246, 116] width 492 height 233
click at [86, 28] on input "*******" at bounding box center [89, 28] width 39 height 8
drag, startPoint x: 86, startPoint y: 28, endPoint x: 90, endPoint y: 28, distance: 3.1
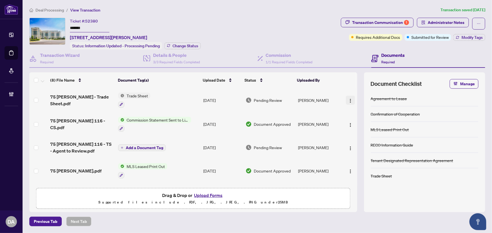
drag, startPoint x: 347, startPoint y: 99, endPoint x: 349, endPoint y: 102, distance: 2.9
click at [348, 99] on img "button" at bounding box center [350, 101] width 5 height 5
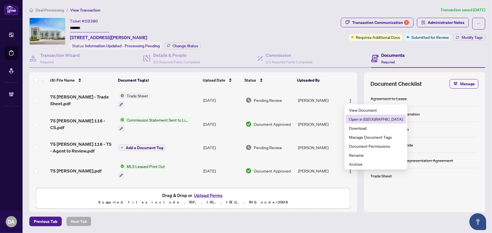
click at [352, 118] on span "Open in New Tab" at bounding box center [376, 119] width 54 height 6
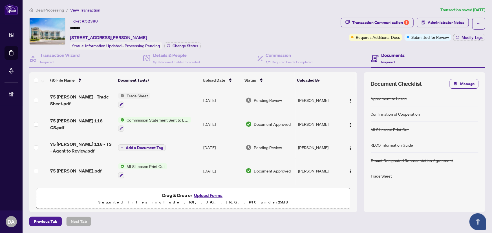
click at [82, 21] on div "Ticket #: 52380" at bounding box center [84, 21] width 28 height 6
click at [84, 26] on input "*******" at bounding box center [89, 28] width 39 height 8
click at [352, 148] on button "button" at bounding box center [350, 147] width 9 height 9
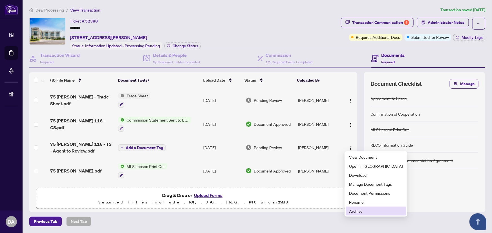
click at [353, 214] on span "Archive" at bounding box center [376, 211] width 54 height 6
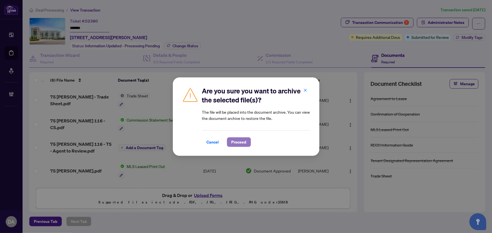
click at [240, 147] on button "Proceed" at bounding box center [239, 142] width 24 height 10
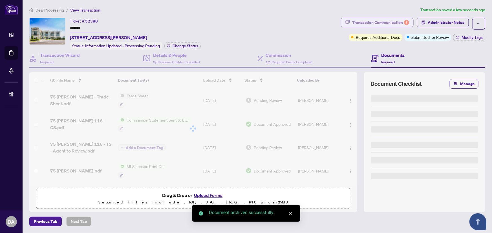
click at [399, 22] on div "Transaction Communication 1" at bounding box center [380, 22] width 57 height 9
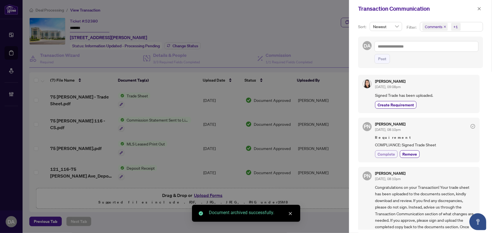
click at [389, 155] on span "Complete" at bounding box center [385, 154] width 17 height 6
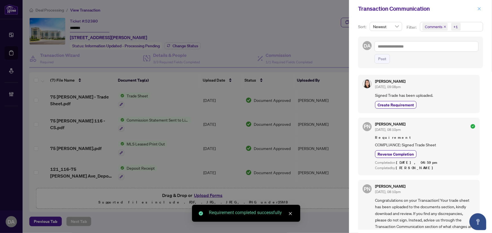
drag, startPoint x: 485, startPoint y: 6, endPoint x: 480, endPoint y: 6, distance: 4.2
click at [484, 7] on div "Transaction Communication" at bounding box center [420, 8] width 143 height 17
click at [480, 7] on icon "close" at bounding box center [479, 9] width 4 height 4
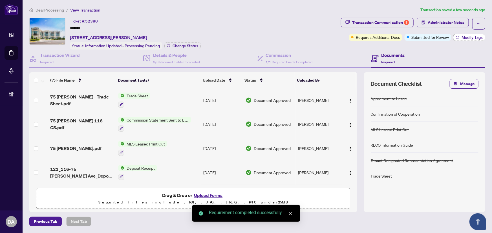
click at [456, 37] on icon "button" at bounding box center [457, 37] width 3 height 3
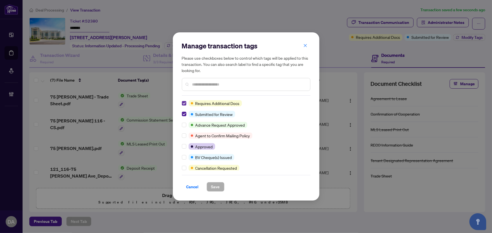
click at [183, 101] on label at bounding box center [184, 103] width 5 height 6
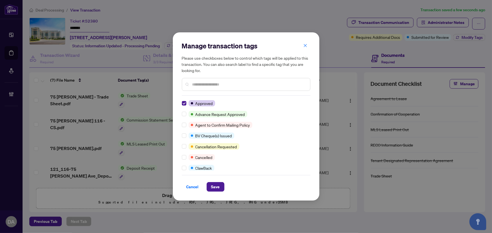
drag, startPoint x: 237, startPoint y: 91, endPoint x: 243, endPoint y: 78, distance: 15.0
click at [237, 89] on div "Manage transaction tags Please use checkboxes below to control which tags will …" at bounding box center [246, 68] width 128 height 54
click at [243, 78] on div "Please use checkboxes below to control which tags will be applied to this trans…" at bounding box center [246, 73] width 128 height 36
click at [243, 83] on div at bounding box center [246, 84] width 128 height 13
click at [243, 83] on input "text" at bounding box center [248, 84] width 113 height 6
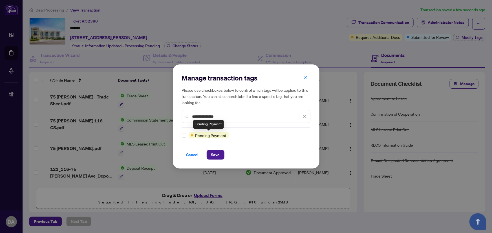
type input "**********"
click at [179, 138] on div "**********" at bounding box center [246, 117] width 147 height 104
drag, startPoint x: 181, startPoint y: 138, endPoint x: 186, endPoint y: 138, distance: 5.4
click at [186, 138] on div "**********" at bounding box center [246, 117] width 147 height 104
click at [187, 141] on div "**********" at bounding box center [246, 117] width 128 height 86
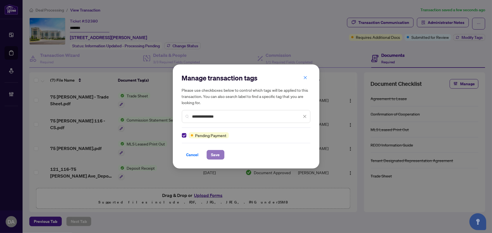
click at [220, 158] on button "Save" at bounding box center [216, 155] width 18 height 10
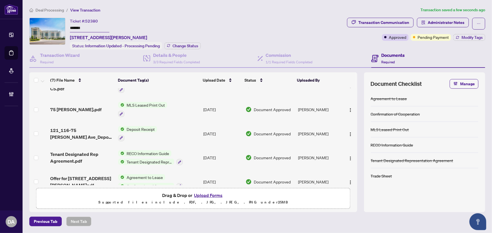
scroll to position [51, 0]
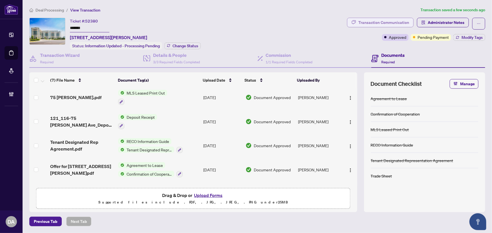
click at [397, 23] on div "Transaction Communication" at bounding box center [383, 22] width 51 height 9
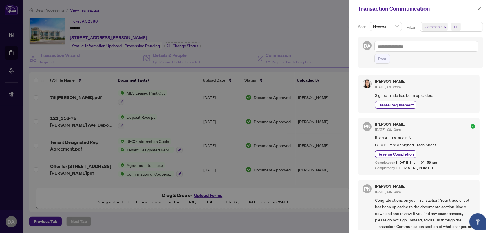
click at [483, 11] on div "Transaction Communication" at bounding box center [420, 8] width 143 height 17
click at [480, 12] on span "button" at bounding box center [479, 8] width 4 height 9
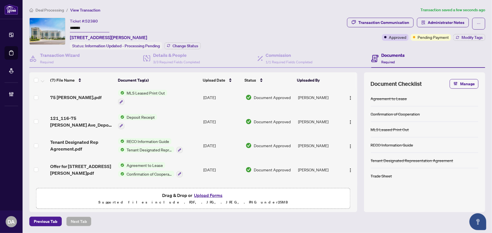
click at [88, 25] on input "*******" at bounding box center [89, 28] width 39 height 8
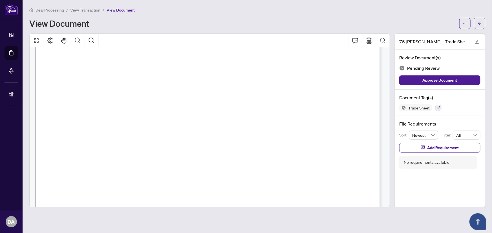
scroll to position [230, 0]
click at [436, 107] on icon "button" at bounding box center [437, 107] width 3 height 3
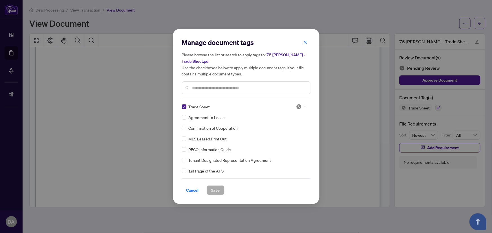
click at [299, 109] on input "search" at bounding box center [299, 107] width 6 height 8
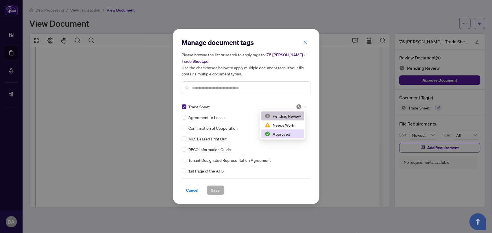
click at [293, 137] on div "Approved" at bounding box center [283, 134] width 36 height 6
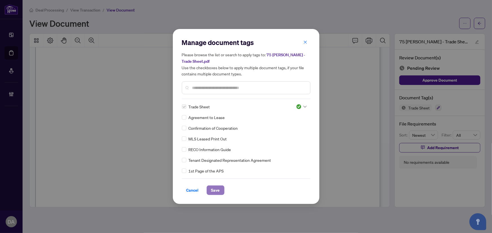
click at [214, 190] on span "Save" at bounding box center [215, 190] width 9 height 9
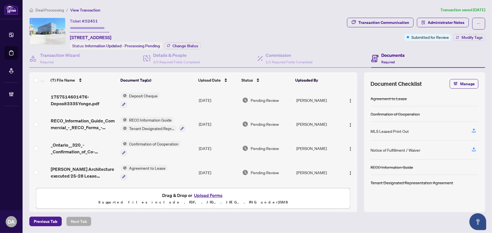
click at [91, 24] on input "text" at bounding box center [89, 28] width 39 height 8
drag, startPoint x: 91, startPoint y: 24, endPoint x: 89, endPoint y: 17, distance: 7.1
click at [89, 17] on div "Deal Processing / View Transaction Transaction saved [DATE] Ticket #: 52451 407…" at bounding box center [257, 117] width 460 height 220
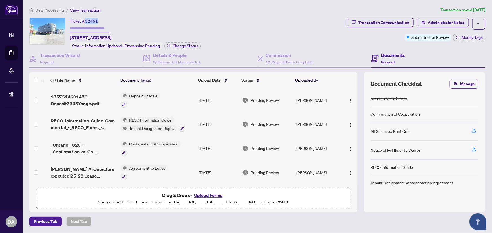
copy span "52451"
click at [71, 62] on div "Transaction Wizard Required" at bounding box center [60, 58] width 40 height 13
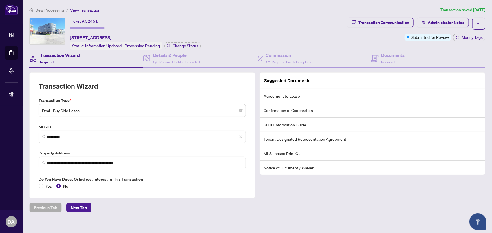
click at [92, 17] on div "**********" at bounding box center [257, 110] width 460 height 206
drag, startPoint x: 93, startPoint y: 20, endPoint x: 99, endPoint y: 14, distance: 8.8
click at [99, 14] on div "**********" at bounding box center [257, 110] width 460 height 206
click at [97, 20] on span "52451" at bounding box center [91, 21] width 13 height 5
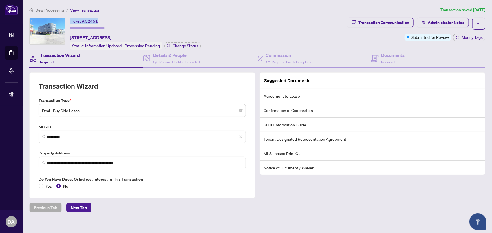
click at [97, 20] on span "52451" at bounding box center [91, 21] width 13 height 5
drag, startPoint x: 97, startPoint y: 20, endPoint x: 92, endPoint y: 19, distance: 5.3
click at [92, 19] on span "52451" at bounding box center [91, 21] width 13 height 5
copy span "52451"
